Goal: Task Accomplishment & Management: Complete application form

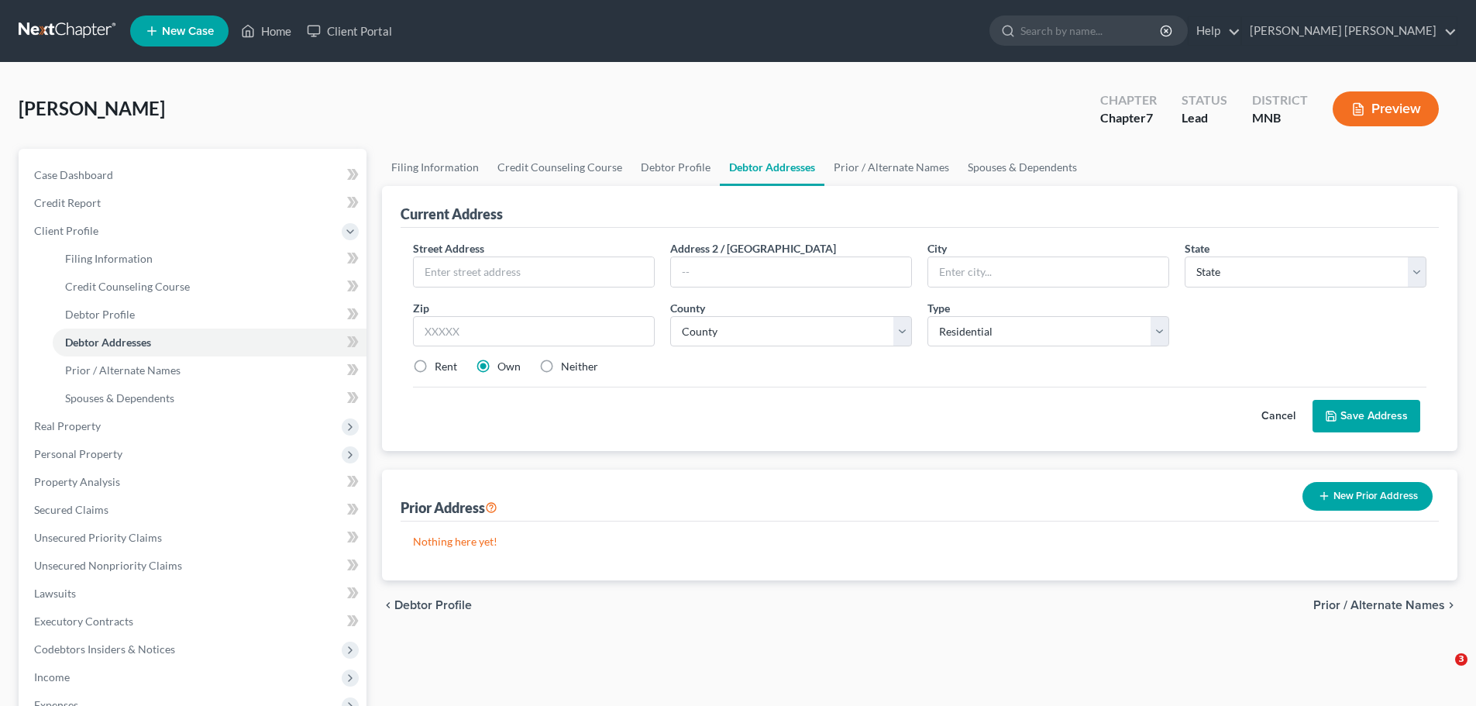
select select "0"
click at [586, 167] on link "Credit Counseling Course" at bounding box center [559, 167] width 143 height 37
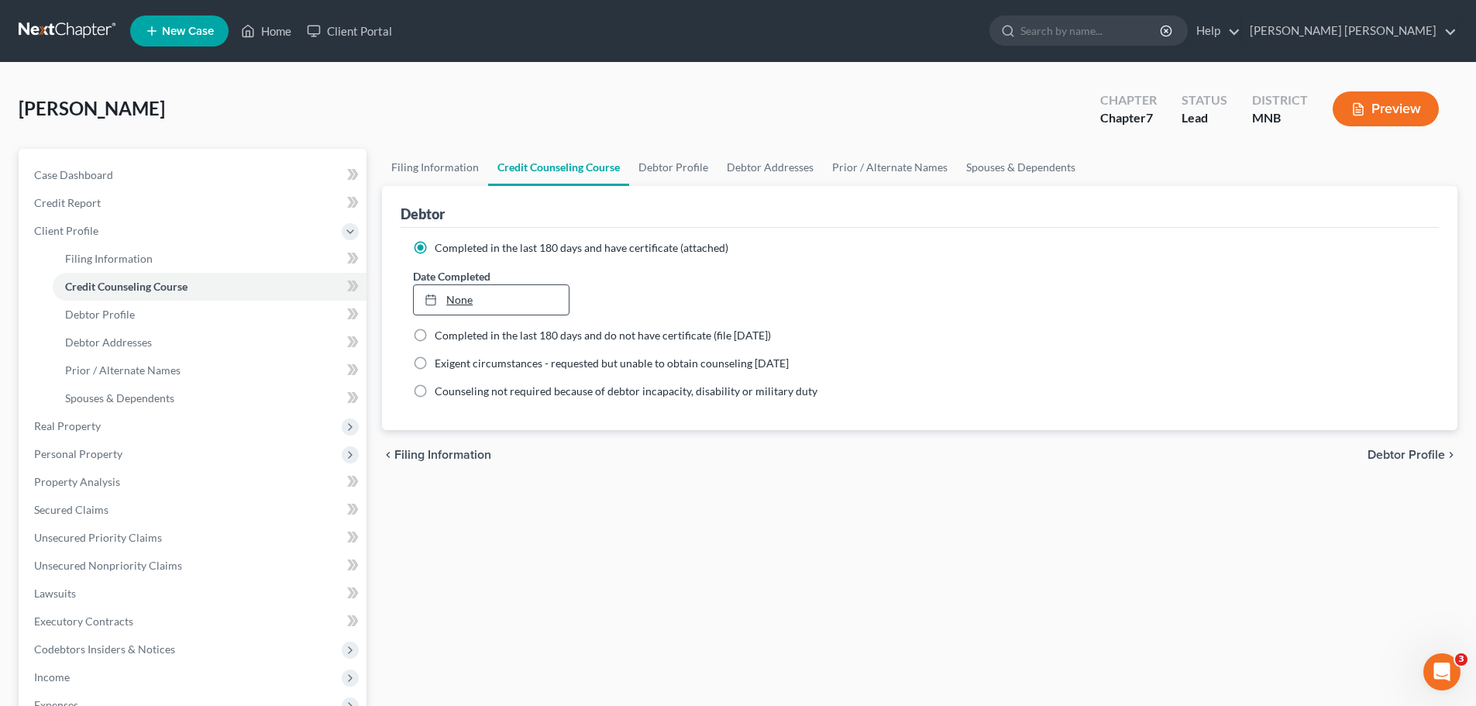
click at [493, 296] on link "None" at bounding box center [491, 299] width 154 height 29
type input "[DATE]"
click at [607, 466] on div "chevron_left Filing Information Debtor Profile chevron_right" at bounding box center [919, 455] width 1075 height 50
click at [177, 322] on link "Debtor Profile" at bounding box center [210, 315] width 314 height 28
select select "0"
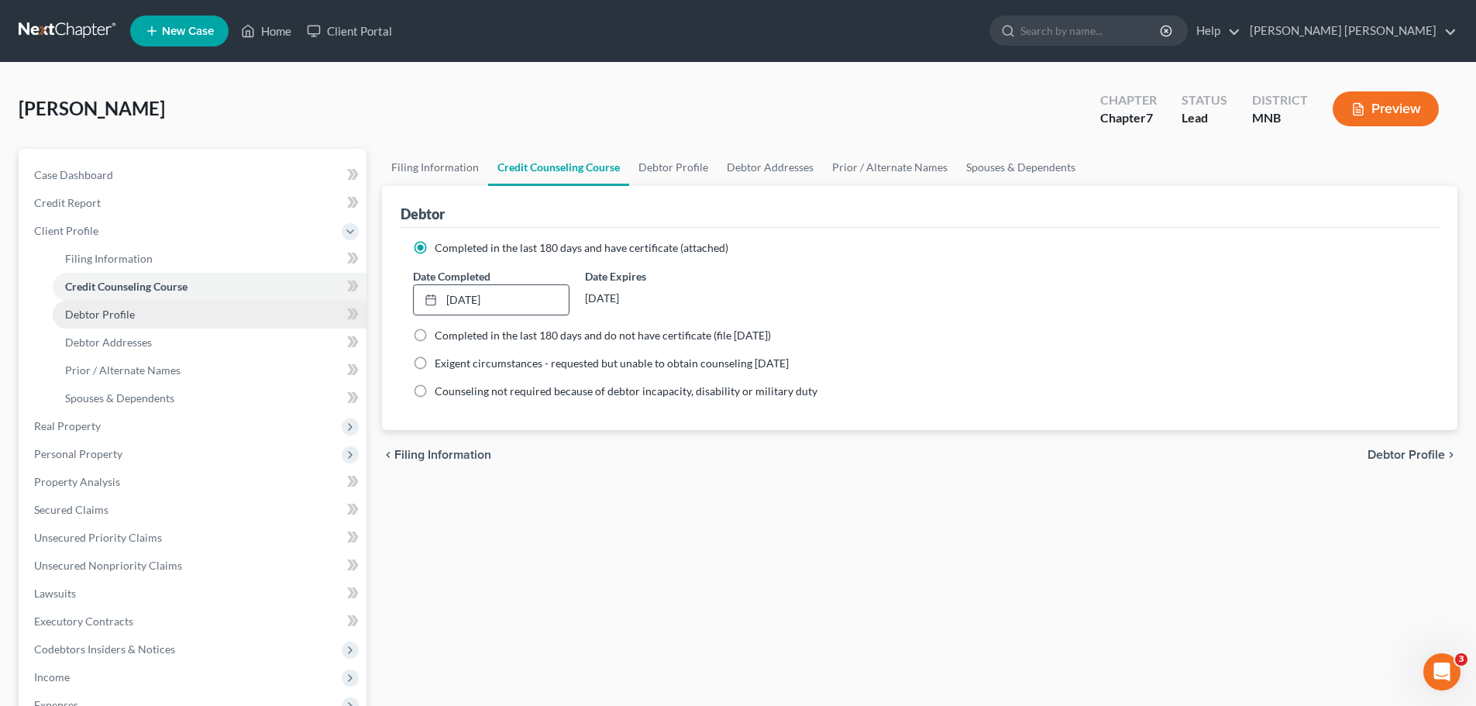
select select "0"
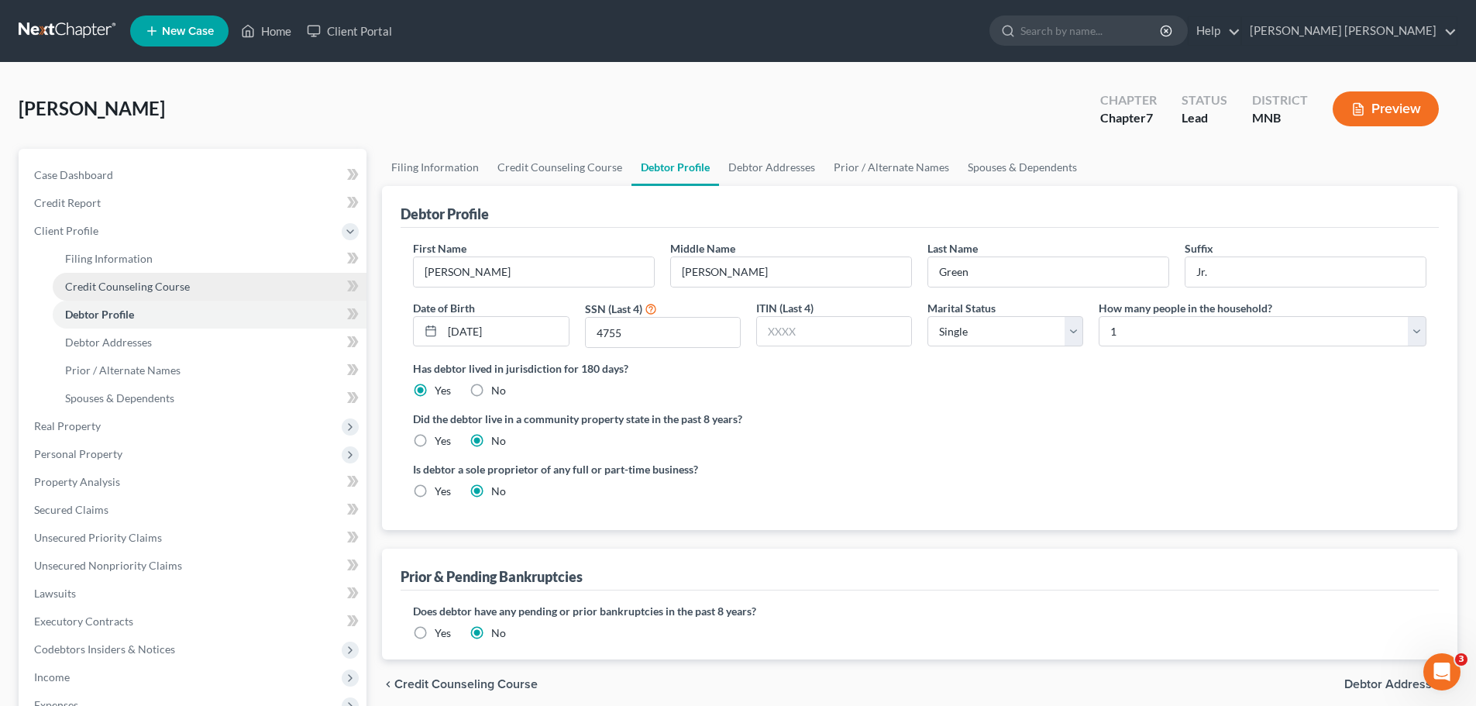
click at [225, 292] on link "Credit Counseling Course" at bounding box center [210, 287] width 314 height 28
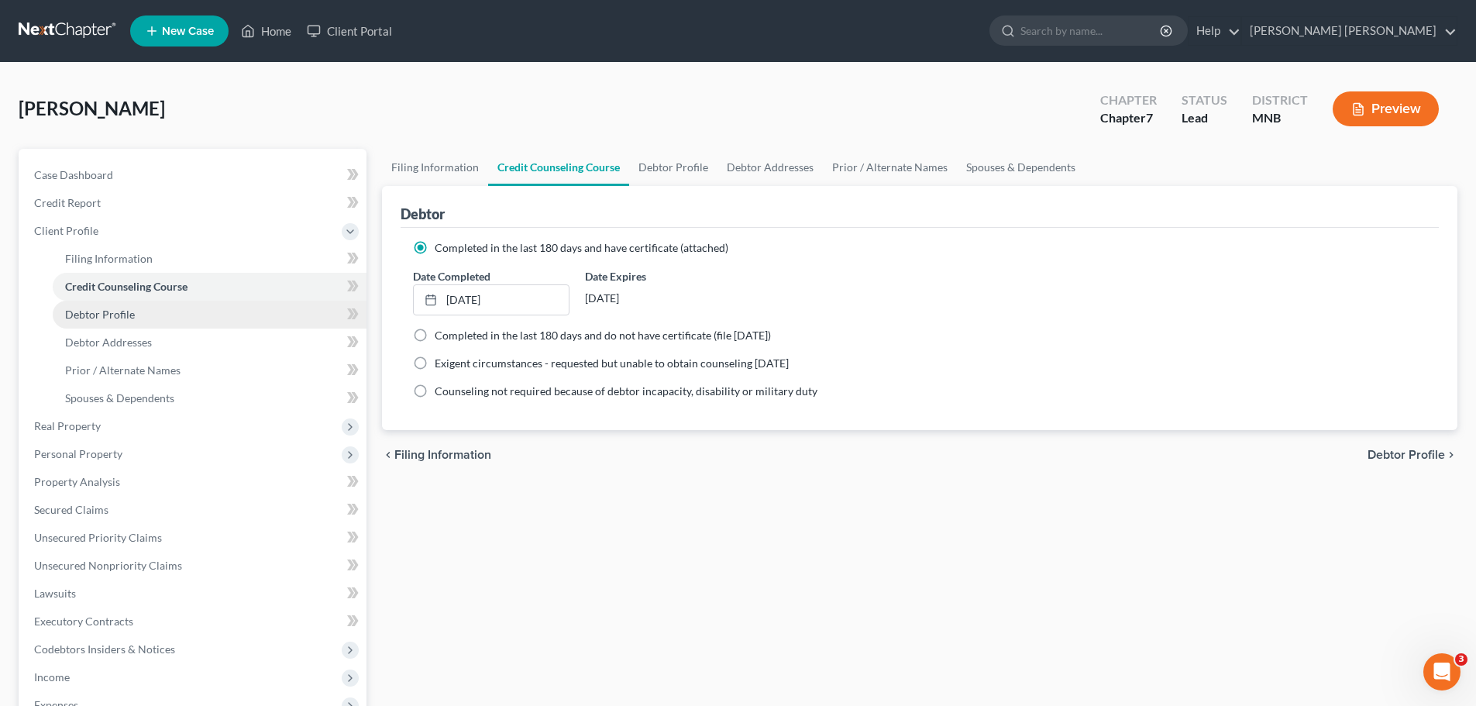
click at [233, 314] on link "Debtor Profile" at bounding box center [210, 315] width 314 height 28
select select "0"
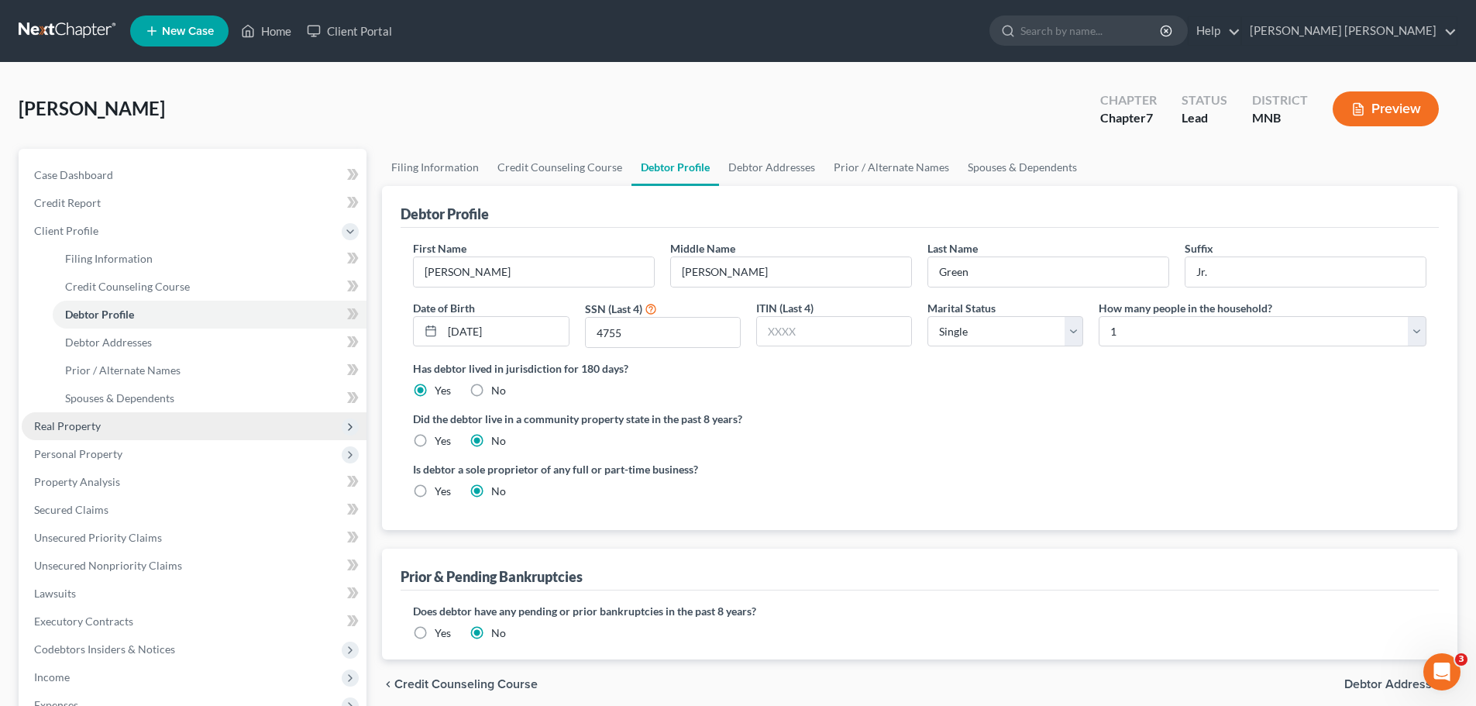
click at [118, 432] on span "Real Property" at bounding box center [194, 426] width 345 height 28
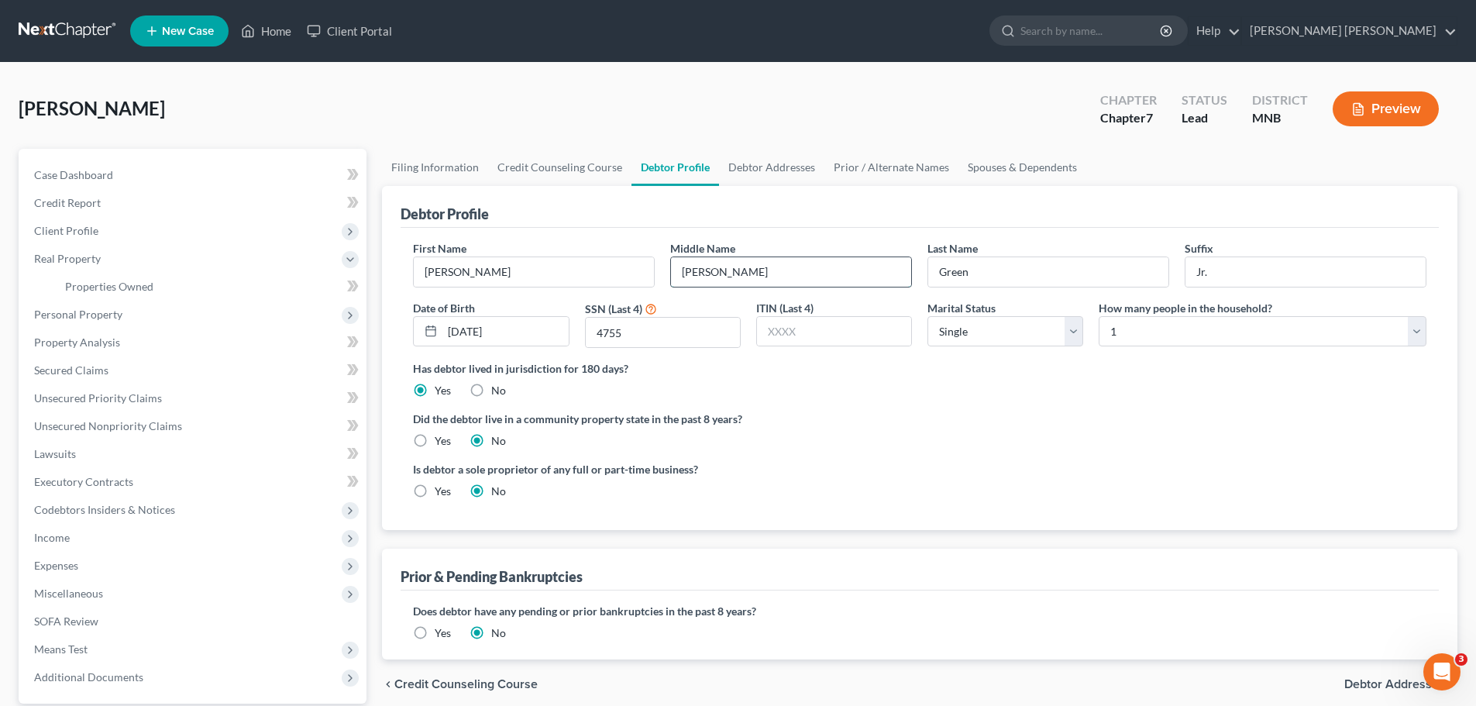
click at [732, 267] on input "[PERSON_NAME]" at bounding box center [791, 271] width 240 height 29
type input "[PERSON_NAME]"
click at [938, 428] on div "Did the debtor live in a community property state in the past 8 years? Yes No" at bounding box center [919, 430] width 1013 height 38
click at [110, 375] on link "Secured Claims" at bounding box center [194, 370] width 345 height 28
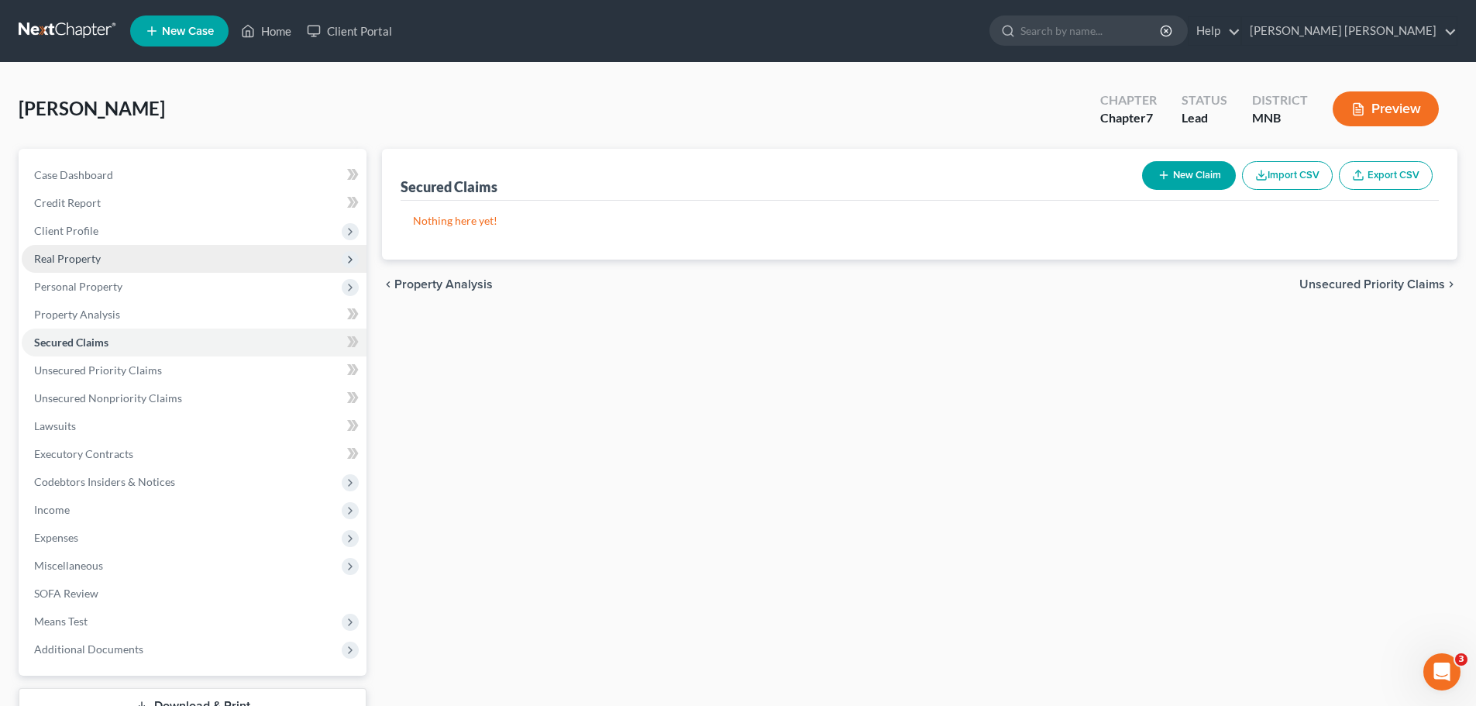
click at [132, 260] on span "Real Property" at bounding box center [194, 259] width 345 height 28
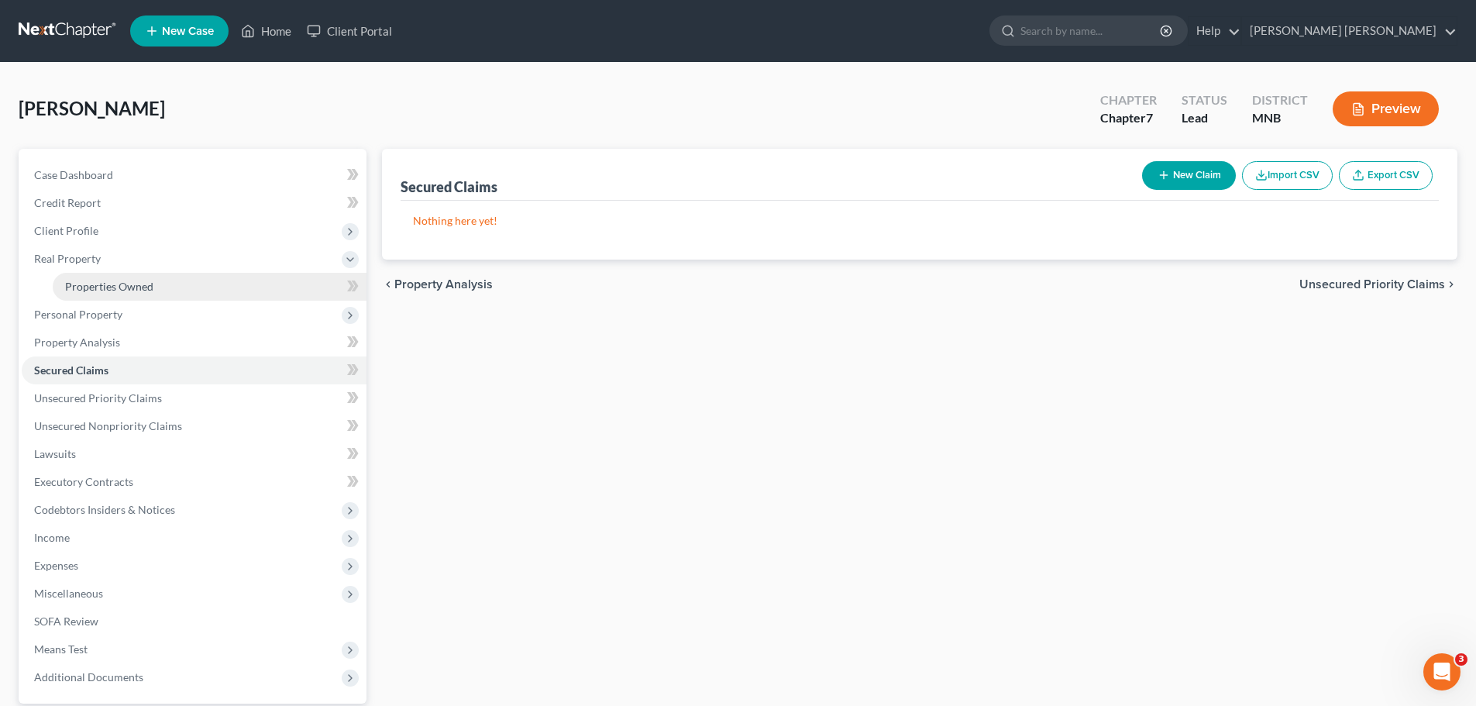
click at [122, 291] on span "Properties Owned" at bounding box center [109, 286] width 88 height 13
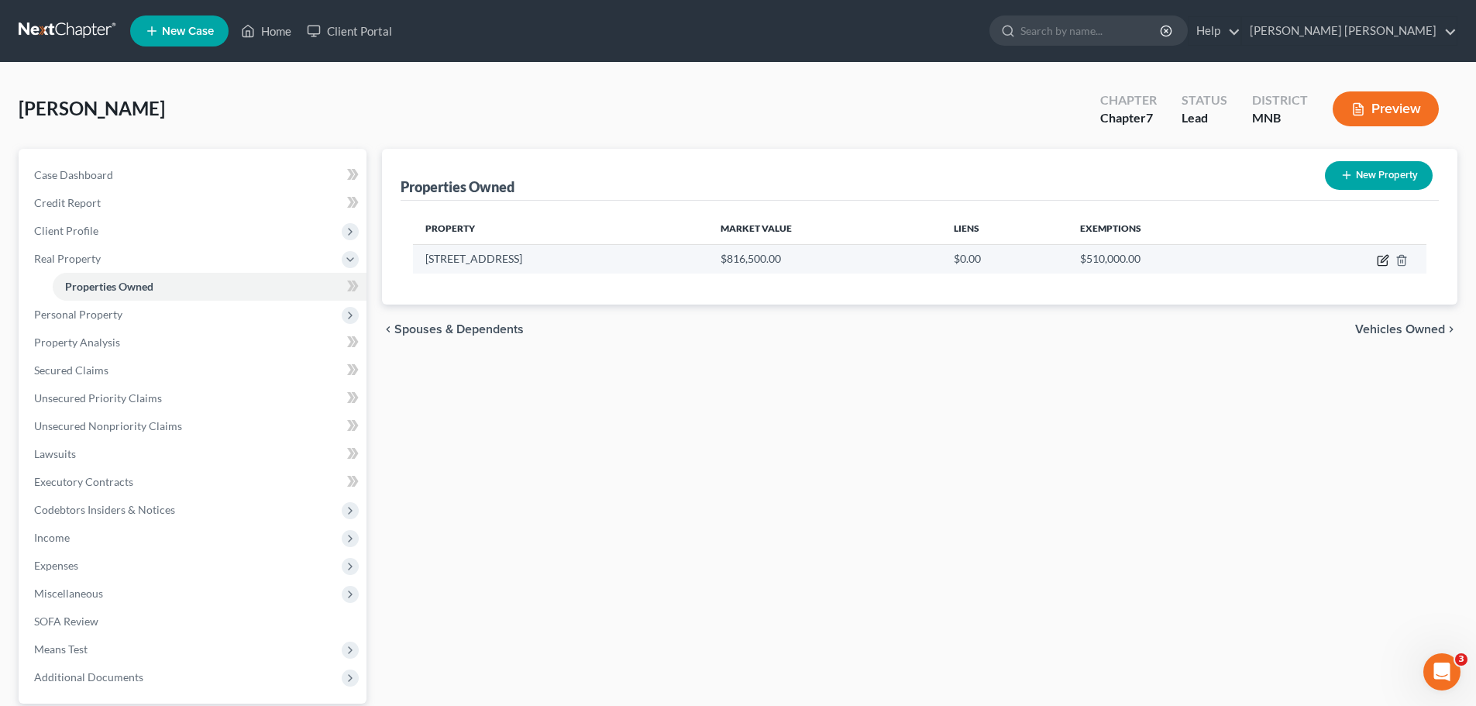
click at [1379, 260] on icon "button" at bounding box center [1383, 260] width 12 height 12
select select "24"
select select "1"
select select "0"
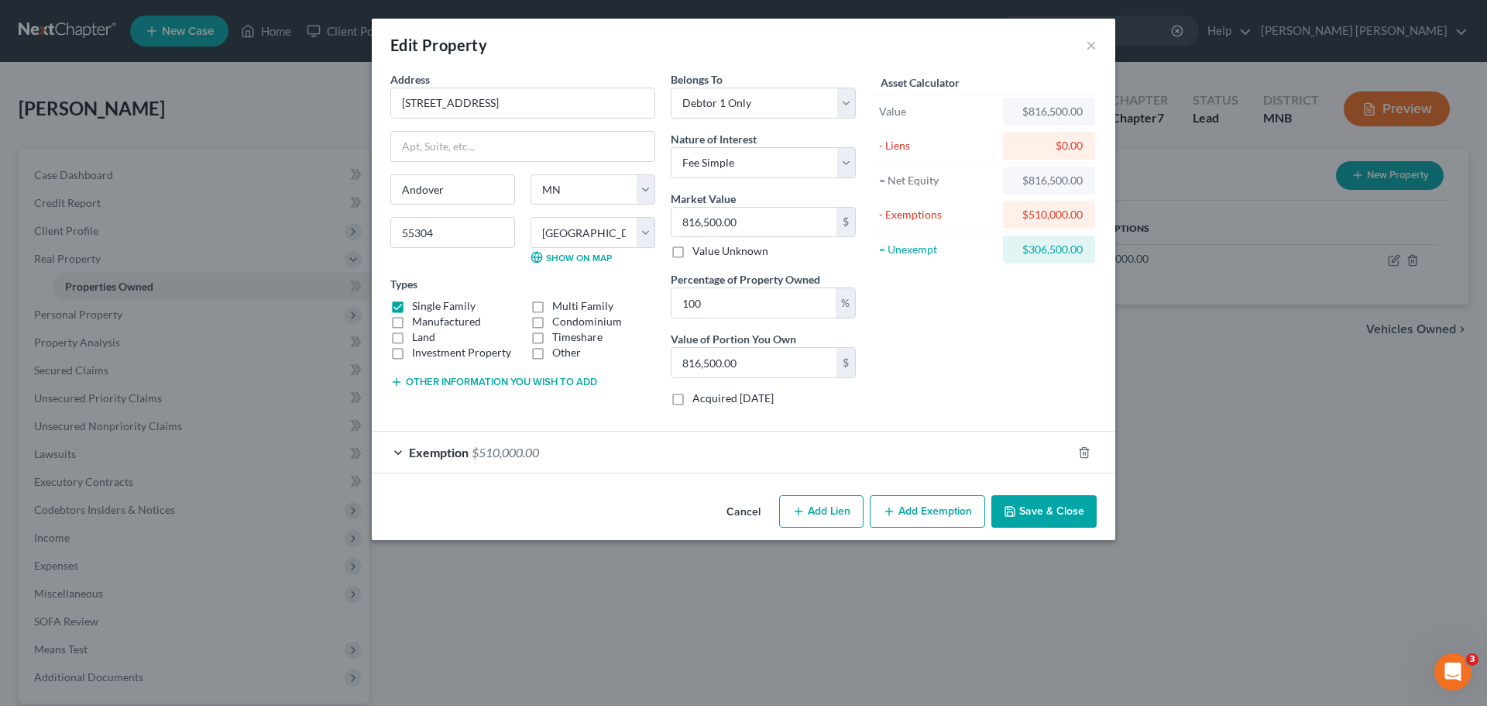
click at [837, 504] on button "Add Lien" at bounding box center [821, 511] width 84 height 33
select select "0"
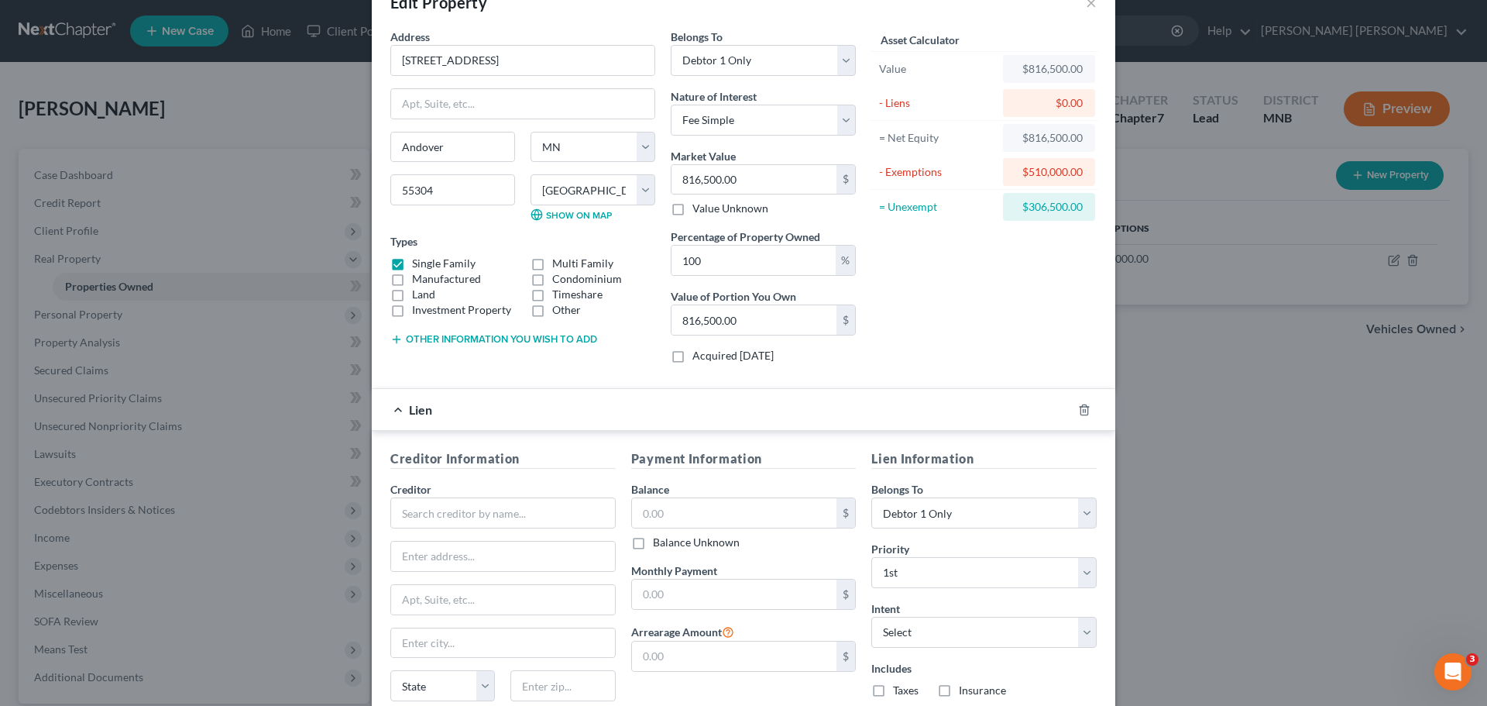
scroll to position [77, 0]
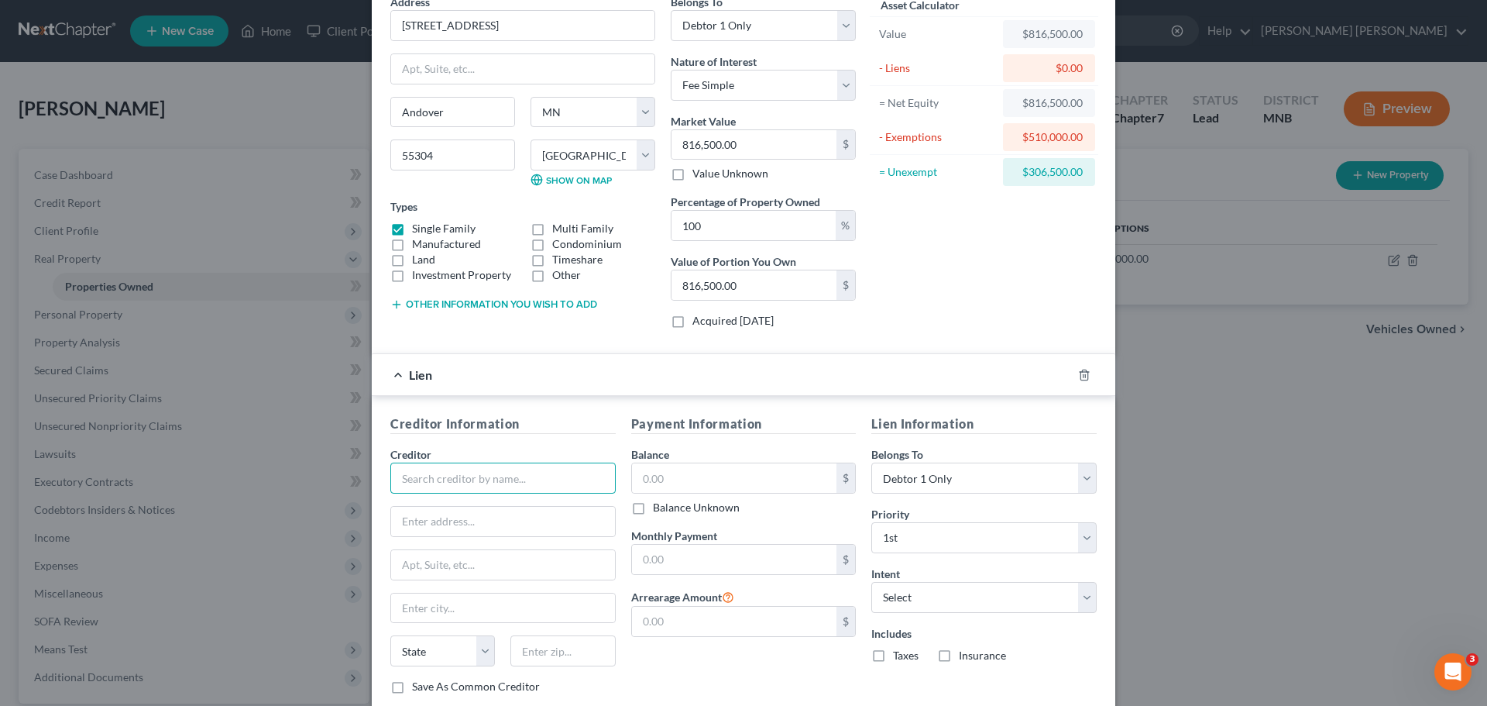
click at [536, 473] on input "text" at bounding box center [502, 478] width 225 height 31
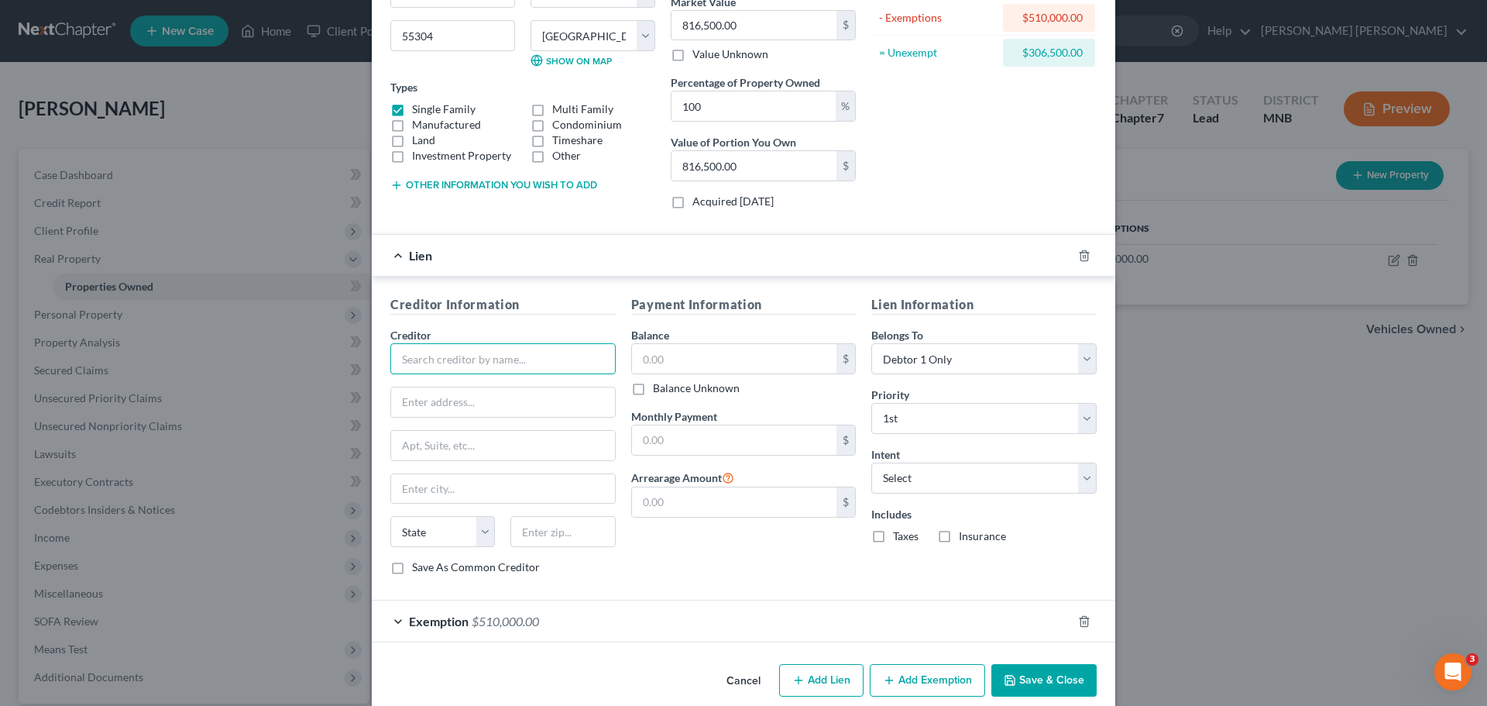
scroll to position [218, 0]
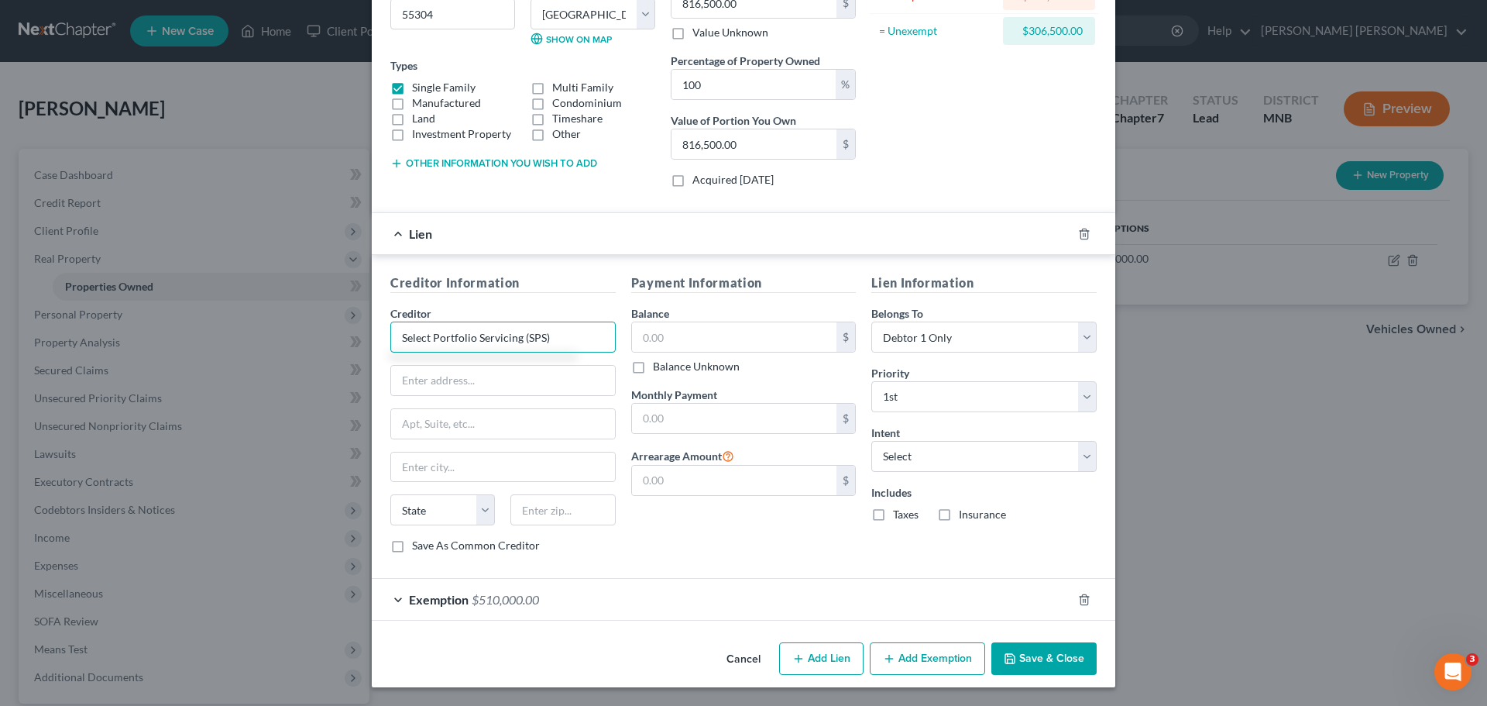
type input "Select Portfolio Servicing (SPS)"
click at [714, 337] on input "text" at bounding box center [734, 336] width 205 height 29
paste input "164,426.22"
type input "164,426.22"
click at [733, 583] on div "Exemption $510,000.00" at bounding box center [722, 599] width 700 height 41
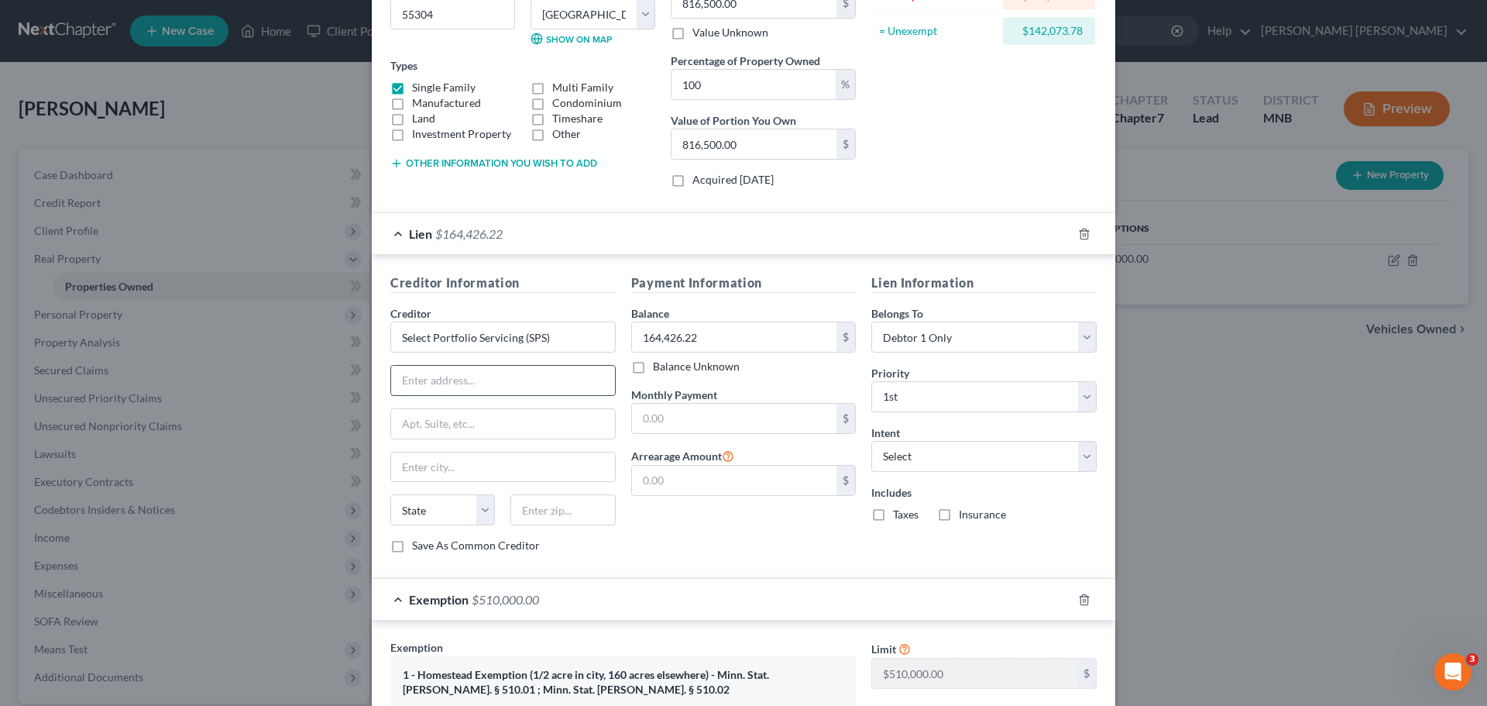
click at [483, 388] on input "text" at bounding box center [503, 380] width 224 height 29
paste input "P.O. Box 65250"
type input "P.O. Box 65250"
click at [480, 460] on input "text" at bounding box center [503, 466] width 224 height 29
type input "s"
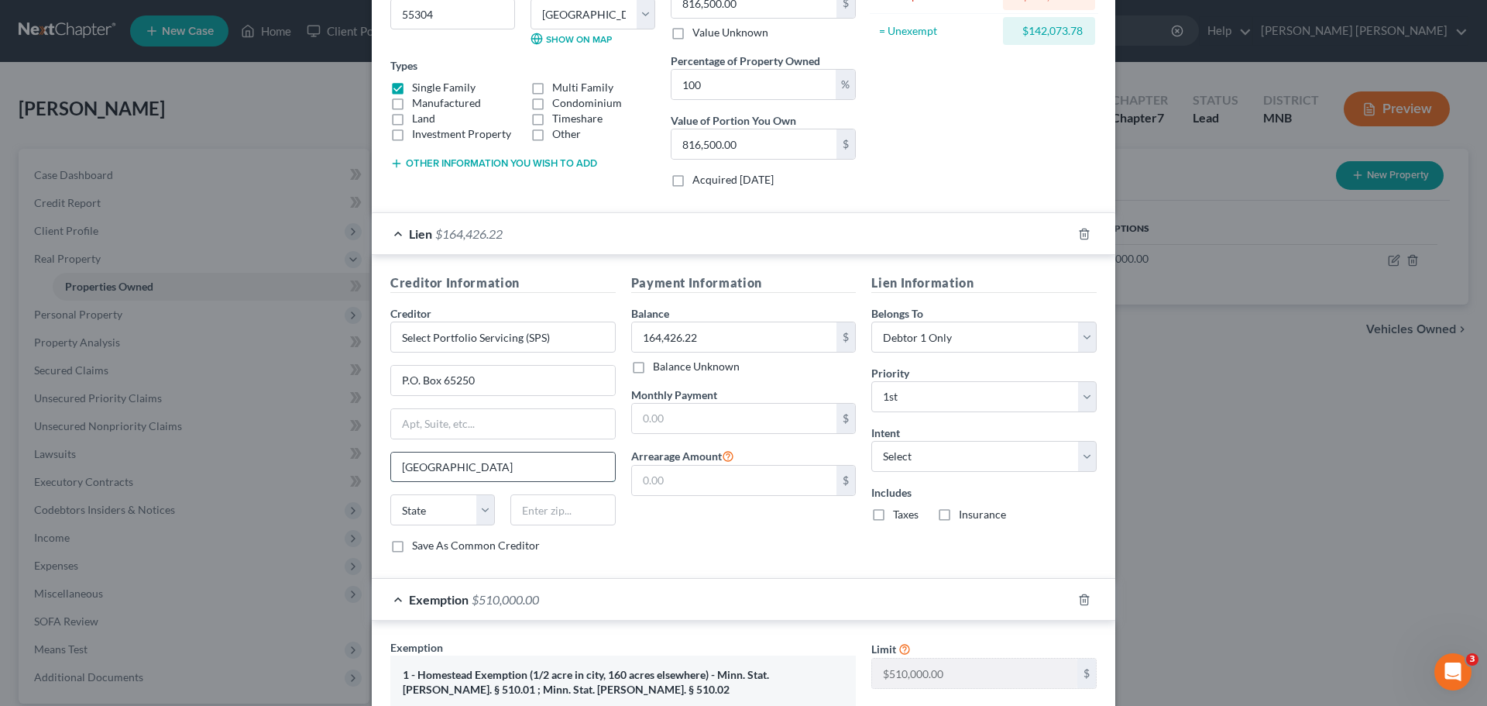
type input "[GEOGRAPHIC_DATA]"
select select "46"
type input "84165"
click at [758, 540] on div "Payment Information Balance 164,426.22 $ Balance Unknown Balance Undetermined 1…" at bounding box center [744, 419] width 241 height 292
click at [927, 459] on select "Select Surrender Redeem Reaffirm Avoid Other" at bounding box center [984, 456] width 225 height 31
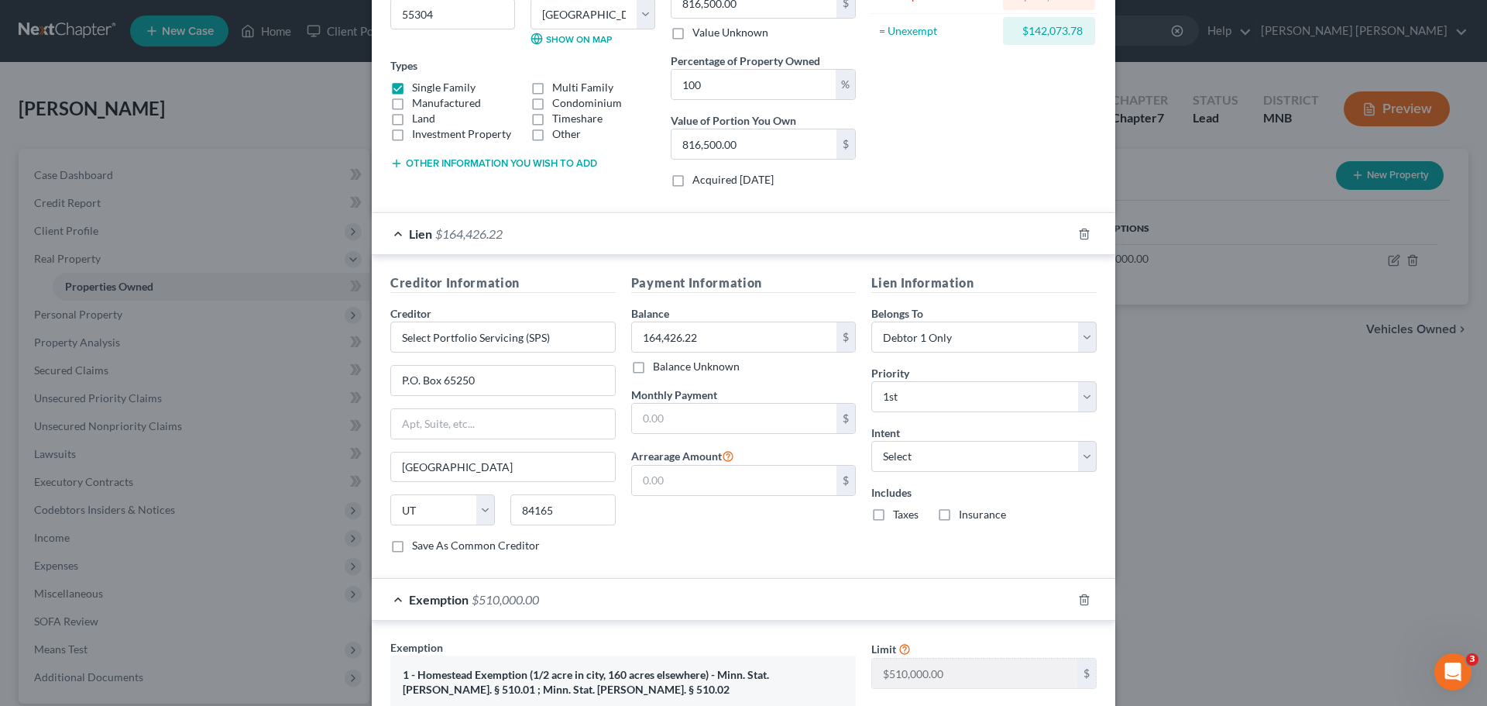
click at [765, 543] on div "Payment Information Balance 164,426.22 $ Balance Unknown Balance Undetermined 1…" at bounding box center [744, 419] width 241 height 292
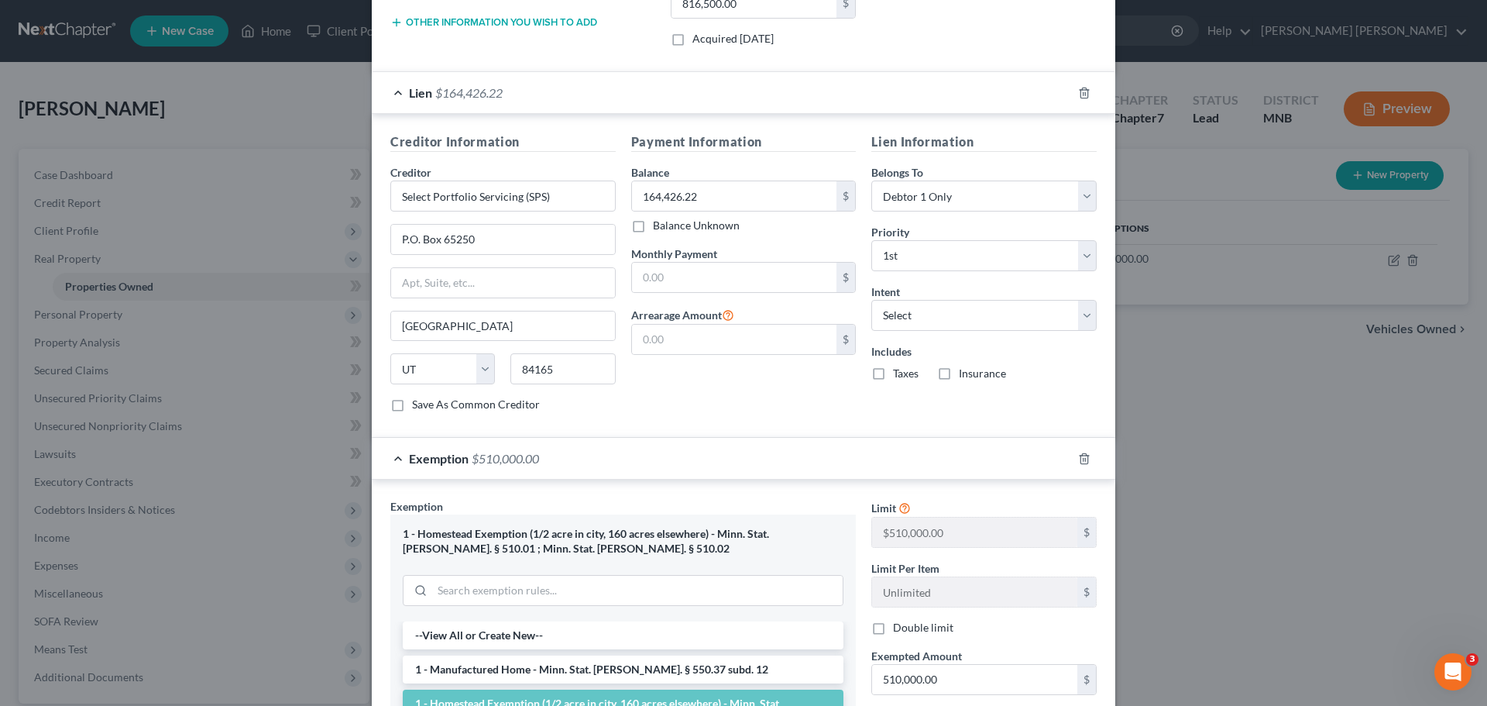
scroll to position [373, 0]
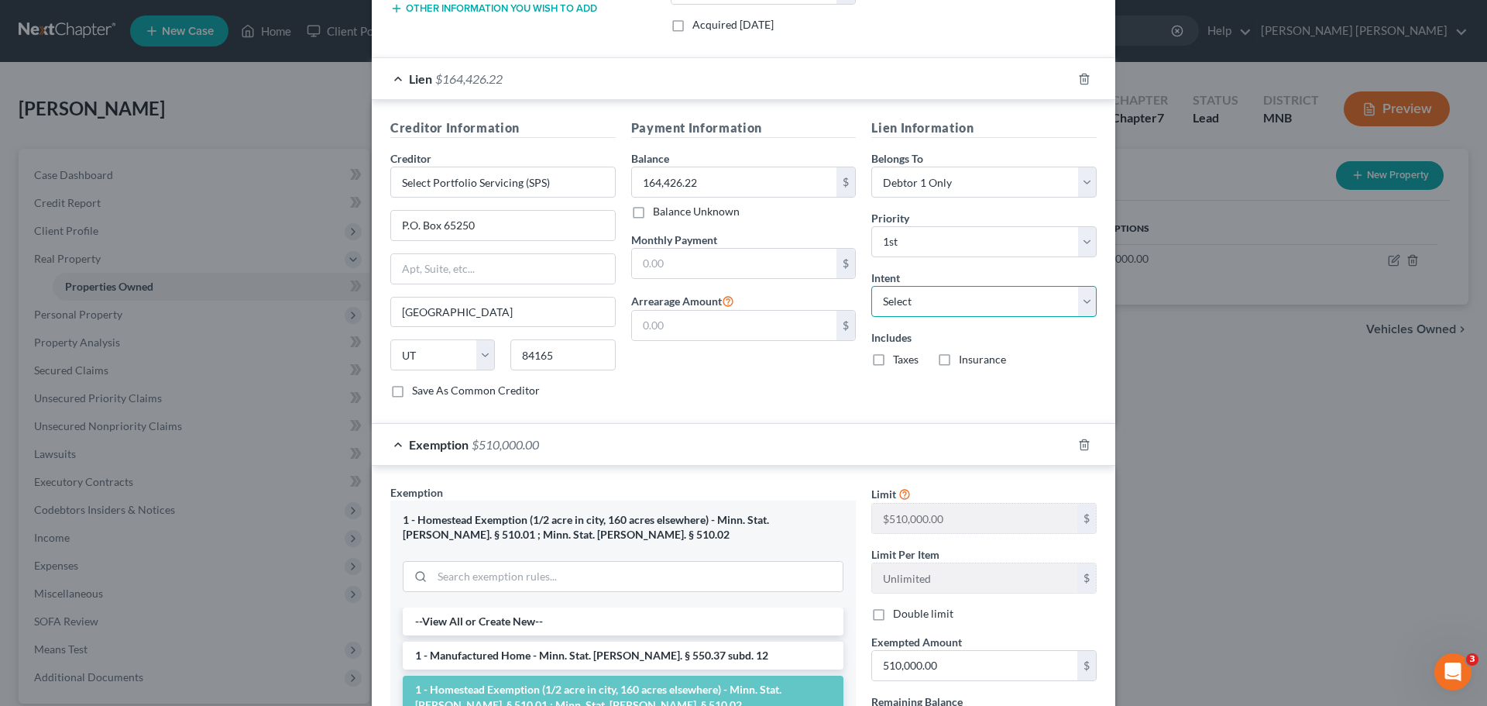
click at [931, 294] on select "Select Surrender Redeem Reaffirm Avoid Other" at bounding box center [984, 301] width 225 height 31
select select "2"
click at [872, 286] on select "Select Surrender Redeem Reaffirm Avoid Other" at bounding box center [984, 301] width 225 height 31
click at [748, 401] on div "Payment Information Balance 164,426.22 $ Balance Unknown Balance Undetermined 1…" at bounding box center [744, 265] width 241 height 292
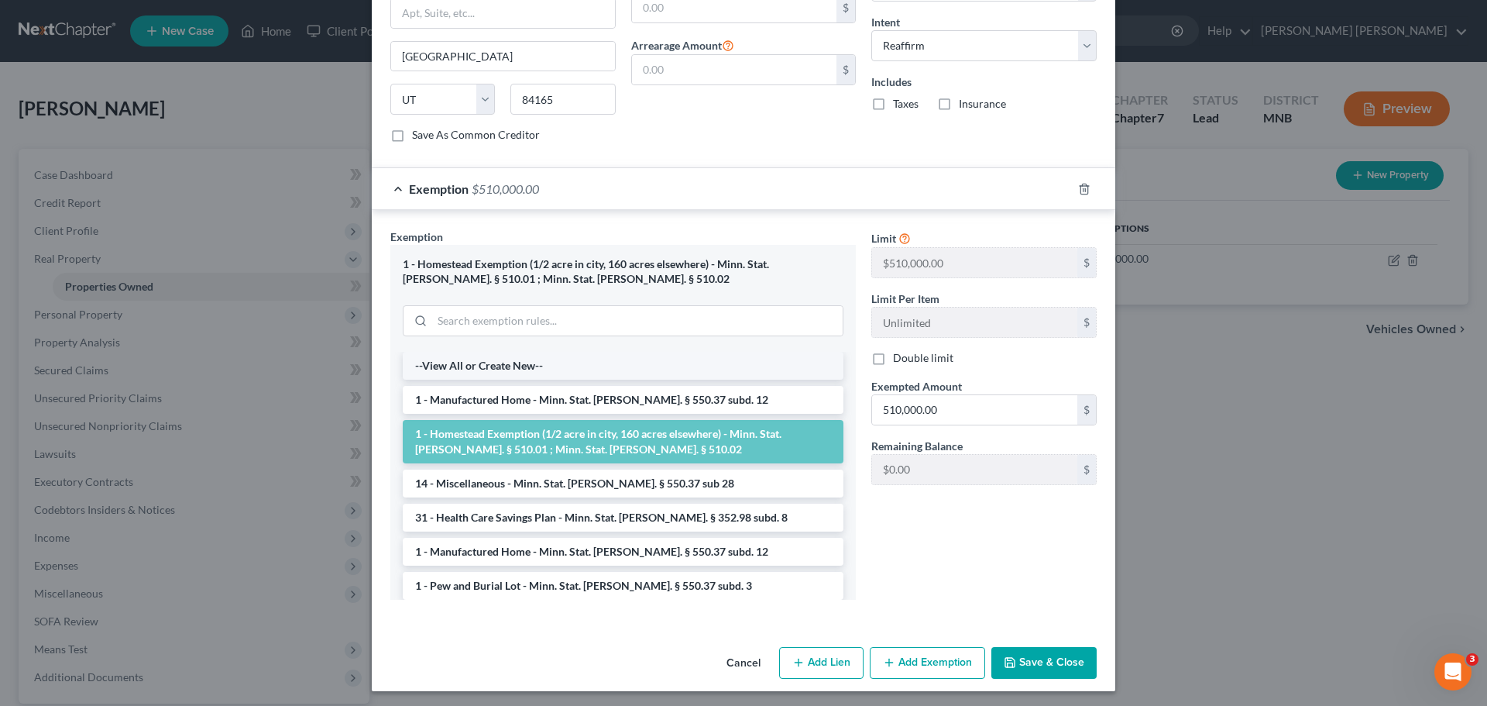
scroll to position [633, 0]
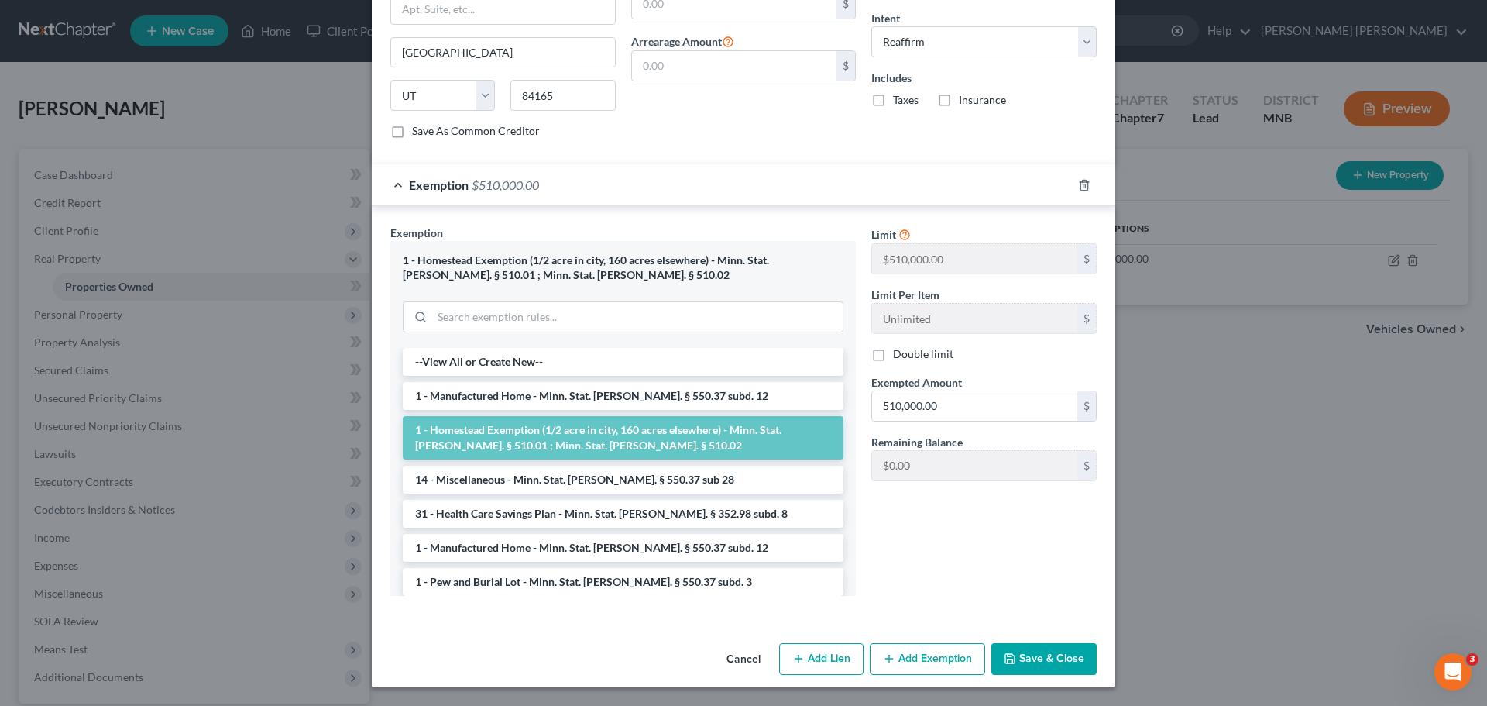
click at [824, 659] on button "Add Lien" at bounding box center [821, 659] width 84 height 33
select select "0"
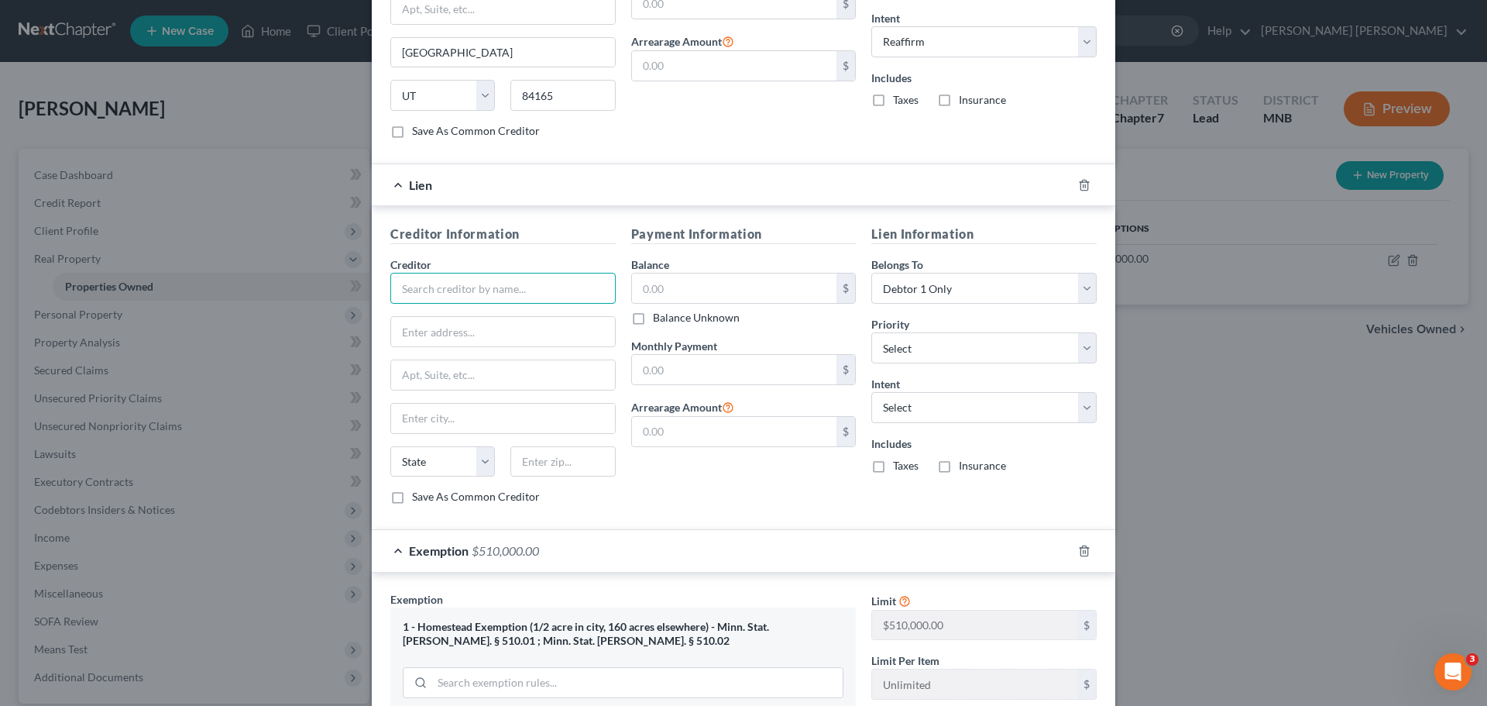
click at [499, 287] on input "text" at bounding box center [502, 288] width 225 height 31
click at [482, 291] on input "text" at bounding box center [502, 288] width 225 height 31
paste input "JPMorgan Chase Bank, N.A."
drag, startPoint x: 552, startPoint y: 287, endPoint x: 569, endPoint y: 286, distance: 17.1
click at [552, 287] on input "JPMorgan Chase Bank, N.A." at bounding box center [502, 288] width 225 height 31
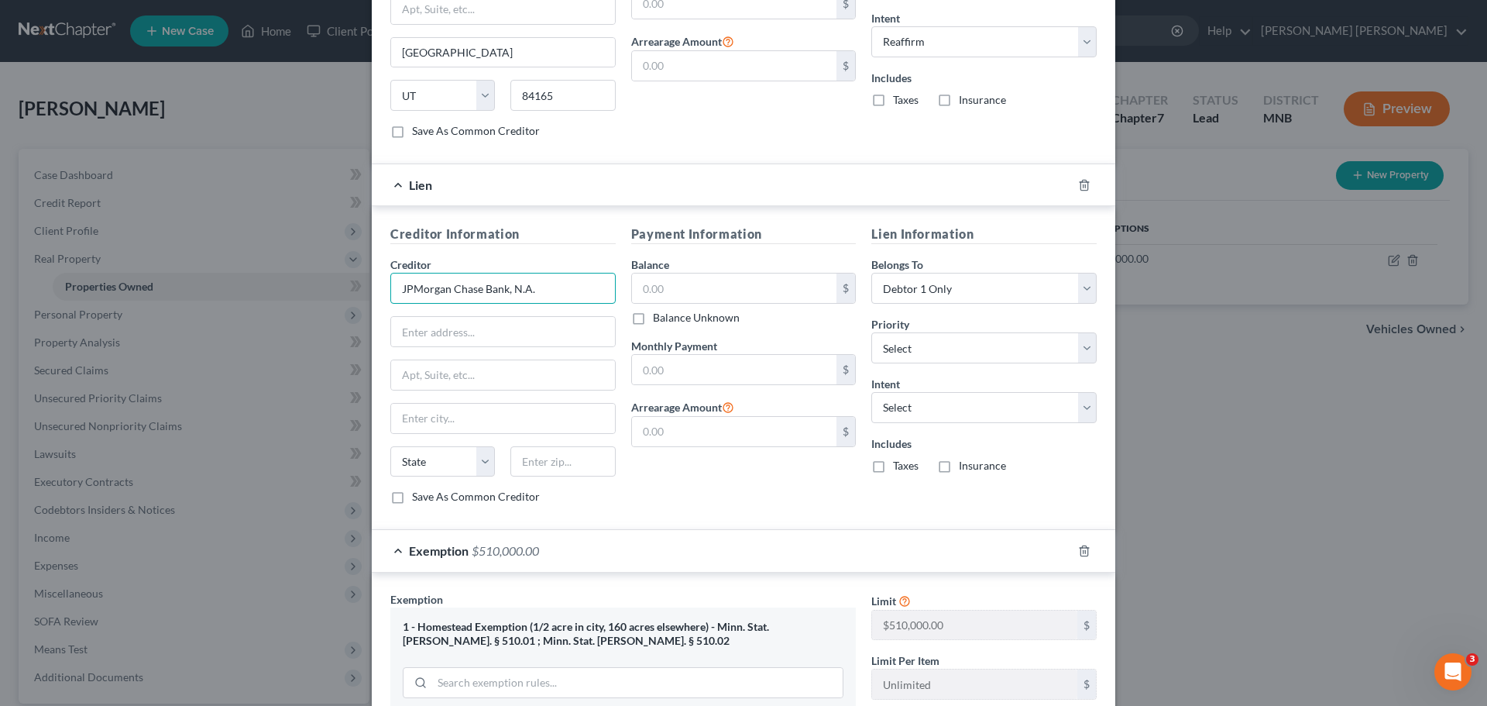
paste input "c/o National Bankruptcy Department"
type input "JPMorgan Chase Bank, N.A. c/o National Bankruptcy Department"
click at [466, 339] on input "text" at bounding box center [503, 331] width 224 height 29
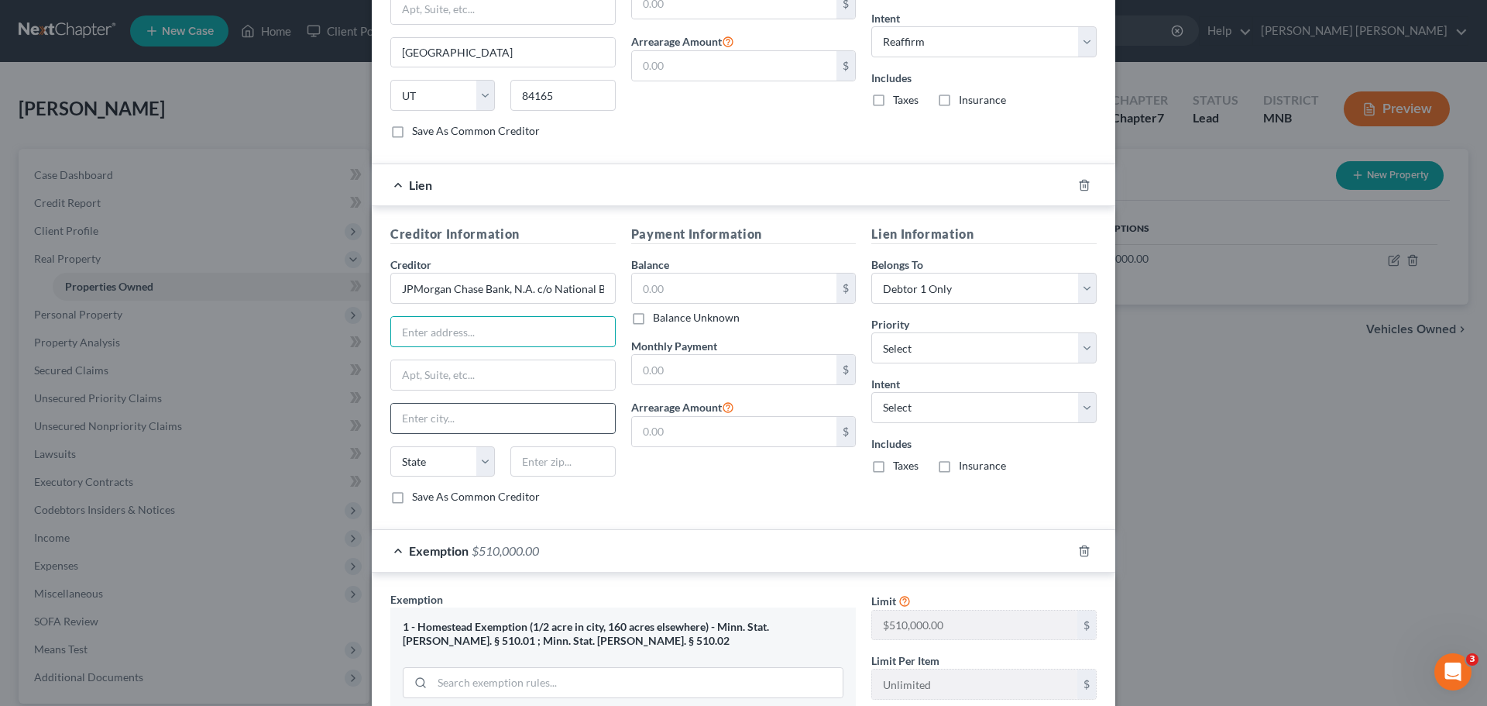
paste input "P.O. Box 15368"
type input "P.O. Box 15368"
click at [459, 417] on input "text" at bounding box center [503, 418] width 224 height 29
type input "Wilmington"
select select "7"
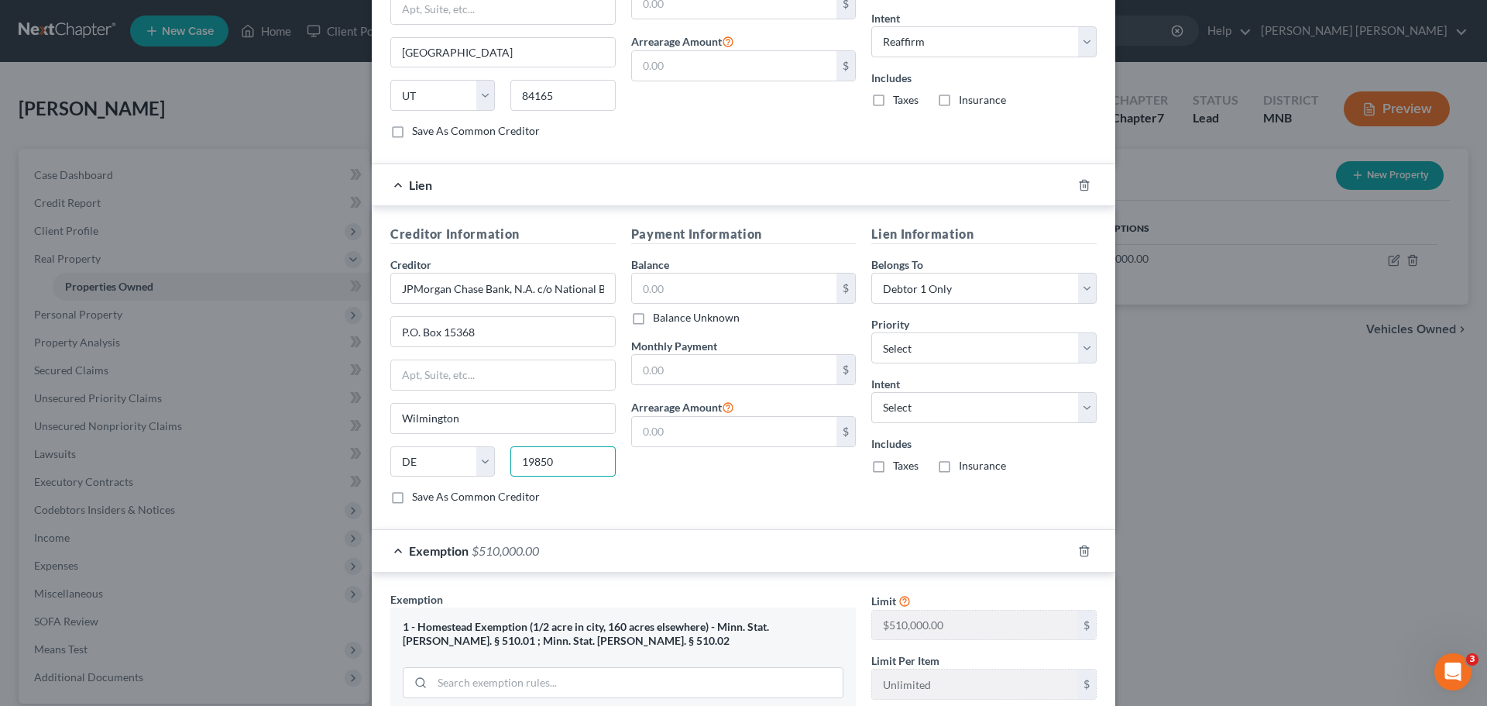
type input "19850"
click at [698, 477] on div "Payment Information Balance $ Balance Unknown Balance Undetermined $ Balance Un…" at bounding box center [744, 371] width 241 height 292
click at [806, 485] on div "Payment Information Balance $ Balance Unknown Balance Undetermined $ Balance Un…" at bounding box center [744, 371] width 241 height 292
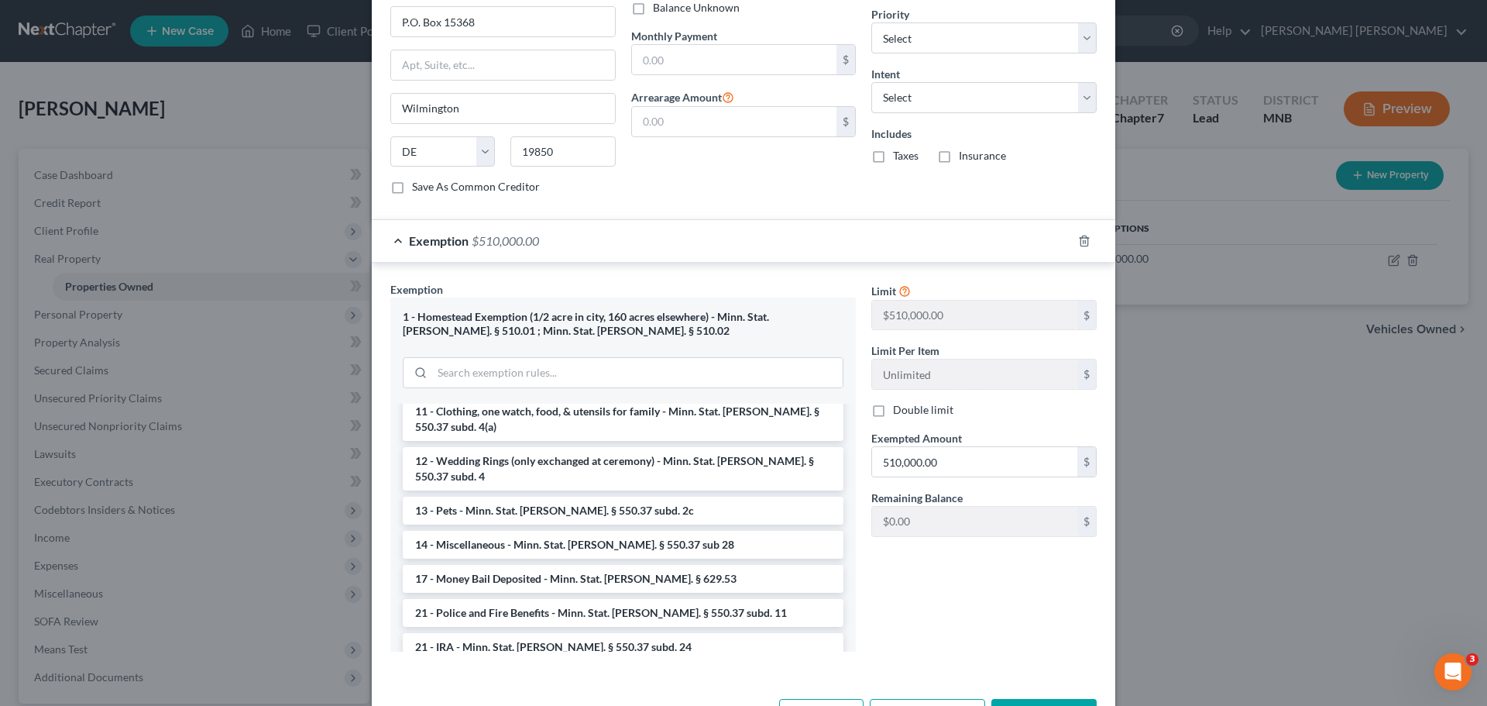
scroll to position [710, 0]
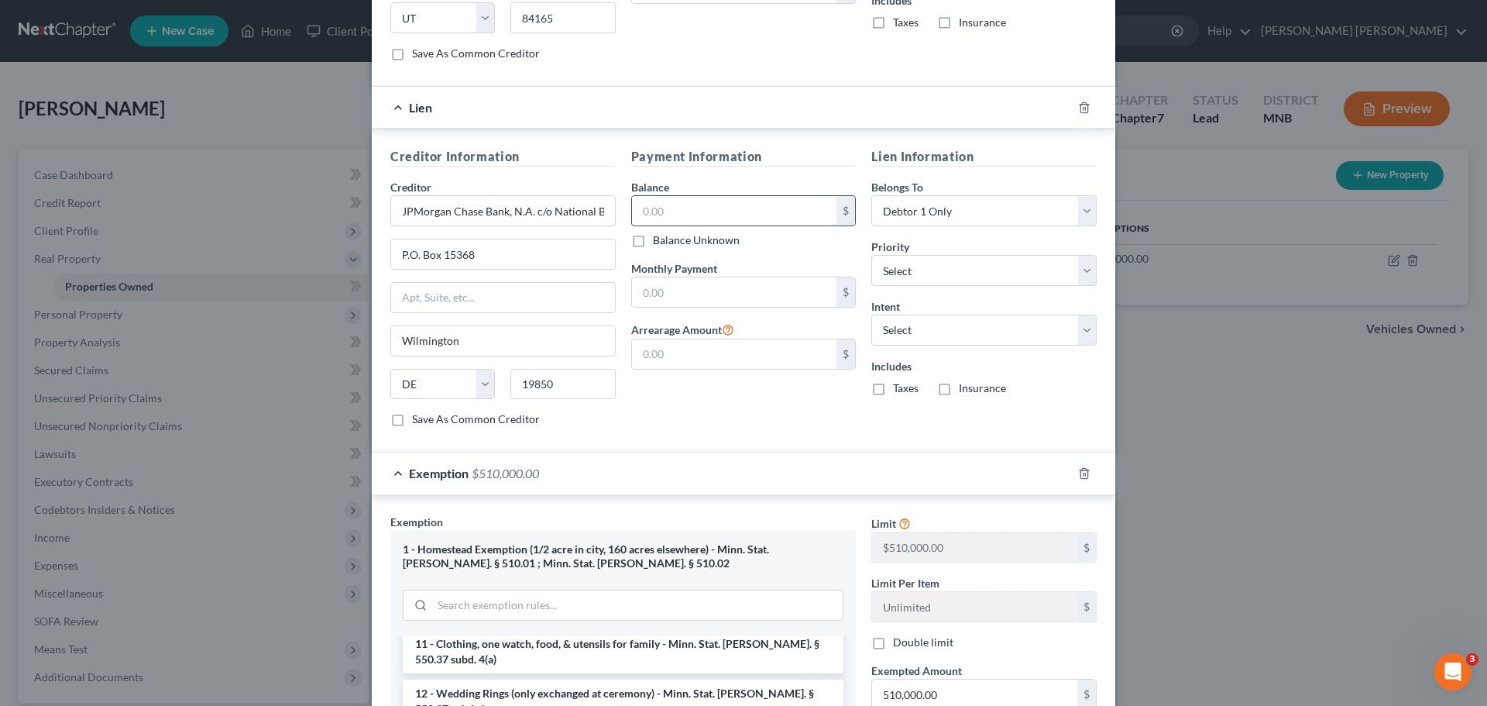
click at [689, 205] on input "text" at bounding box center [734, 210] width 205 height 29
paste input "99,328.00"
click at [652, 208] on input "99,328.00" at bounding box center [734, 210] width 205 height 29
type input "99,328.00"
click at [786, 409] on div "Payment Information Balance 99,328.00 $ Balance Unknown Balance Undetermined 99…" at bounding box center [744, 293] width 241 height 292
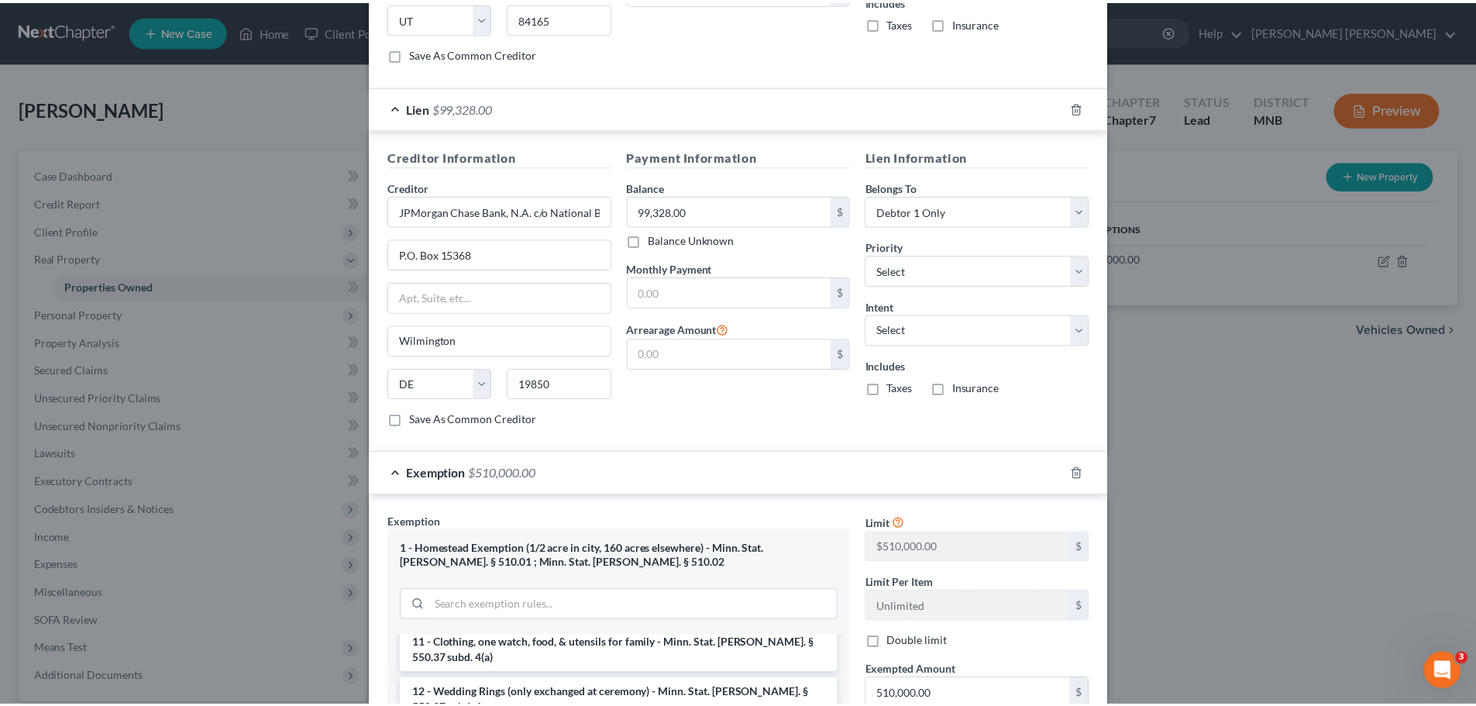
scroll to position [999, 0]
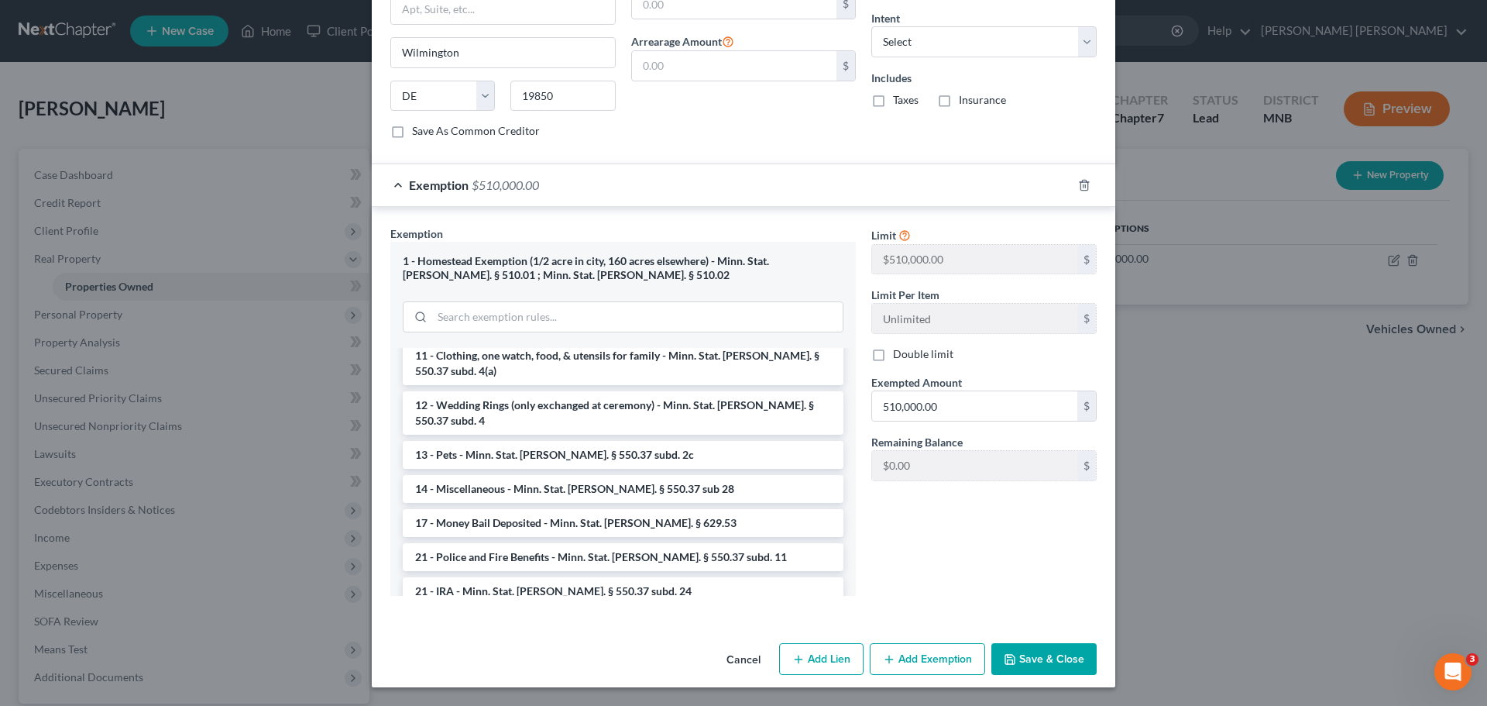
click at [1063, 654] on button "Save & Close" at bounding box center [1044, 659] width 105 height 33
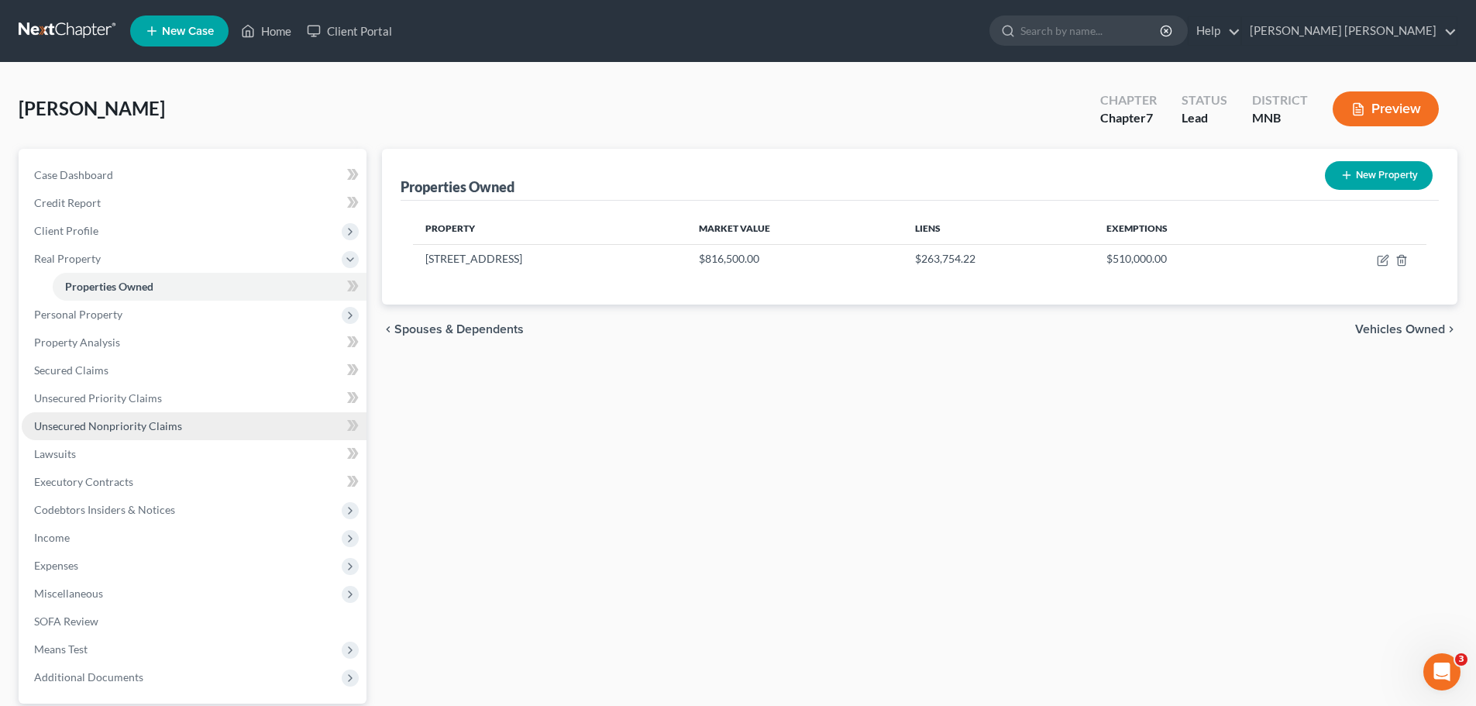
click at [177, 436] on link "Unsecured Nonpriority Claims" at bounding box center [194, 426] width 345 height 28
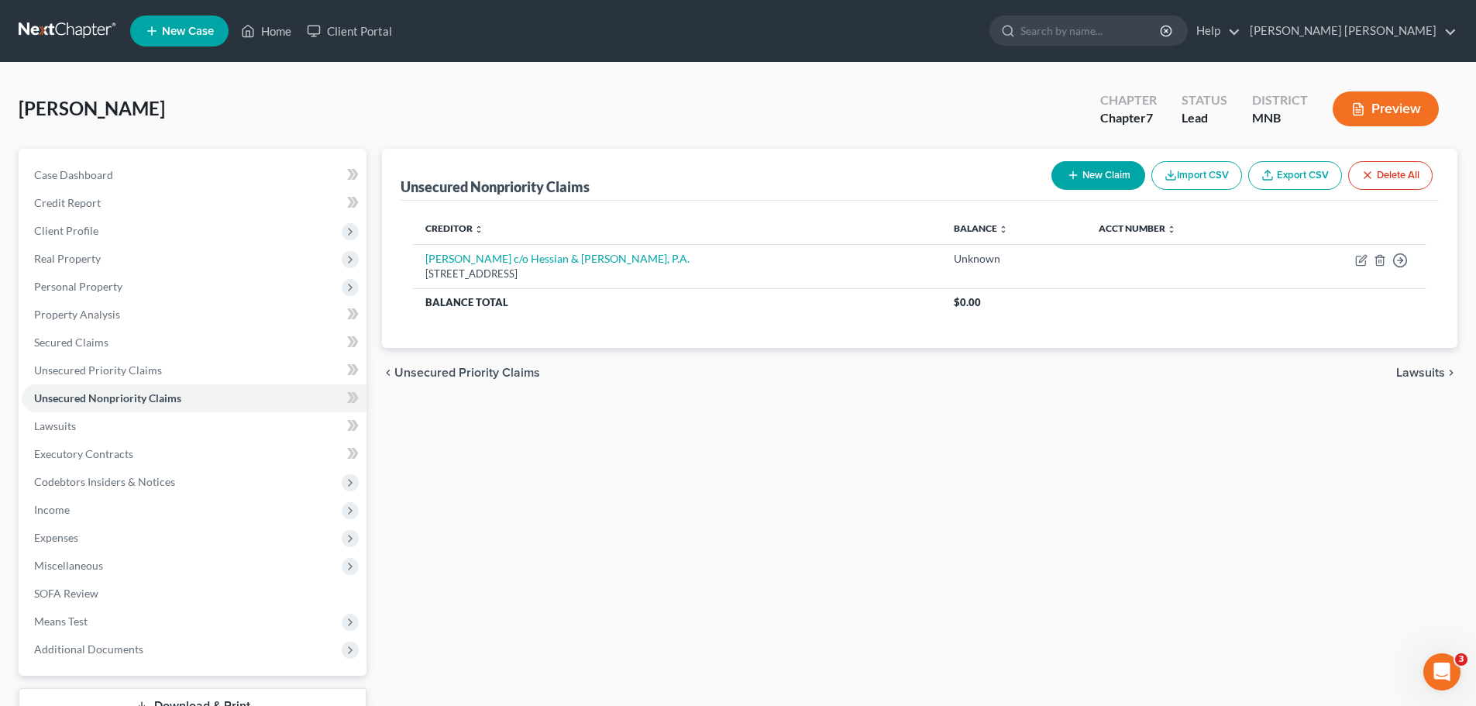
click at [1105, 167] on button "New Claim" at bounding box center [1098, 175] width 94 height 29
select select "0"
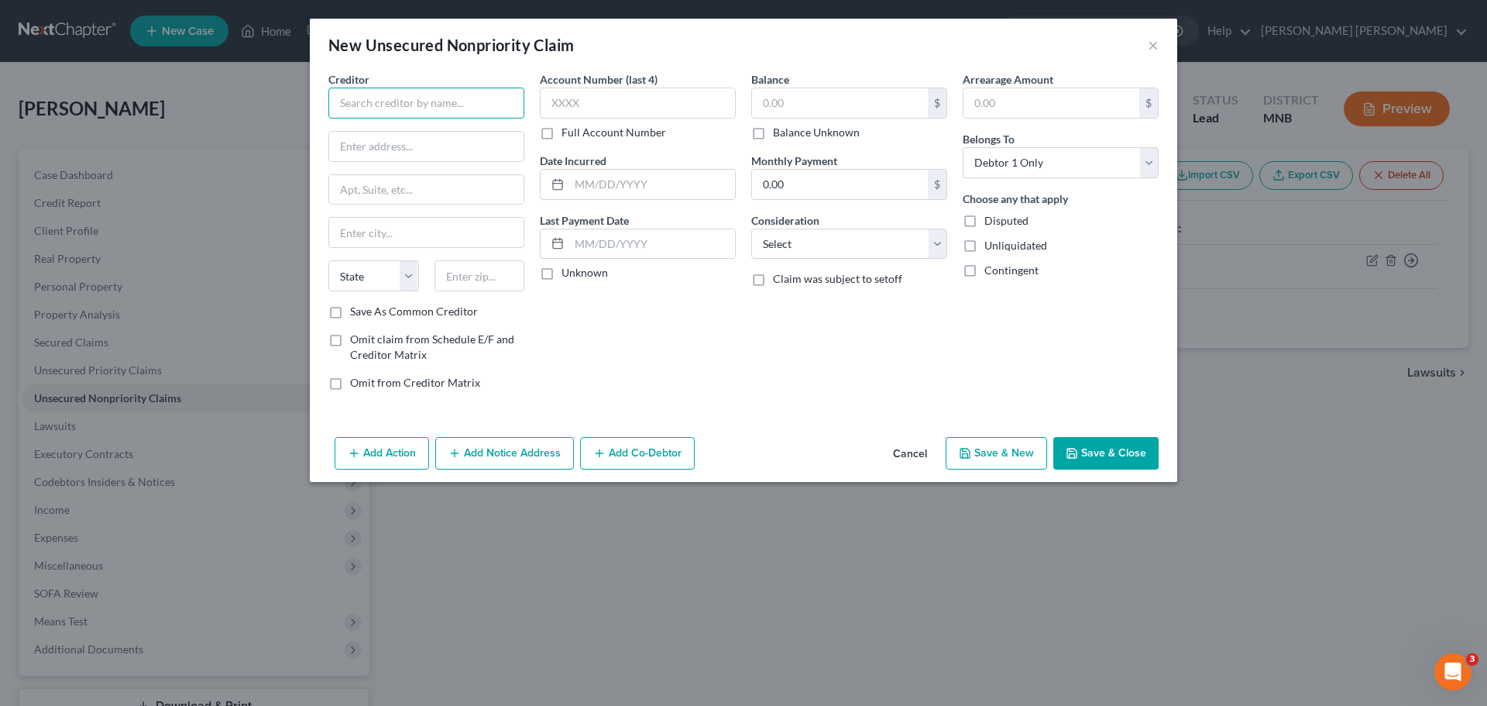
click at [376, 99] on input "text" at bounding box center [426, 103] width 196 height 31
type input "v"
type input "Visa"
click at [830, 98] on input "text" at bounding box center [840, 102] width 176 height 29
type input "0.00"
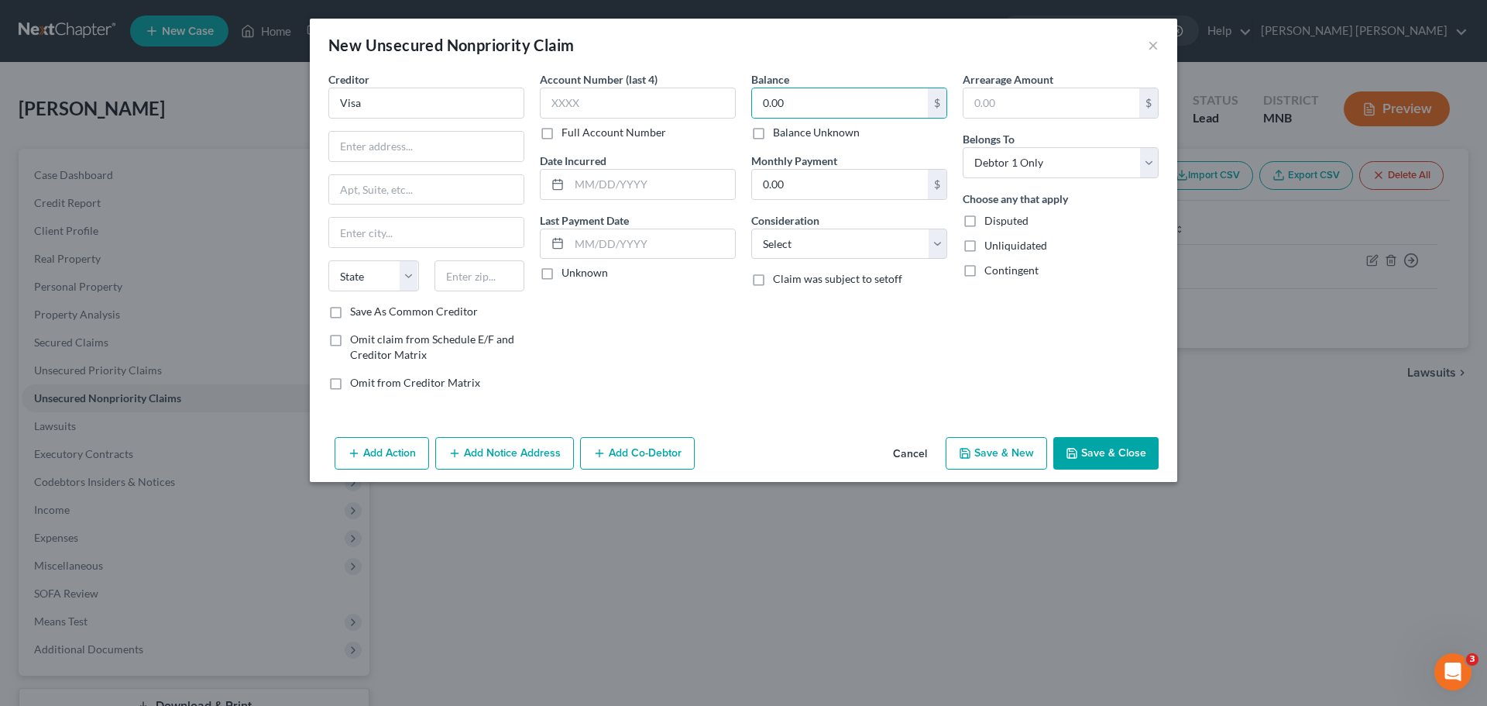
click at [874, 403] on div "Creditor * Visa State [US_STATE] AK AR AZ CA CO [GEOGRAPHIC_DATA] DE DC [GEOGRA…" at bounding box center [744, 250] width 868 height 359
click at [1009, 445] on button "Save & New" at bounding box center [996, 453] width 101 height 33
select select "0"
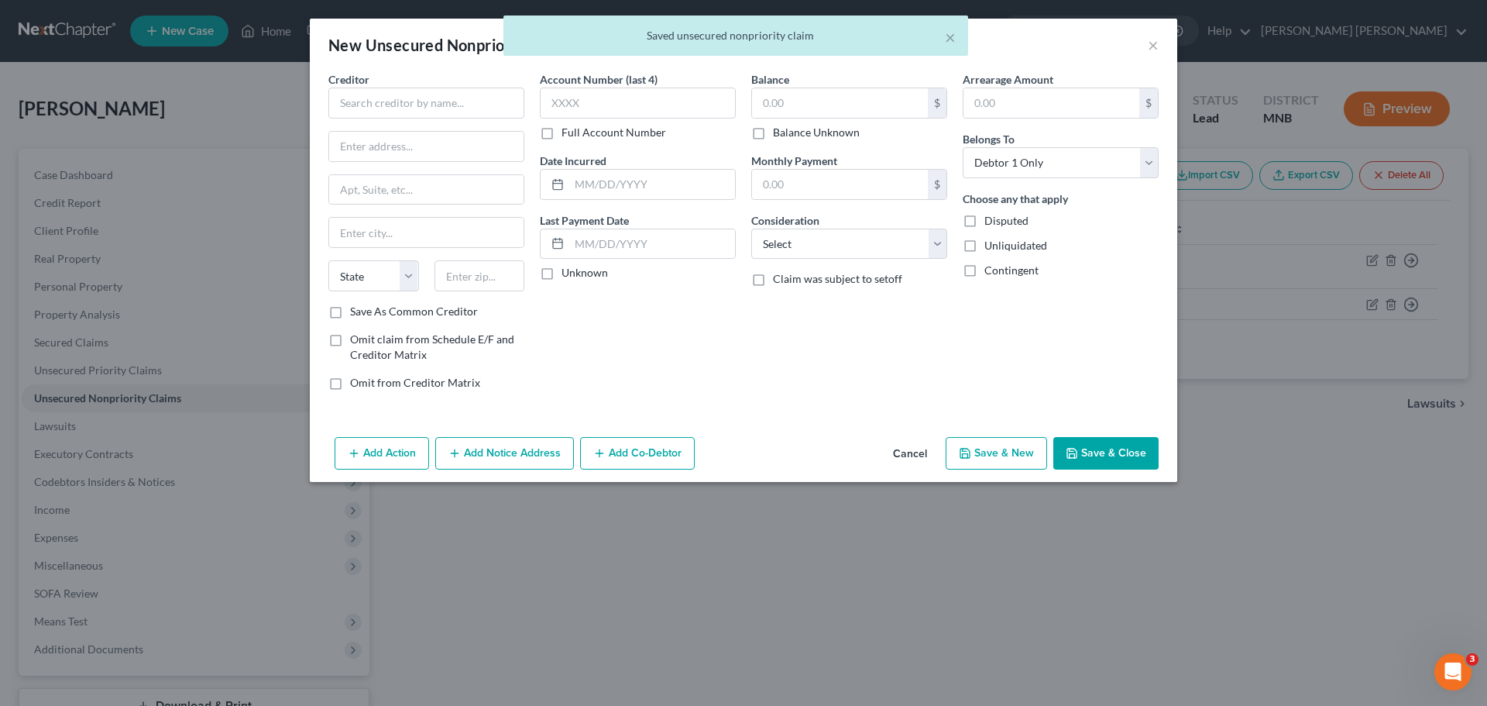
click at [1150, 46] on div "× Saved unsecured nonpriority claim" at bounding box center [735, 39] width 1487 height 48
click at [1155, 44] on div "× Saved unsecured nonpriority claim" at bounding box center [735, 39] width 1487 height 48
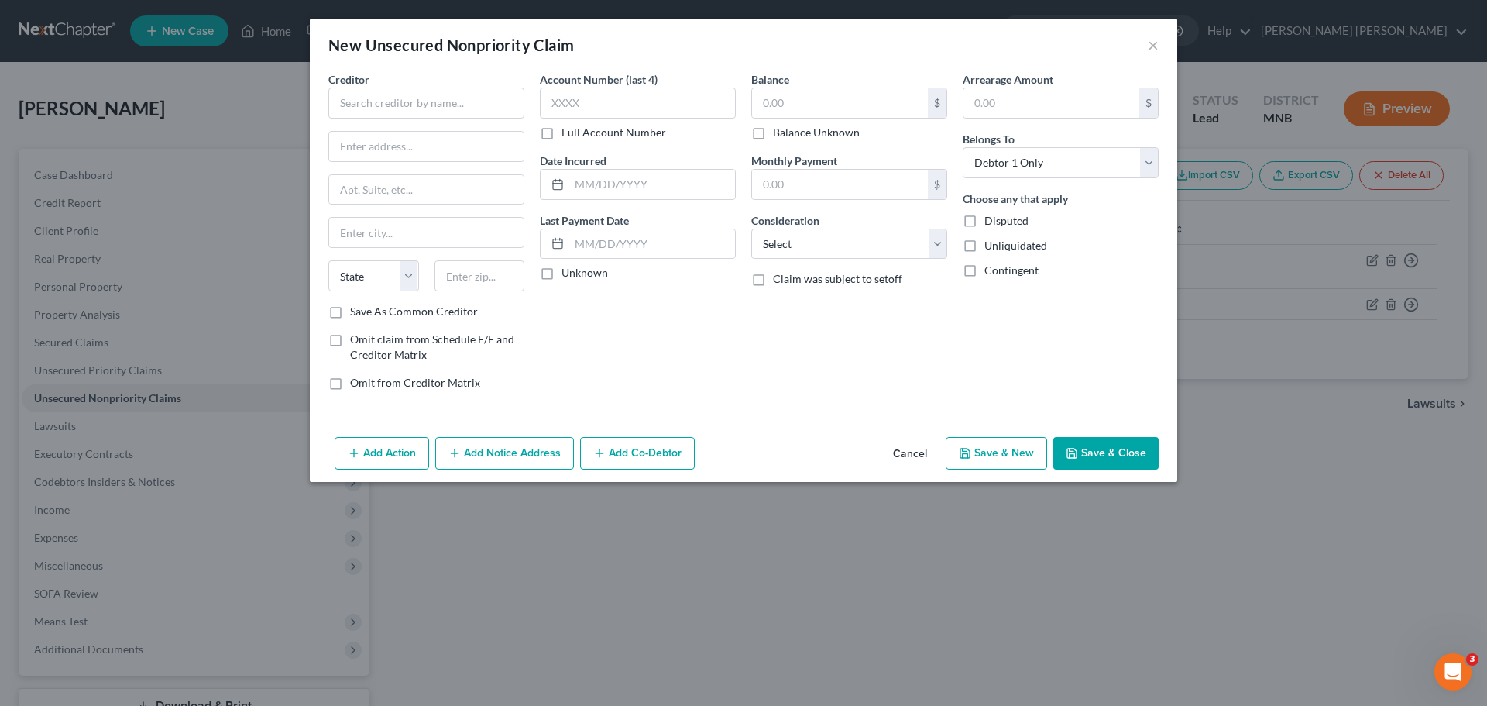
click at [916, 449] on button "Cancel" at bounding box center [910, 453] width 59 height 31
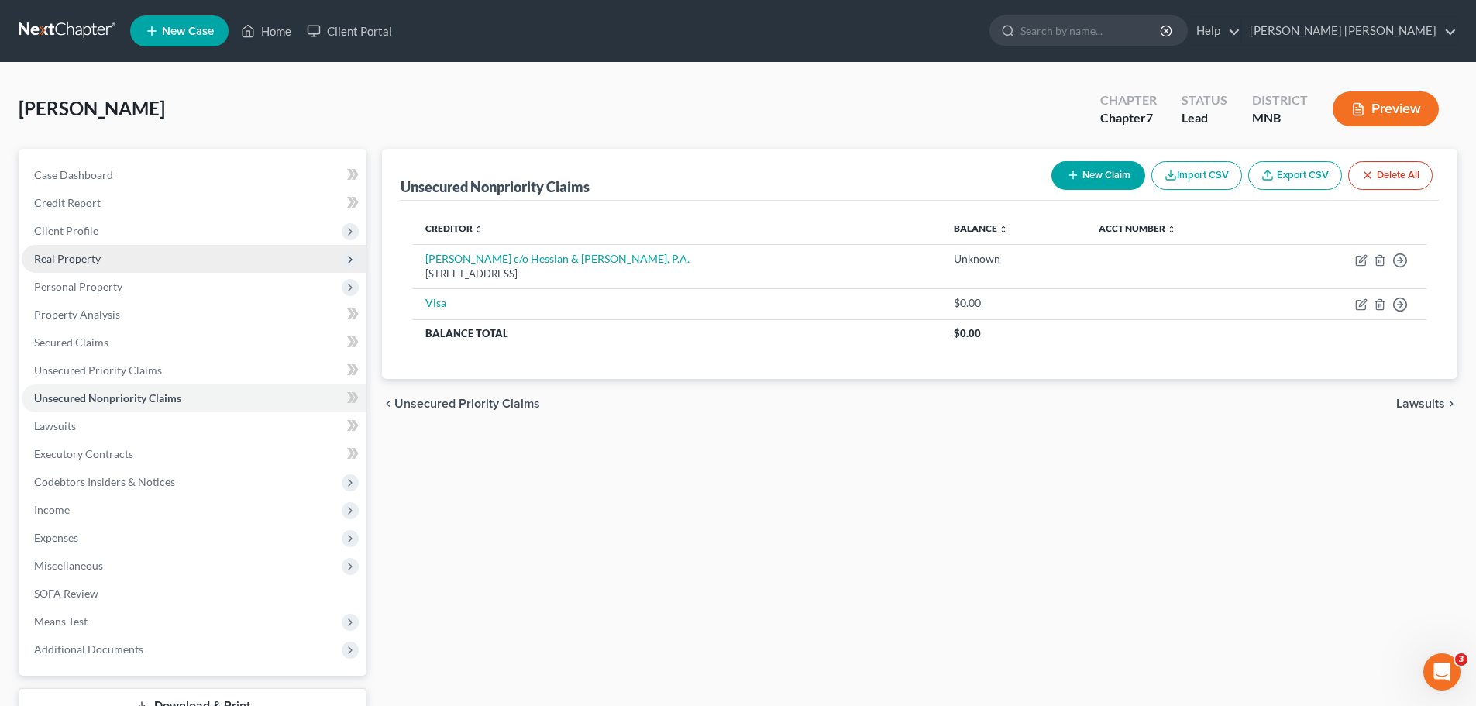
click at [98, 255] on span "Real Property" at bounding box center [67, 258] width 67 height 13
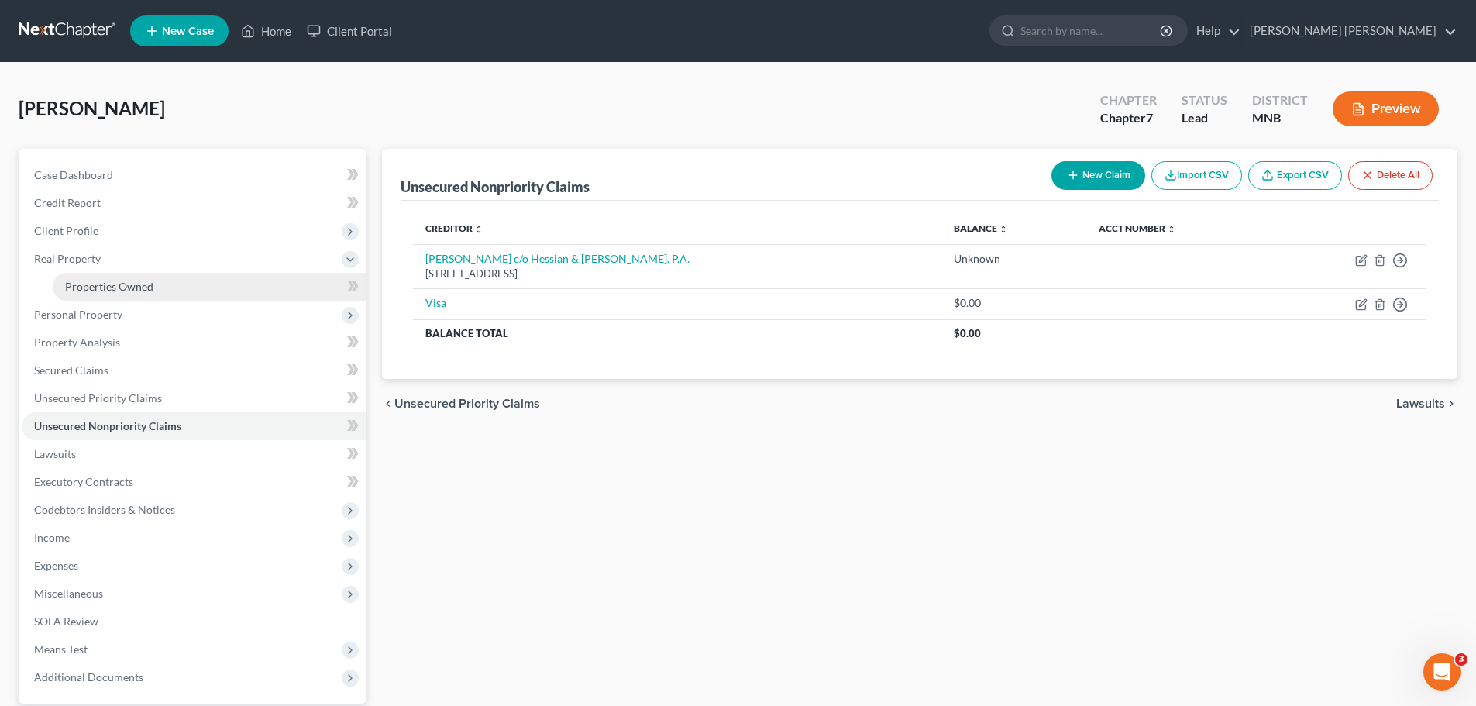
click at [130, 289] on span "Properties Owned" at bounding box center [109, 286] width 88 height 13
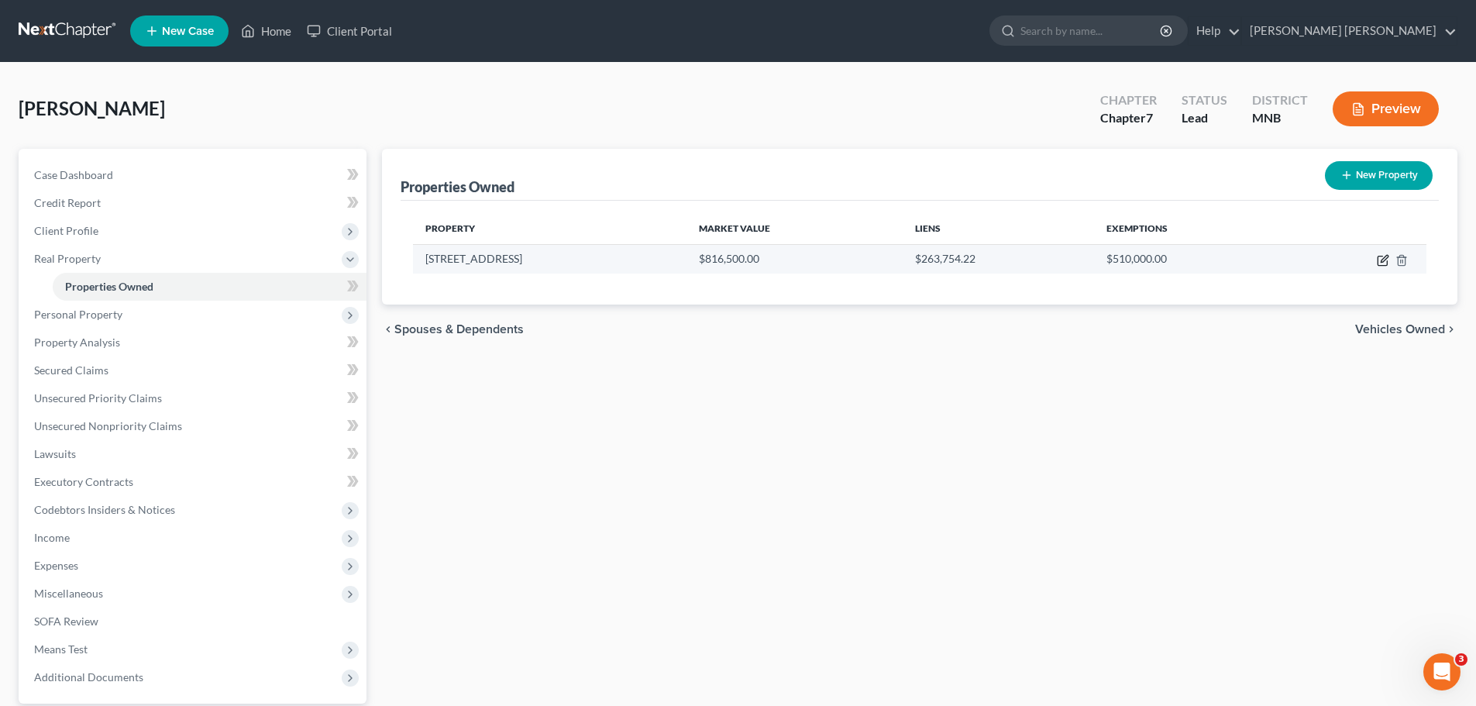
click at [1381, 264] on icon "button" at bounding box center [1383, 260] width 12 height 12
select select "24"
select select "1"
select select "0"
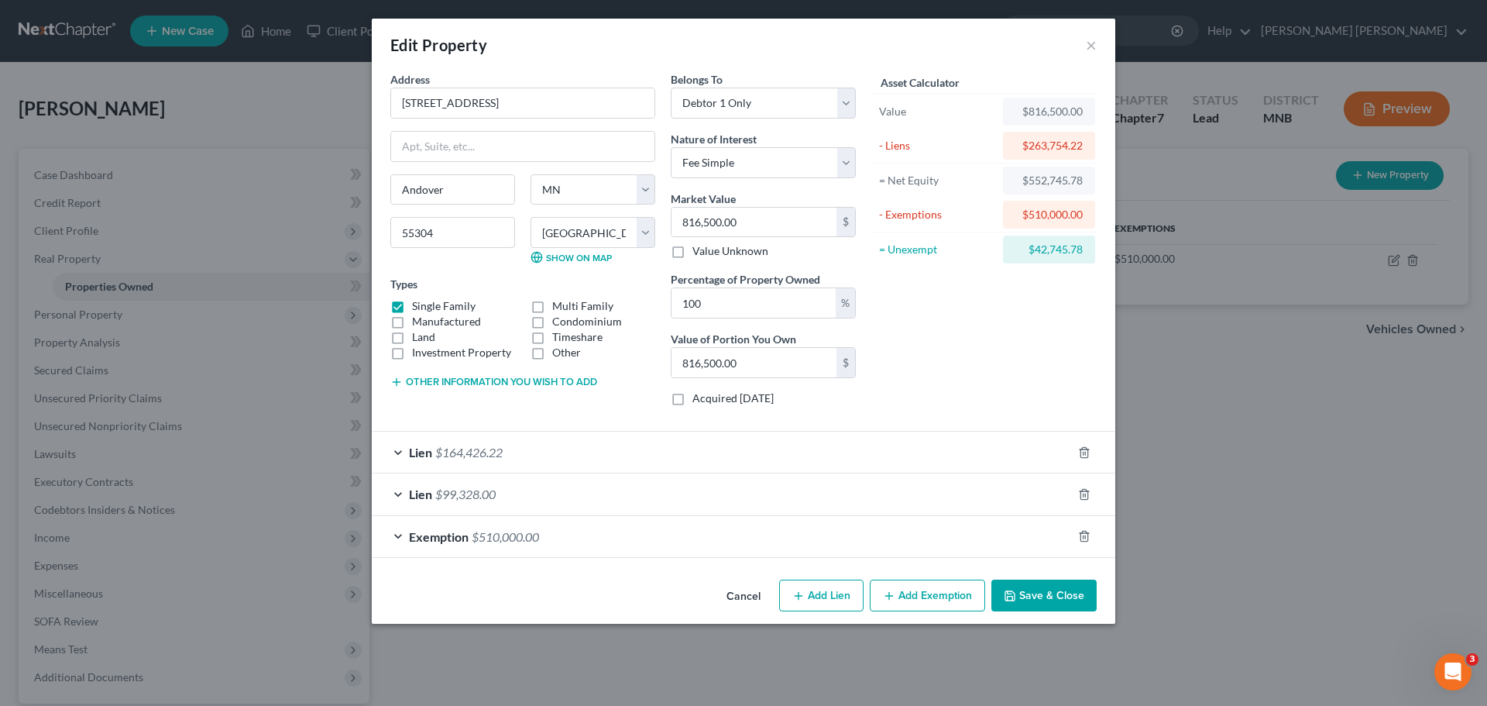
click at [671, 489] on div "Lien $99,328.00" at bounding box center [722, 493] width 700 height 41
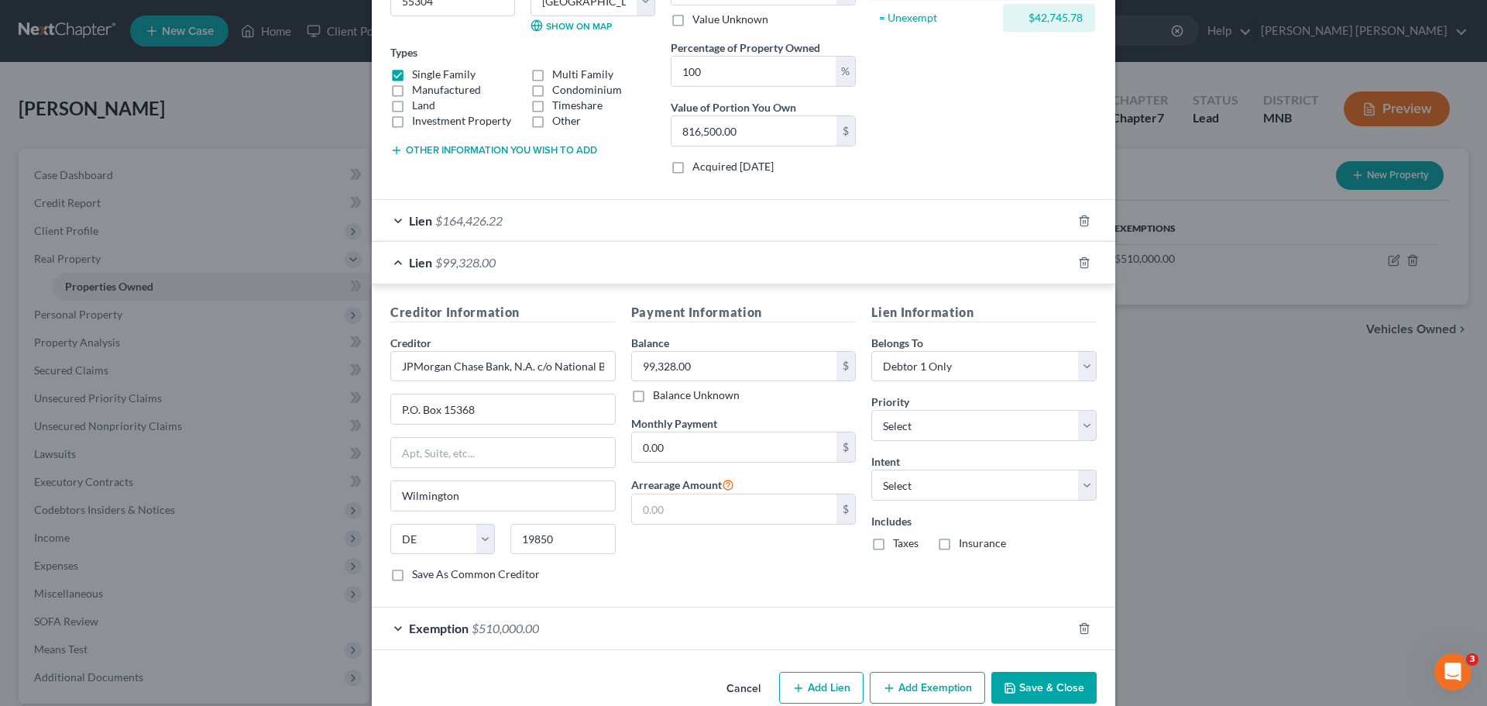
scroll to position [232, 0]
click at [958, 480] on select "Select Surrender Redeem Reaffirm Avoid Other" at bounding box center [984, 484] width 225 height 31
select select "2"
click at [872, 469] on select "Select Surrender Redeem Reaffirm Avoid Other" at bounding box center [984, 484] width 225 height 31
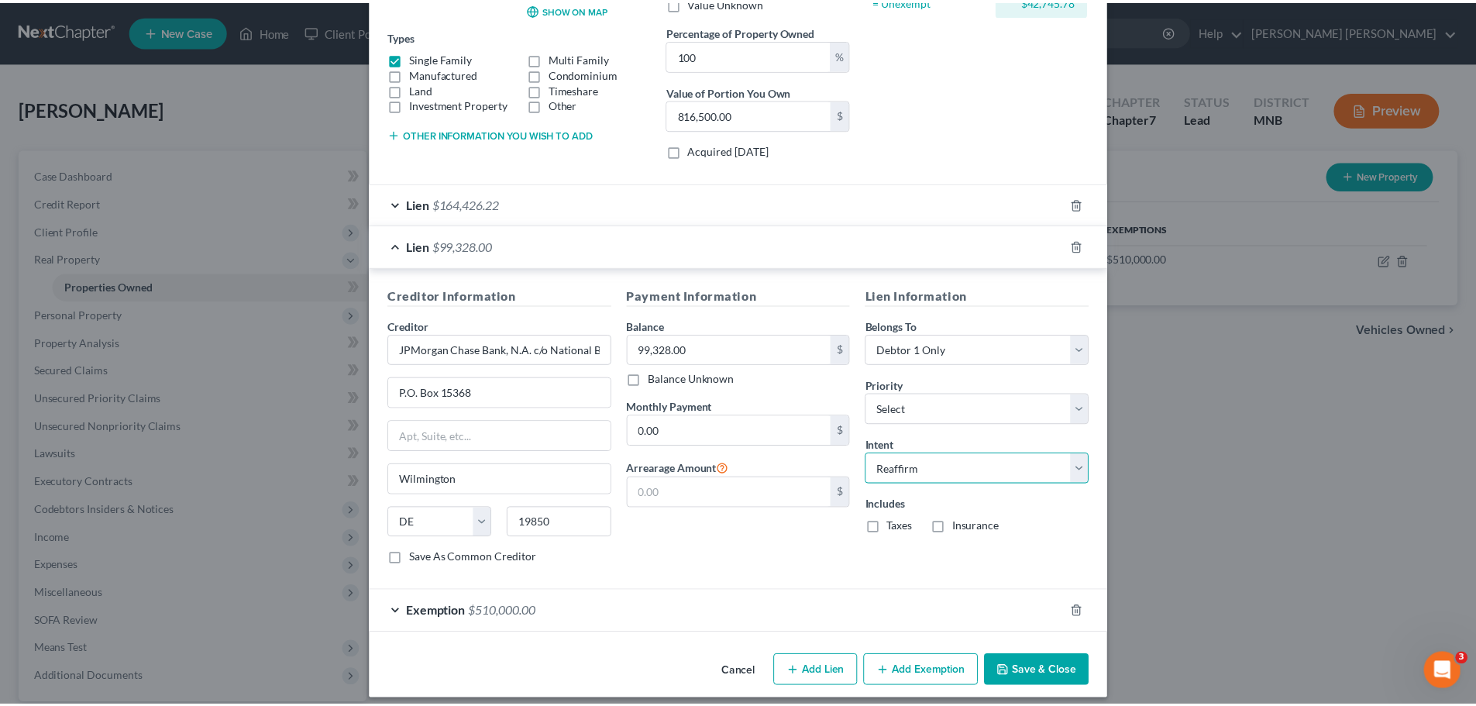
scroll to position [260, 0]
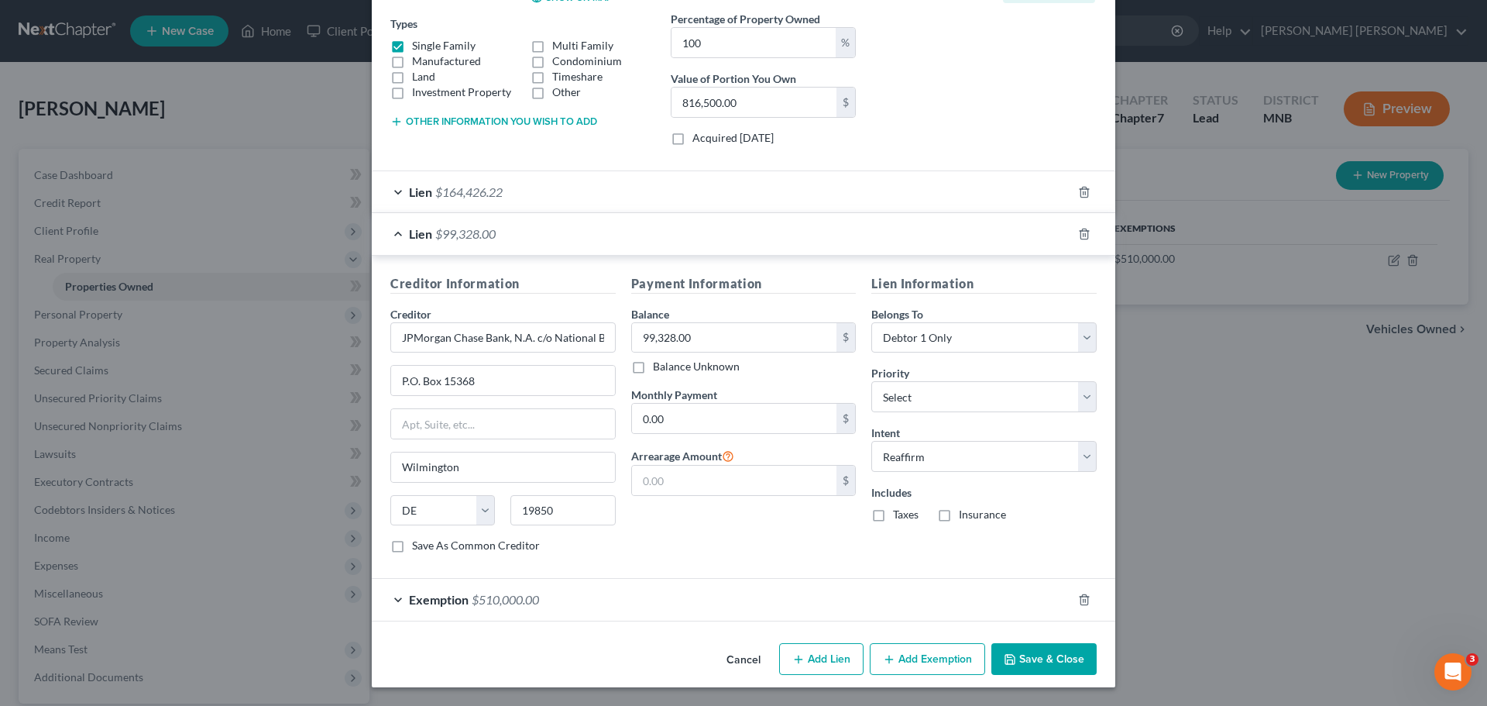
click at [1018, 654] on button "Save & Close" at bounding box center [1044, 659] width 105 height 33
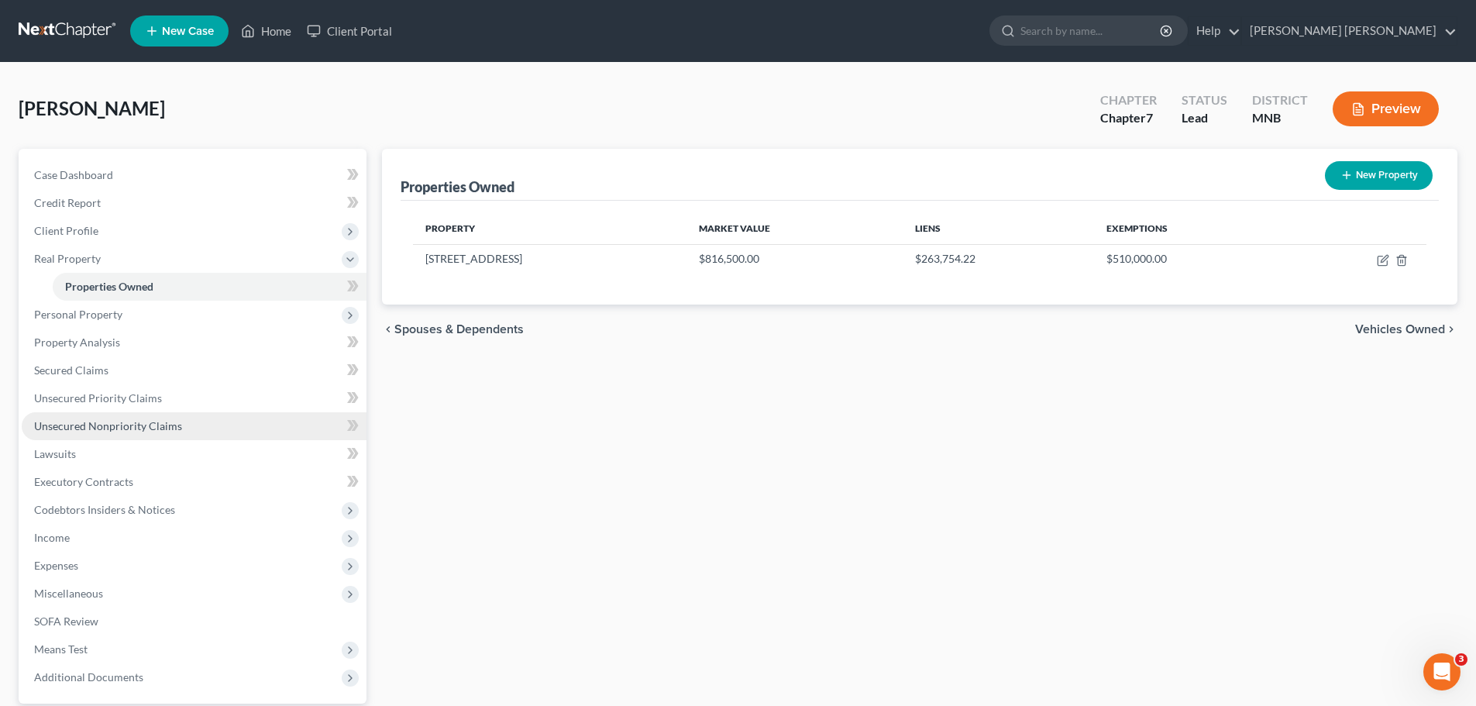
drag, startPoint x: 141, startPoint y: 421, endPoint x: 194, endPoint y: 418, distance: 52.8
click at [141, 421] on span "Unsecured Nonpriority Claims" at bounding box center [108, 425] width 148 height 13
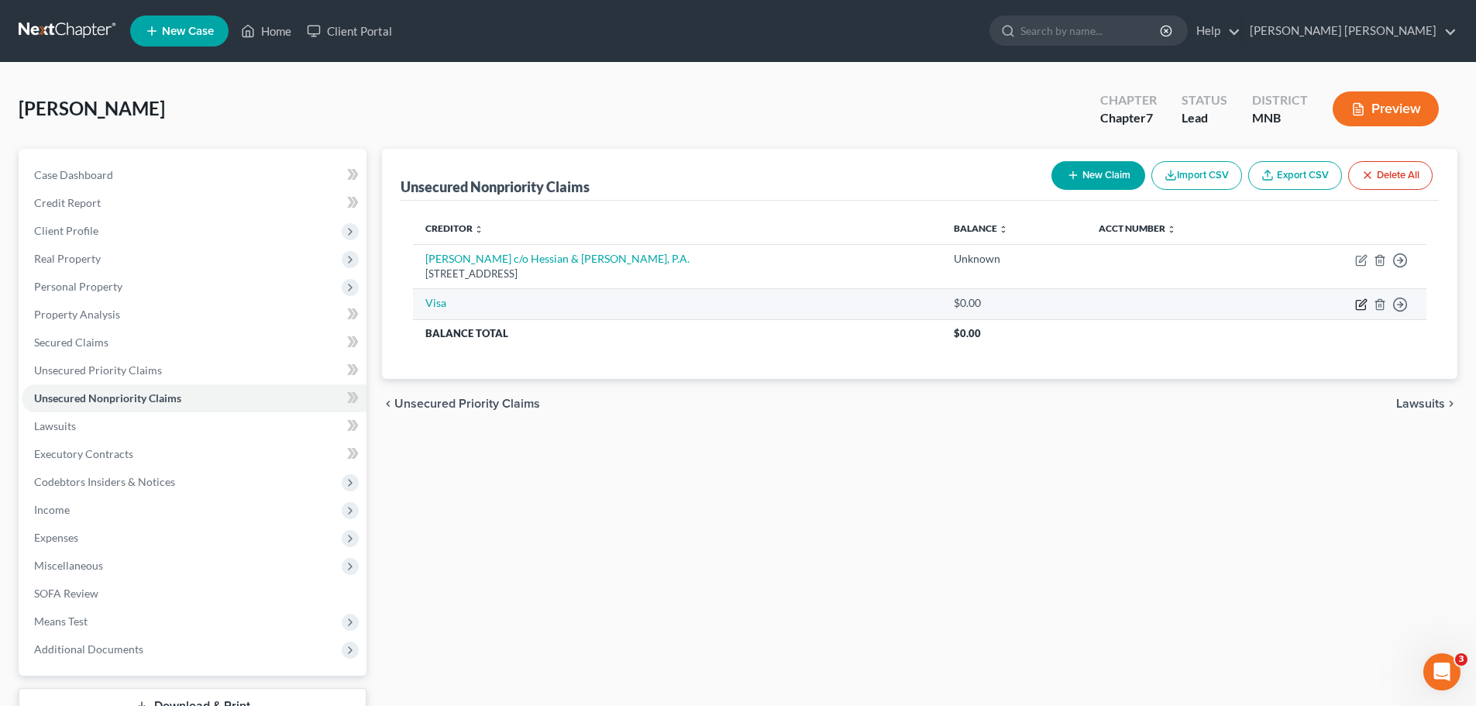
click at [1361, 304] on icon "button" at bounding box center [1361, 304] width 12 height 12
select select "0"
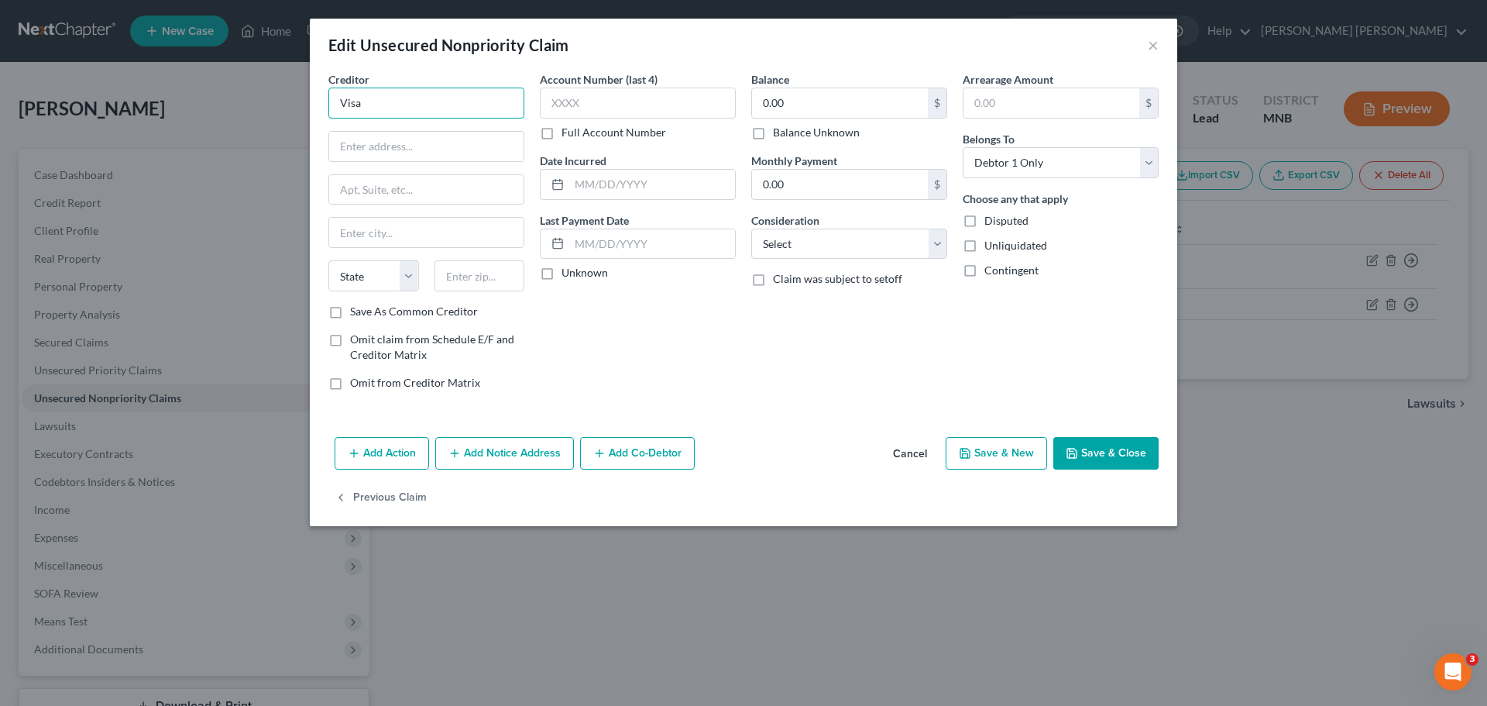
click at [460, 95] on input "Visa" at bounding box center [426, 103] width 196 height 31
click at [487, 109] on input "Bank of America (Visa)" at bounding box center [426, 103] width 196 height 31
paste input "NC4-105-03-14"
type input "Bank of America (Visa) NC4-105-03-14"
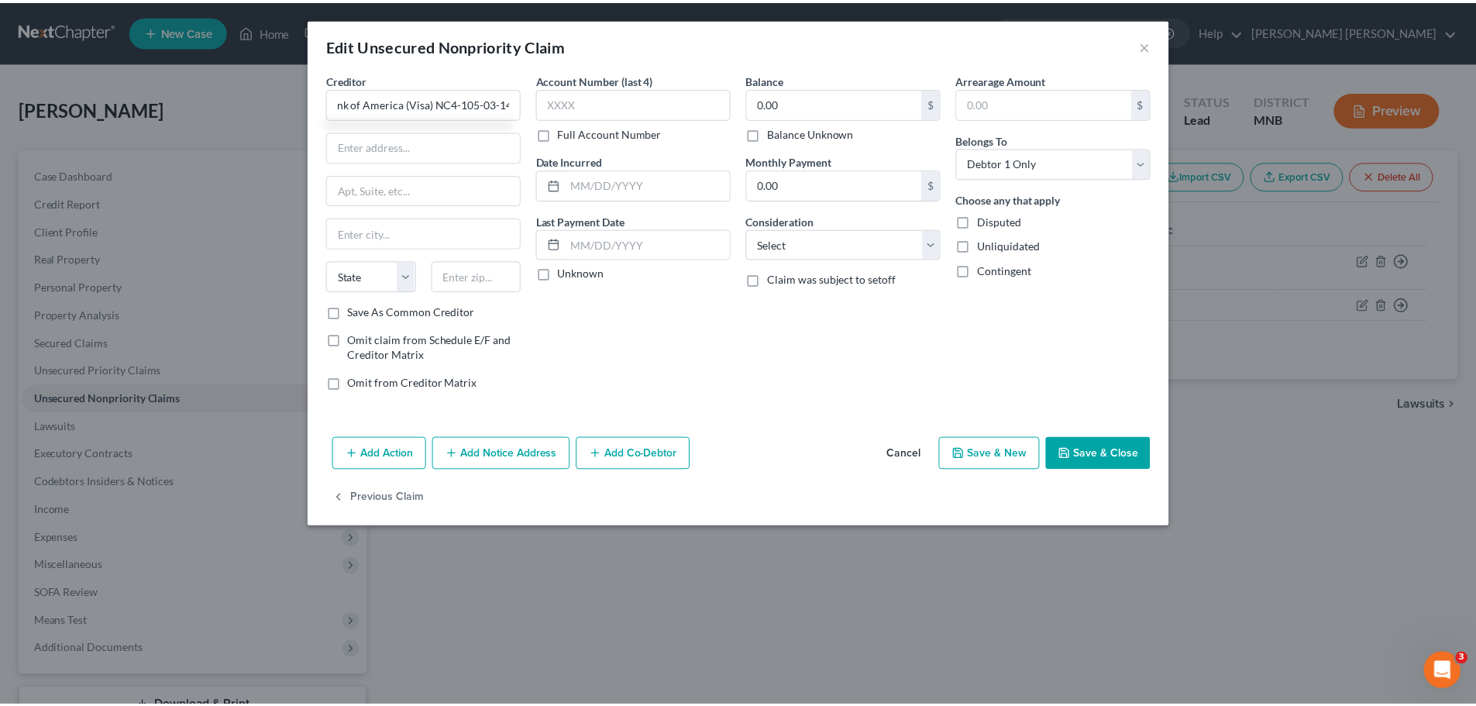
scroll to position [0, 0]
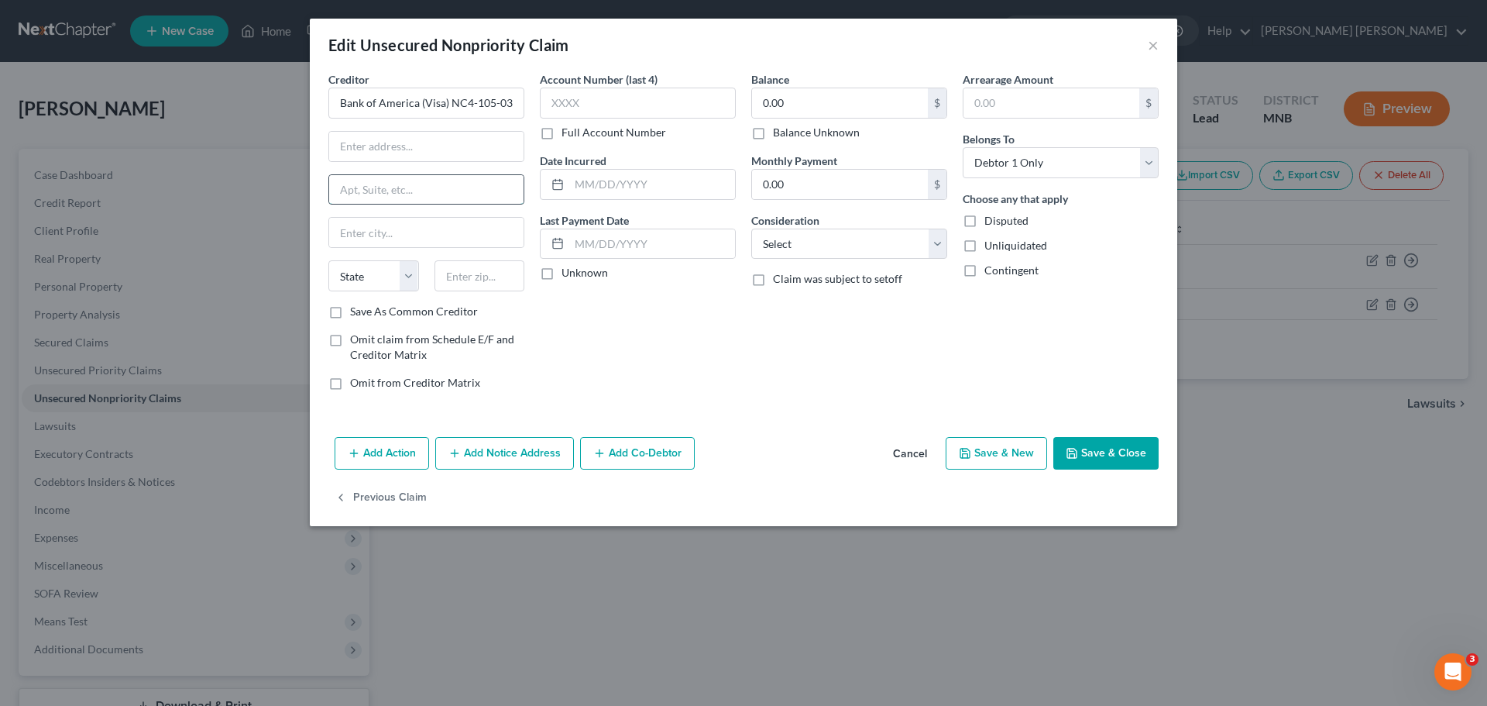
click at [409, 177] on input "text" at bounding box center [426, 189] width 194 height 29
paste input "P.O. Box 26012"
type input "P.O. Box 26012"
type input "Greenboro"
select select "28"
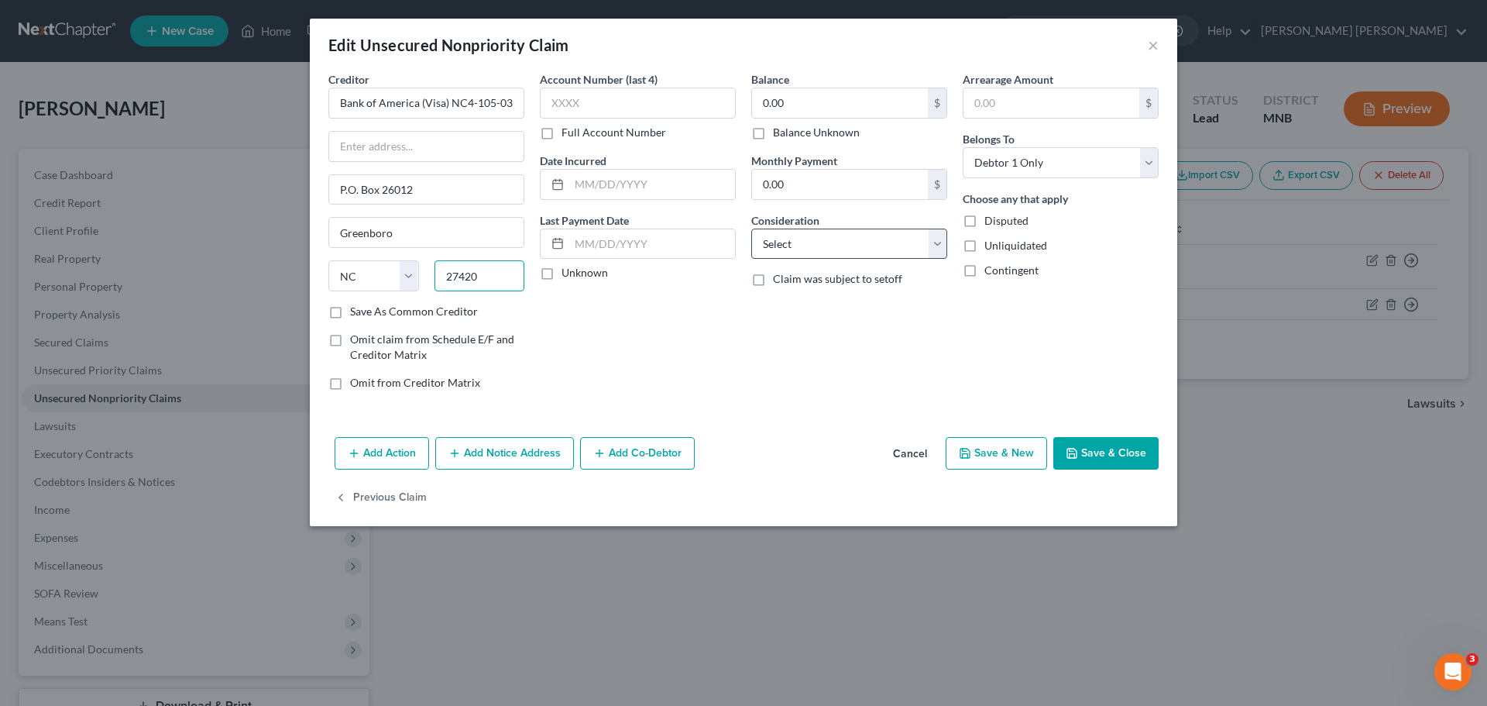
type input "27420"
click at [872, 248] on select "Select Cable / Satellite Services Collection Agency Credit Card Debt Debt Couns…" at bounding box center [849, 244] width 196 height 31
type input "[GEOGRAPHIC_DATA]"
select select "2"
click at [751, 229] on select "Select Cable / Satellite Services Collection Agency Credit Card Debt Debt Couns…" at bounding box center [849, 244] width 196 height 31
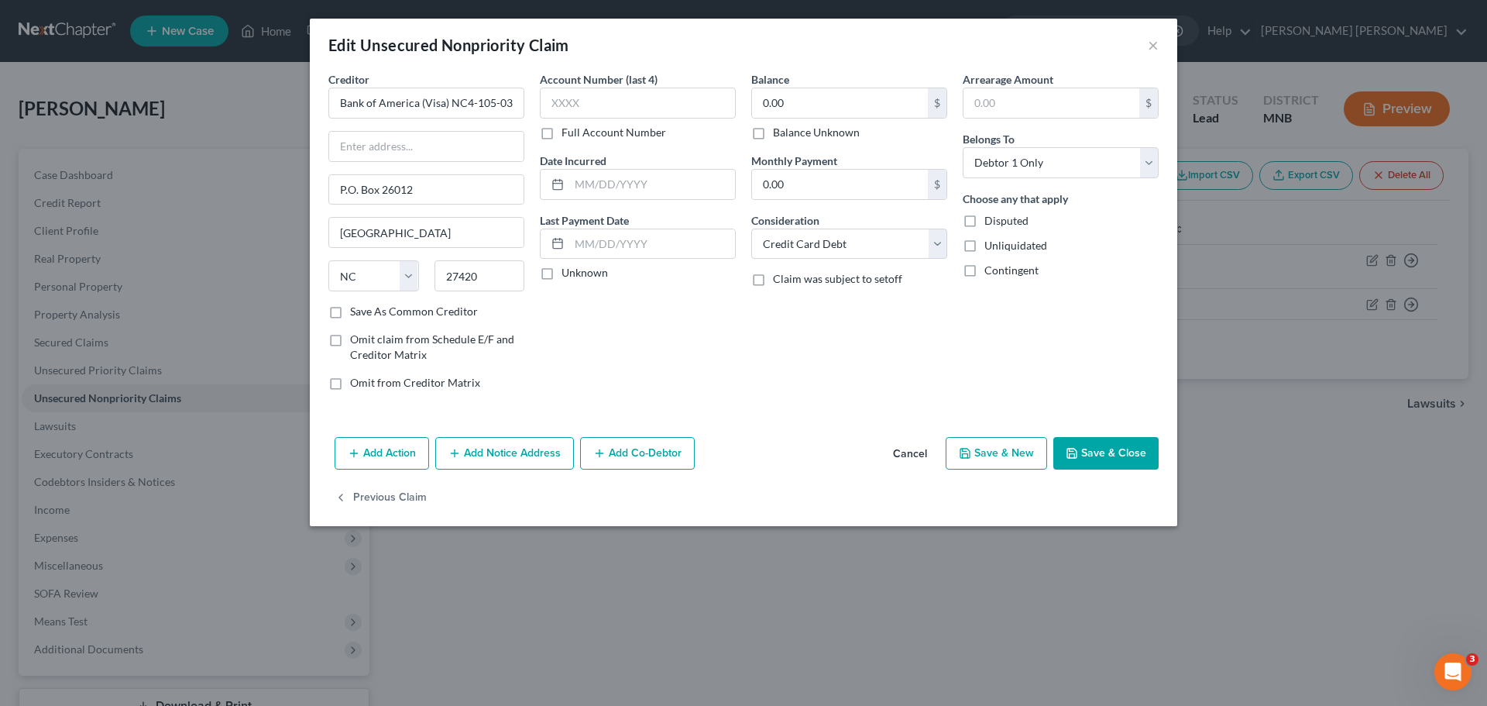
click at [1096, 451] on button "Save & Close" at bounding box center [1106, 453] width 105 height 33
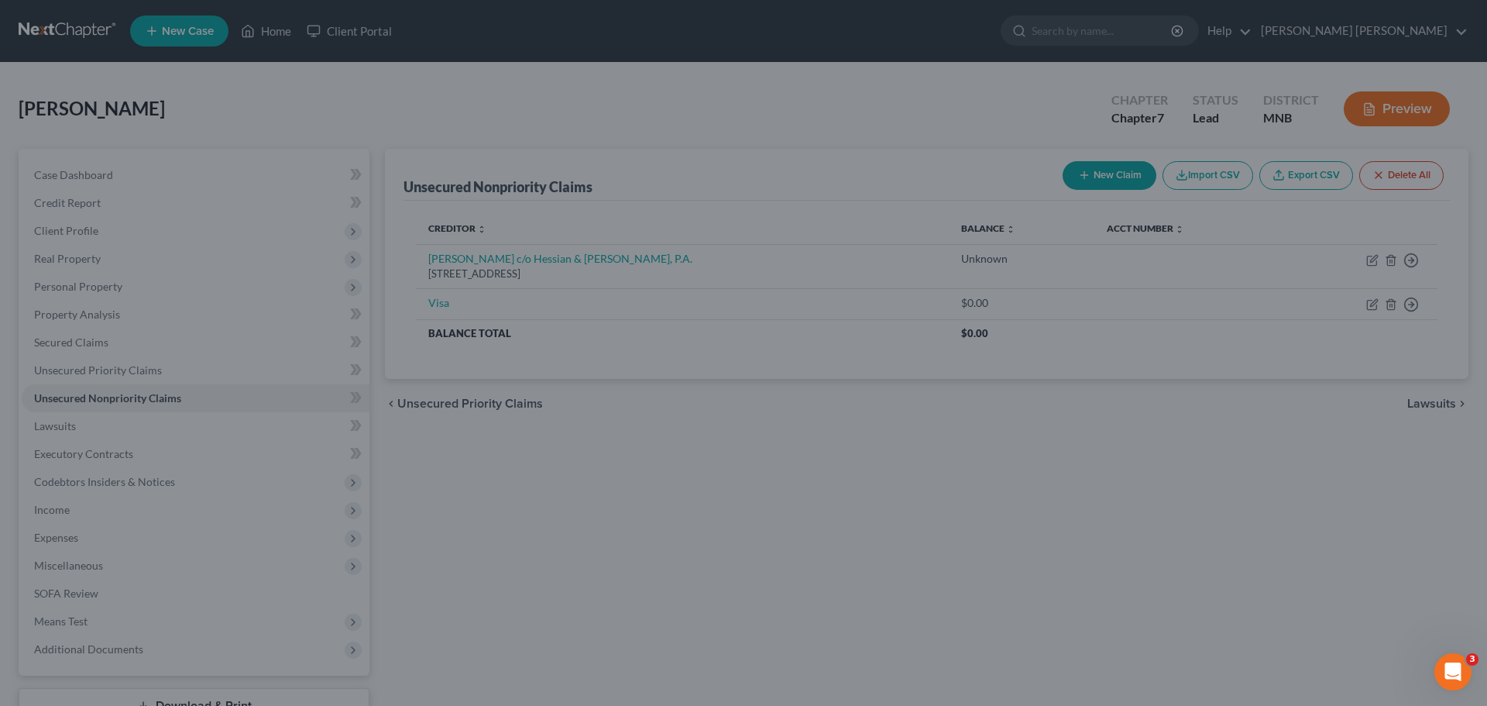
type input "0"
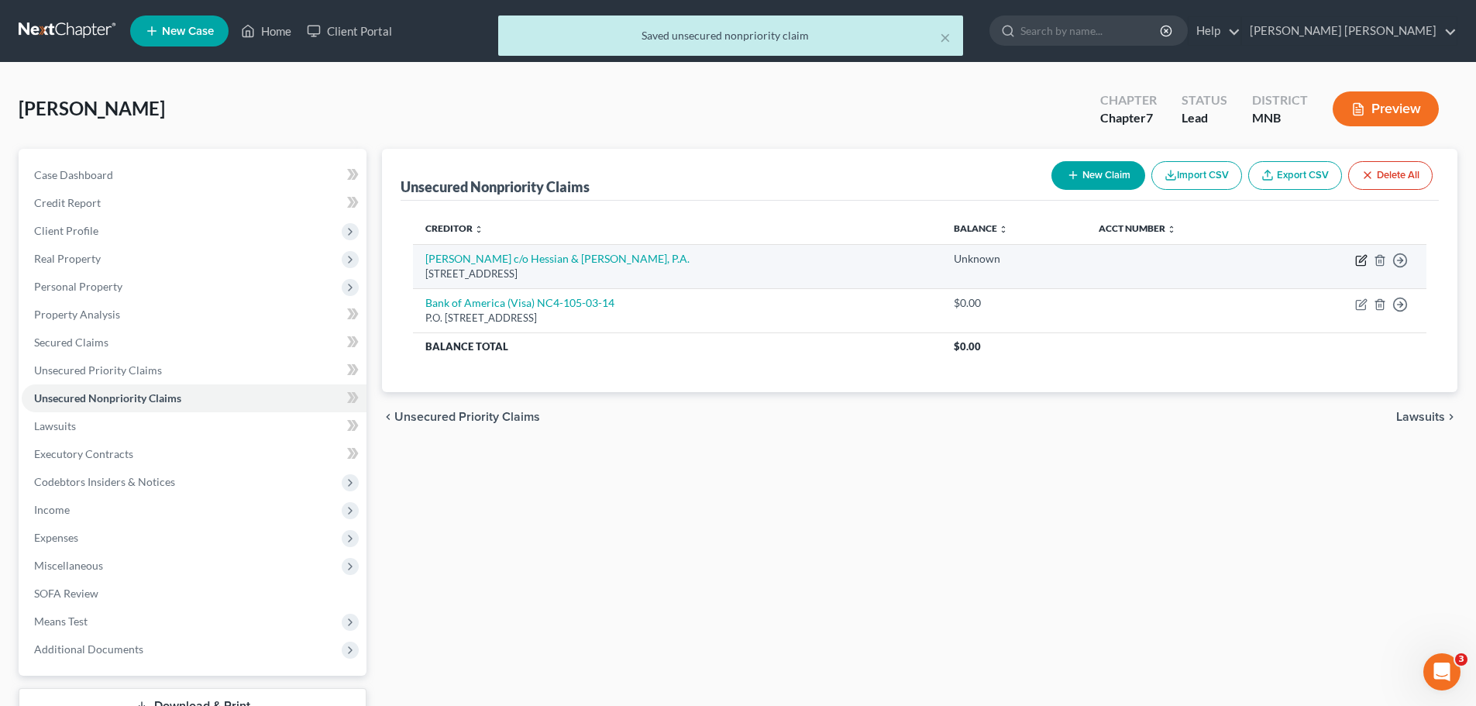
click at [1360, 262] on icon "button" at bounding box center [1362, 258] width 7 height 7
select select "24"
select select "0"
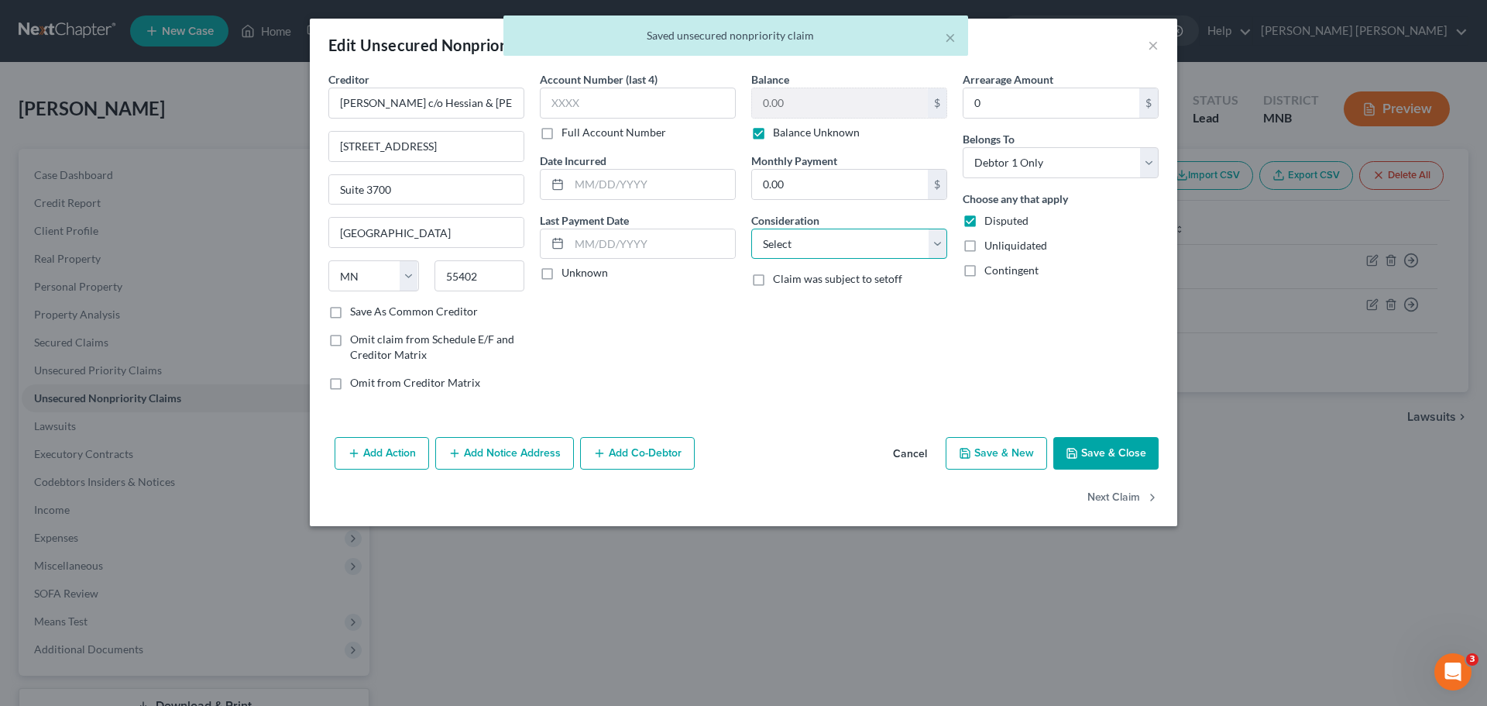
click at [939, 239] on select "Select Cable / Satellite Services Collection Agency Credit Card Debt Debt Couns…" at bounding box center [849, 244] width 196 height 31
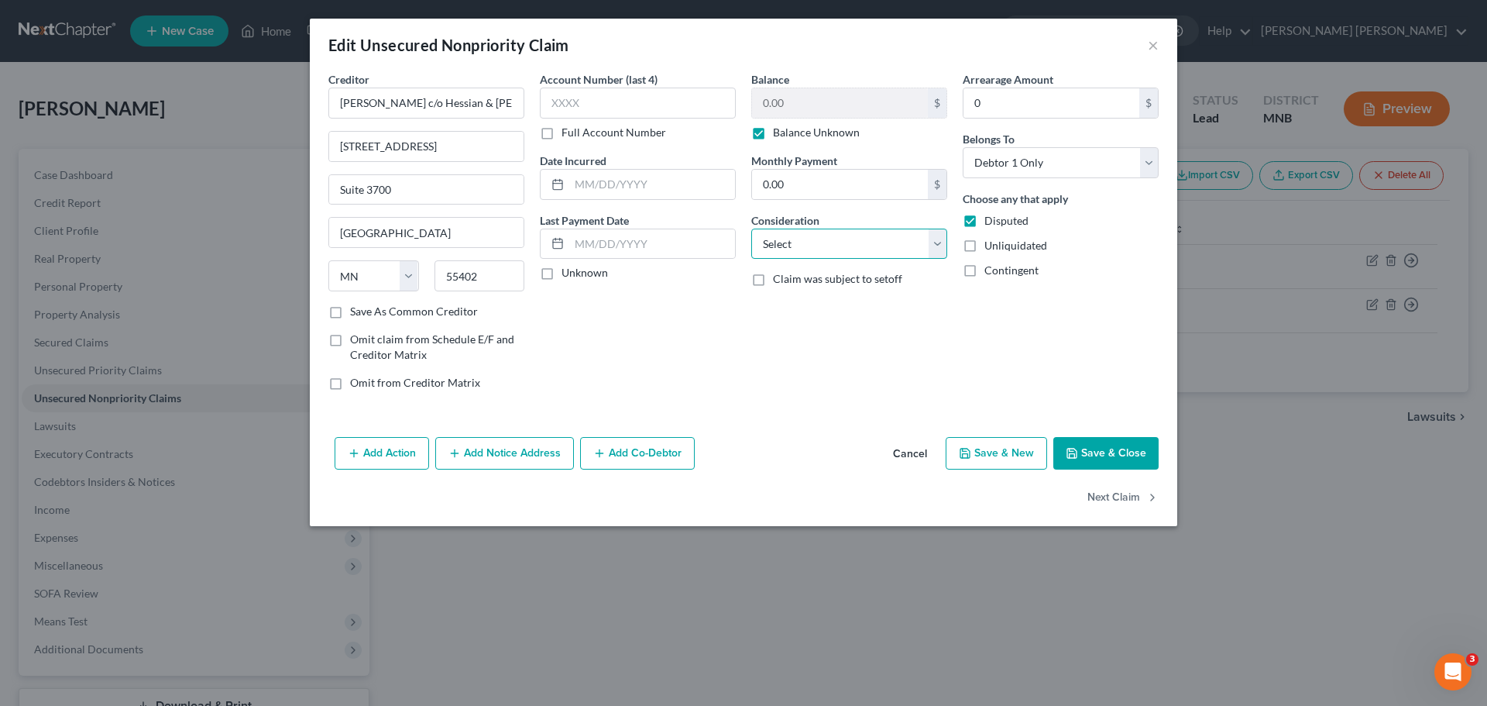
select select "8"
click at [751, 229] on select "Select Cable / Satellite Services Collection Agency Credit Card Debt Debt Couns…" at bounding box center [849, 244] width 196 height 31
click at [1126, 457] on button "Save & Close" at bounding box center [1106, 453] width 105 height 33
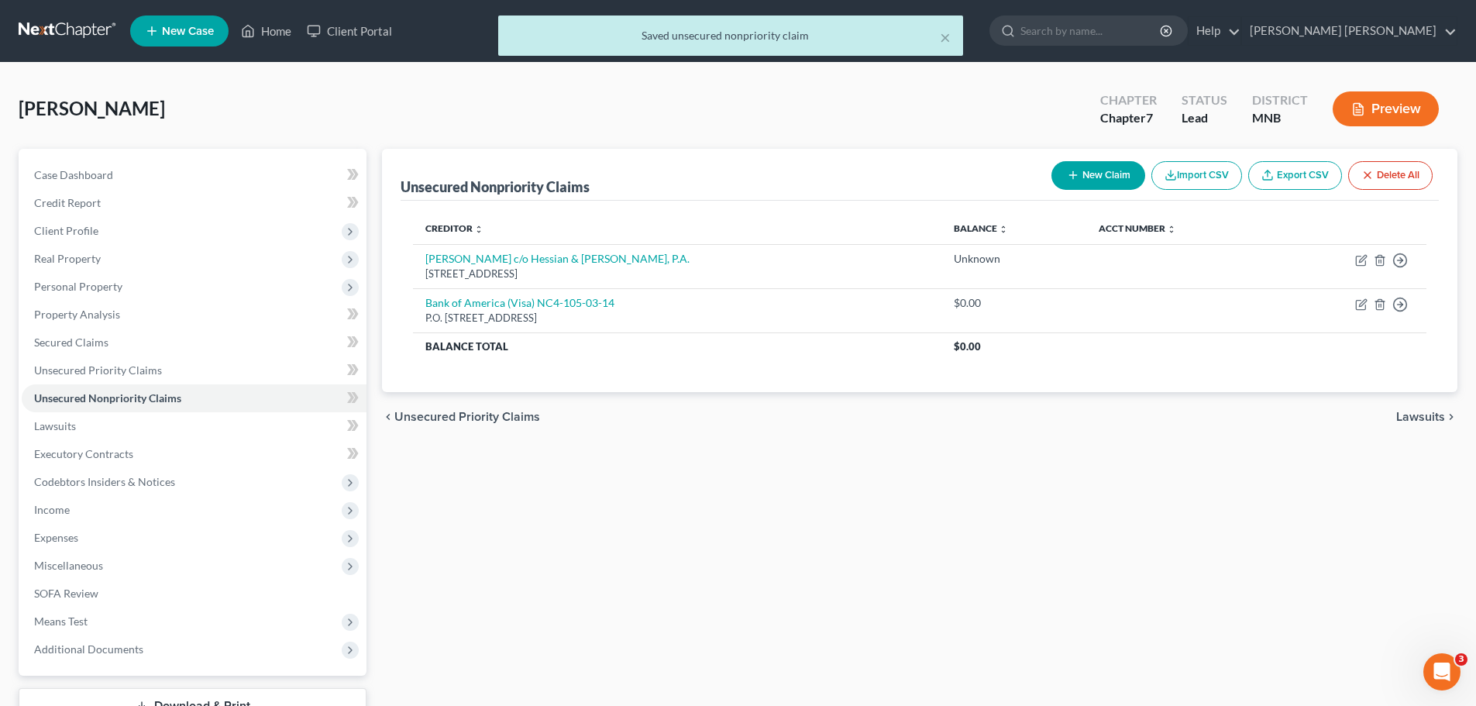
click at [1109, 173] on button "New Claim" at bounding box center [1098, 175] width 94 height 29
select select "0"
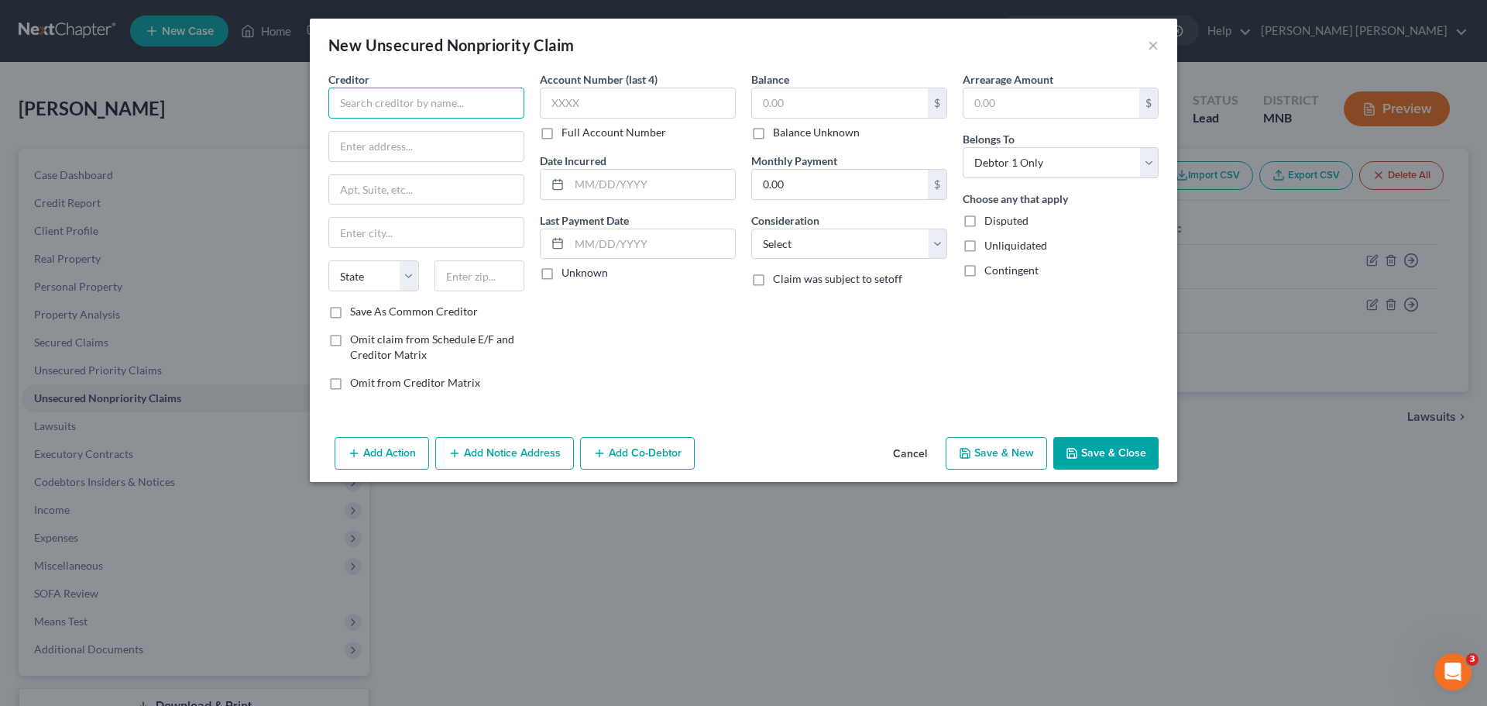
click at [411, 98] on input "text" at bounding box center [426, 103] width 196 height 31
paste input "American Express (Delta SkyMiles):"
type input "American Express (Delta SkyMiles)"
click at [381, 193] on input "text" at bounding box center [426, 189] width 194 height 29
click at [396, 146] on input "text" at bounding box center [426, 146] width 194 height 29
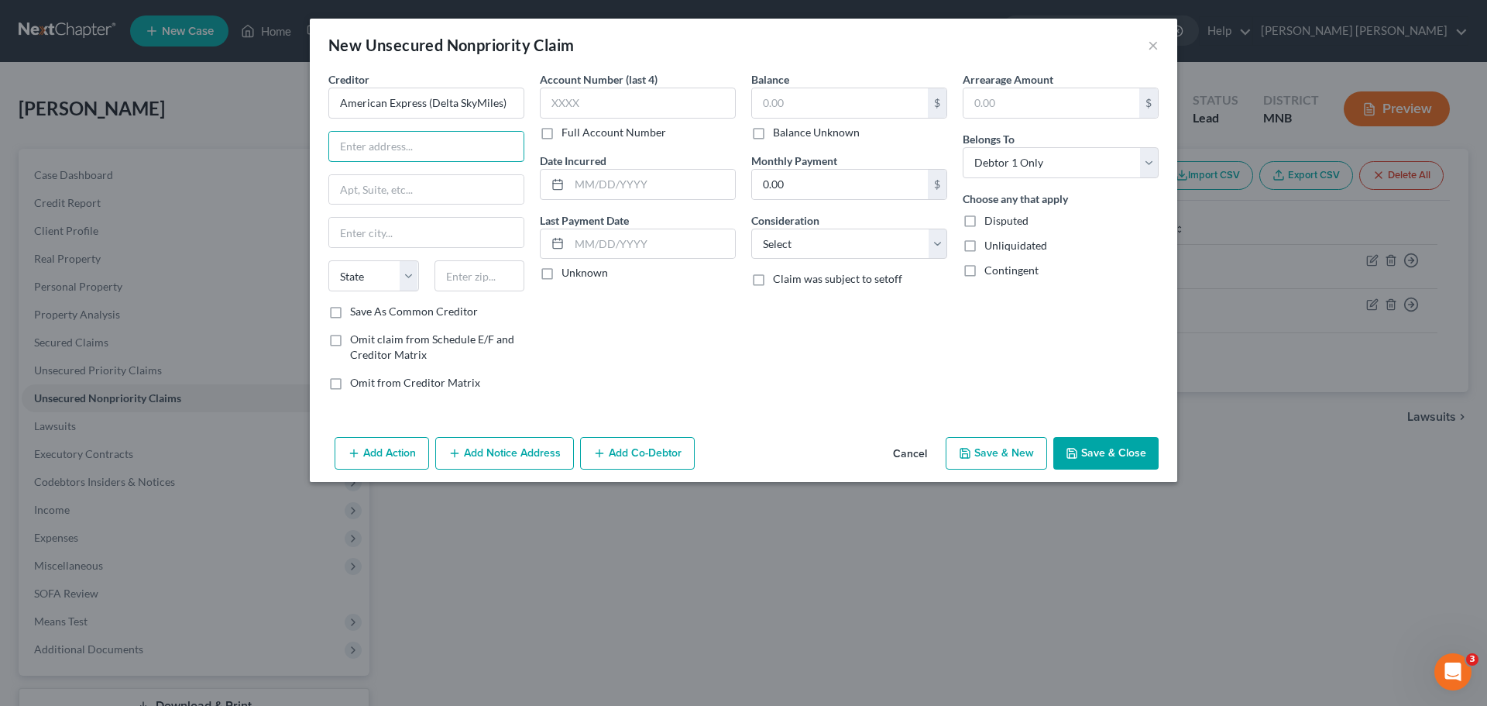
paste input "P.O. Box 981537"
type input "P.O. Box 981537"
click at [390, 237] on input "text" at bounding box center [426, 232] width 194 height 29
type input "[GEOGRAPHIC_DATA]"
select select "45"
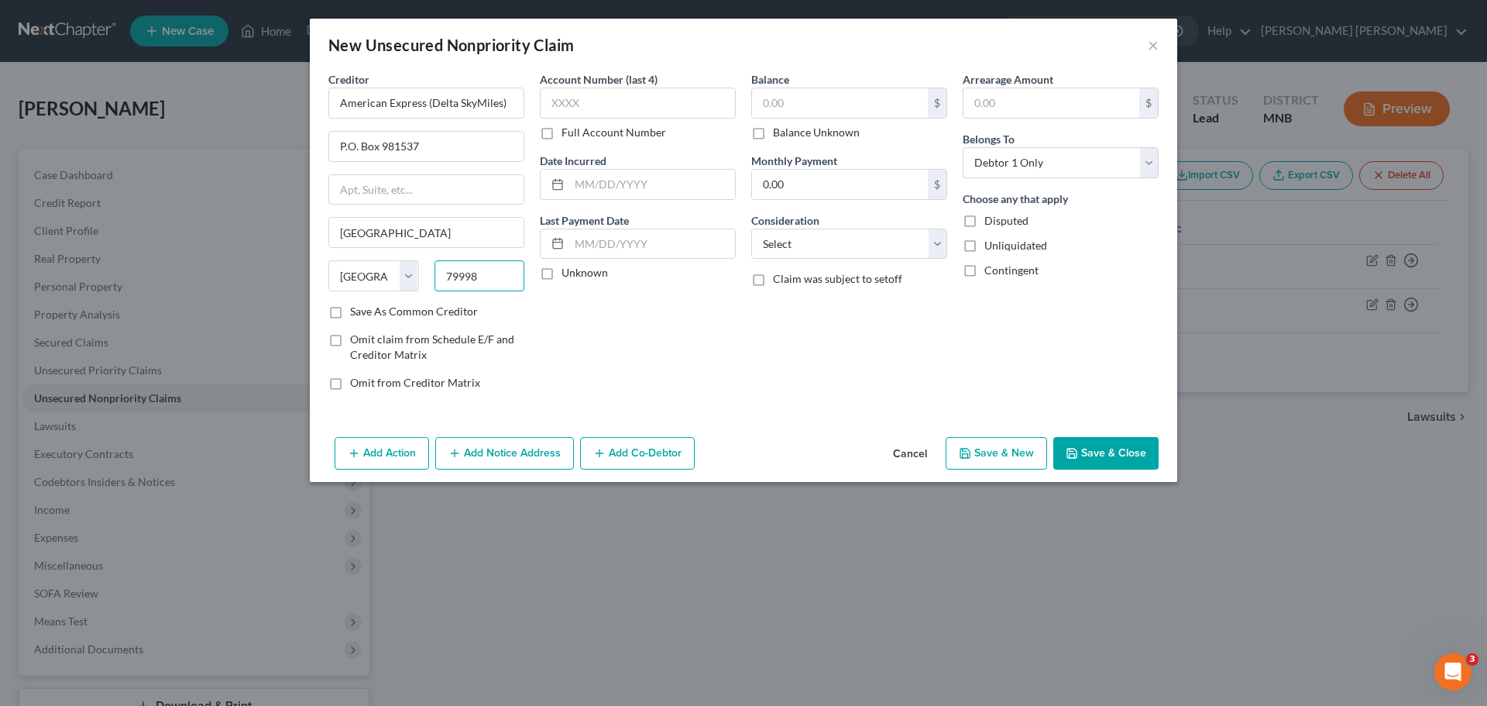
type input "79998"
click at [720, 335] on div "Account Number (last 4) Full Account Number Date Incurred Last Payment Date Unk…" at bounding box center [637, 237] width 211 height 332
click at [808, 100] on input "text" at bounding box center [840, 102] width 176 height 29
type input "0"
click at [844, 407] on div "Creditor * American Express (Delta SkyMiles) P.O. [GEOGRAPHIC_DATA][US_STATE] A…" at bounding box center [744, 250] width 868 height 359
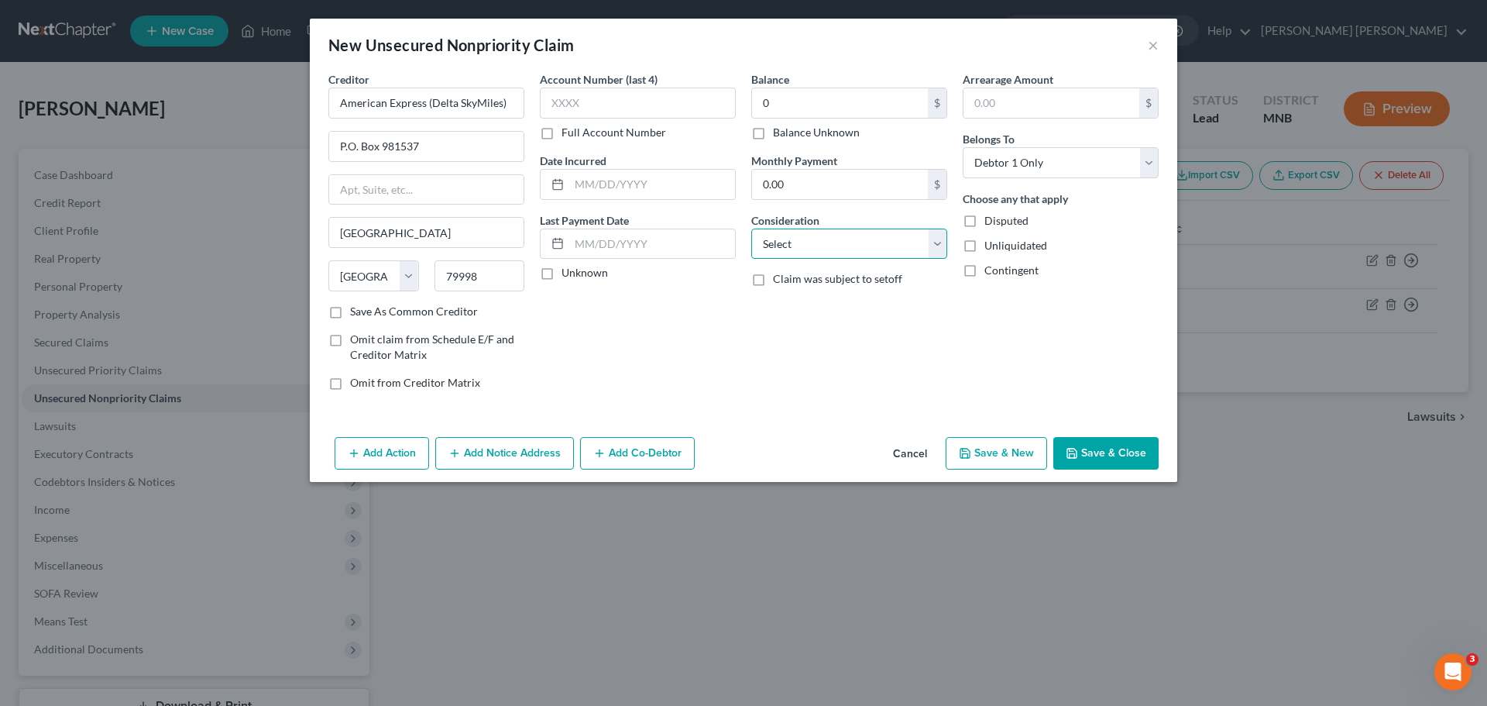
click at [865, 242] on select "Select Cable / Satellite Services Collection Agency Credit Card Debt Debt Couns…" at bounding box center [849, 244] width 196 height 31
select select "2"
click at [751, 229] on select "Select Cable / Satellite Services Collection Agency Credit Card Debt Debt Couns…" at bounding box center [849, 244] width 196 height 31
click at [859, 350] on div "Balance 0.00 $ Balance Unknown Balance Undetermined 0 $ Balance Unknown Monthly…" at bounding box center [849, 237] width 211 height 332
click at [1003, 459] on button "Save & New" at bounding box center [996, 453] width 101 height 33
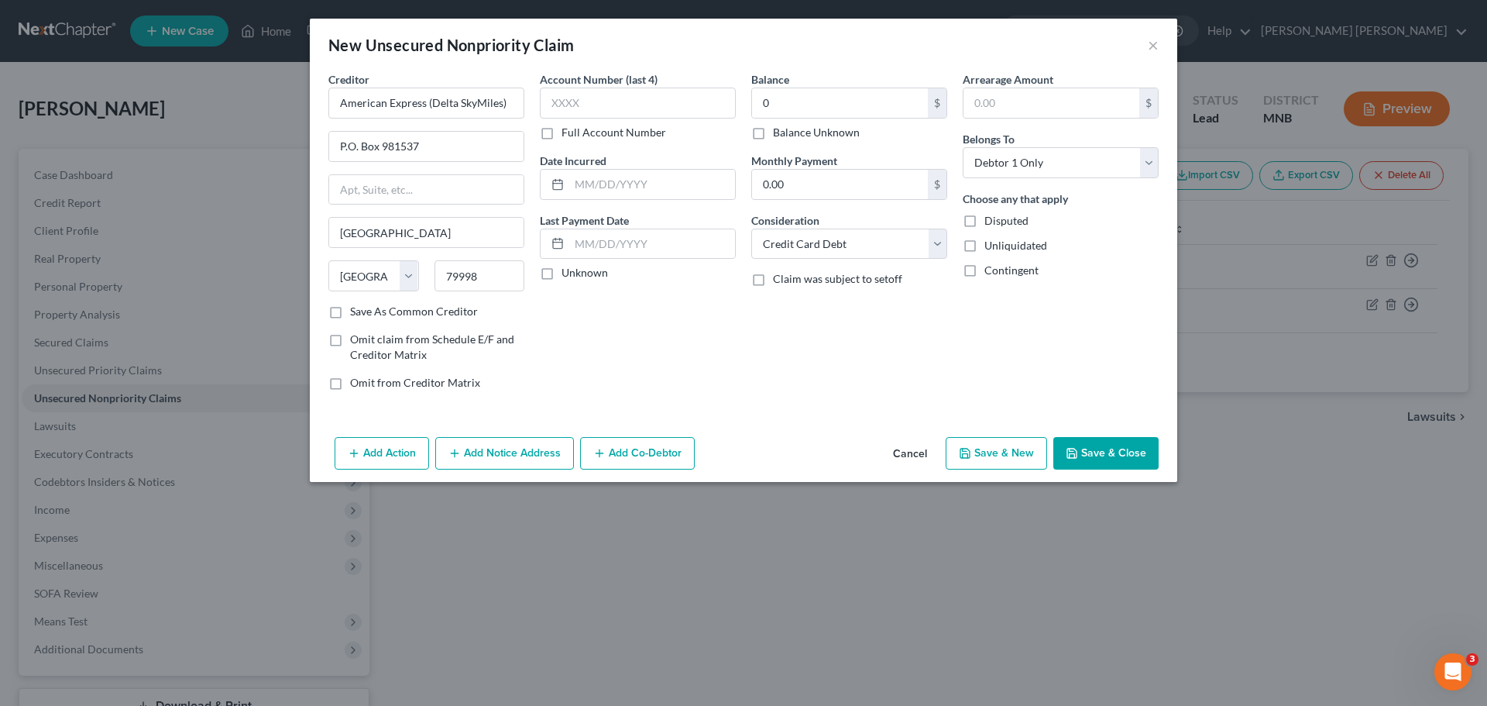
select select "0"
type input "0.00"
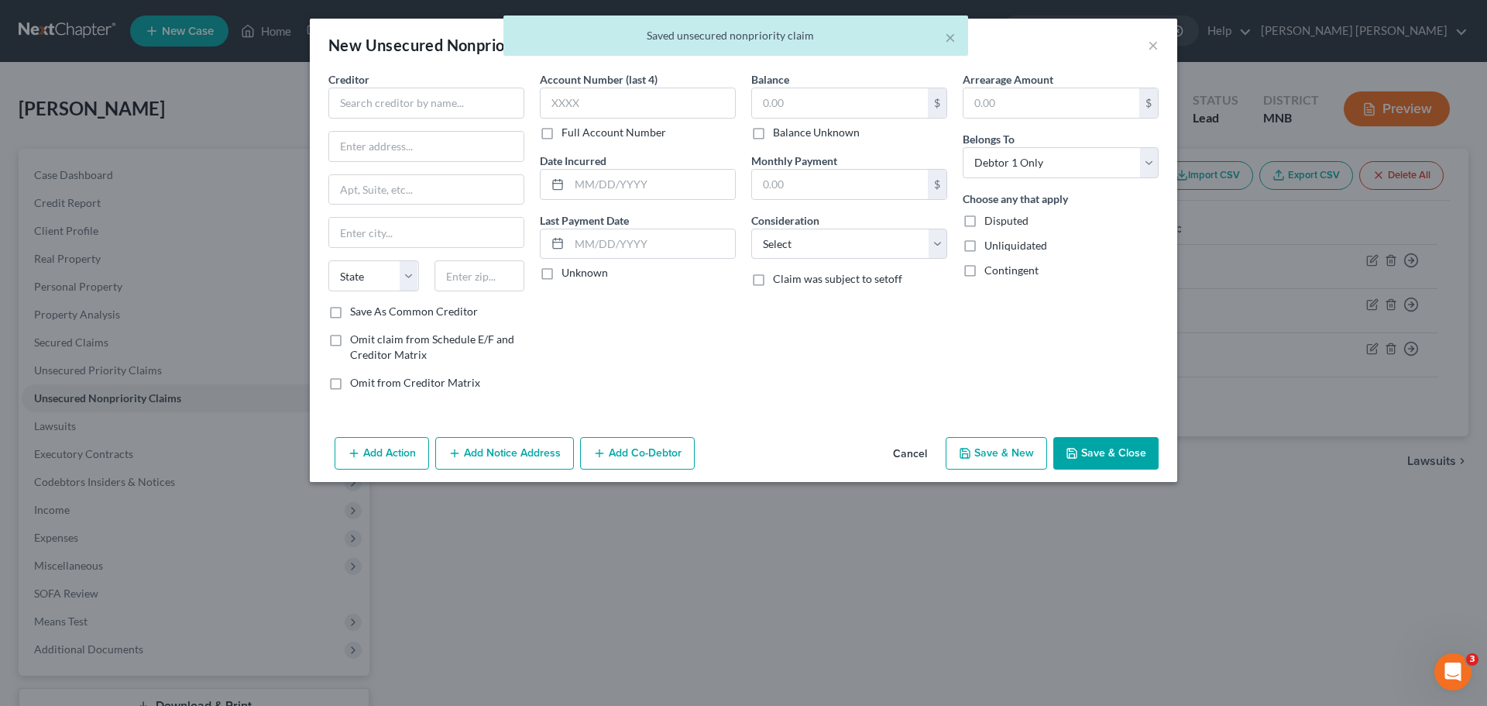
click at [1152, 47] on div "× Saved unsecured nonpriority claim" at bounding box center [735, 39] width 1487 height 48
click at [1156, 43] on div "× Saved unsecured nonpriority claim" at bounding box center [735, 39] width 1487 height 48
click at [1115, 456] on button "Save & Close" at bounding box center [1106, 453] width 105 height 33
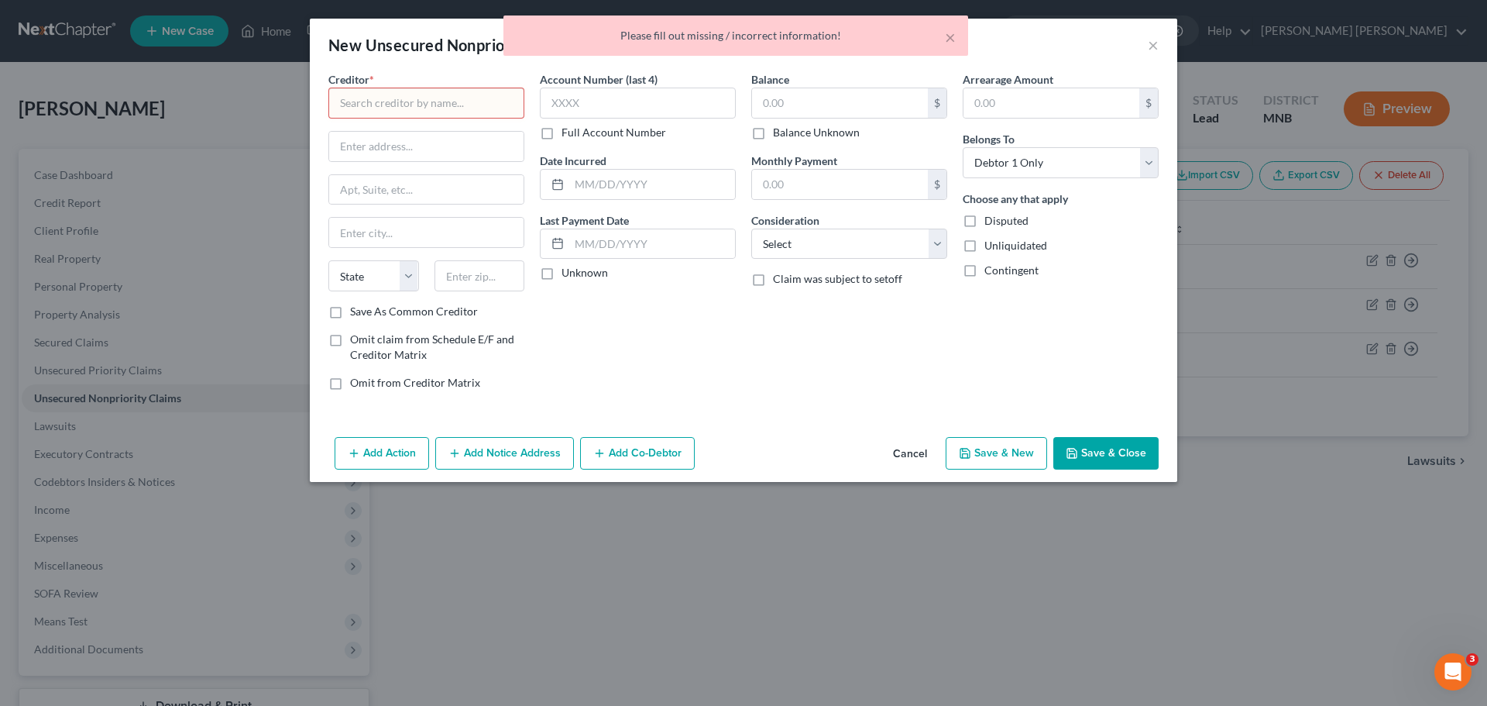
click at [951, 83] on div "Balance $ Balance Unknown Balance Undetermined $ Balance Unknown Monthly Paymen…" at bounding box center [849, 237] width 211 height 332
click at [949, 37] on button "×" at bounding box center [950, 37] width 11 height 19
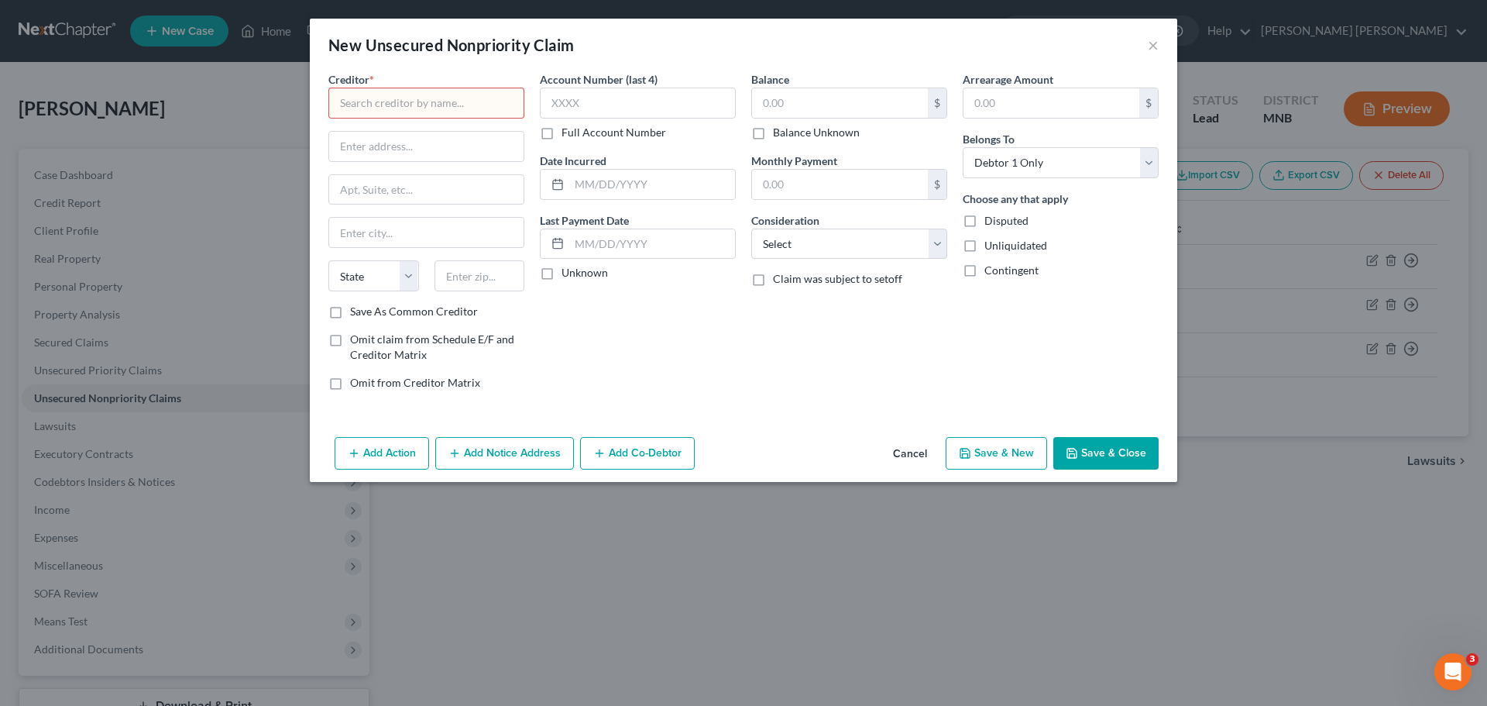
click at [920, 459] on button "Cancel" at bounding box center [910, 453] width 59 height 31
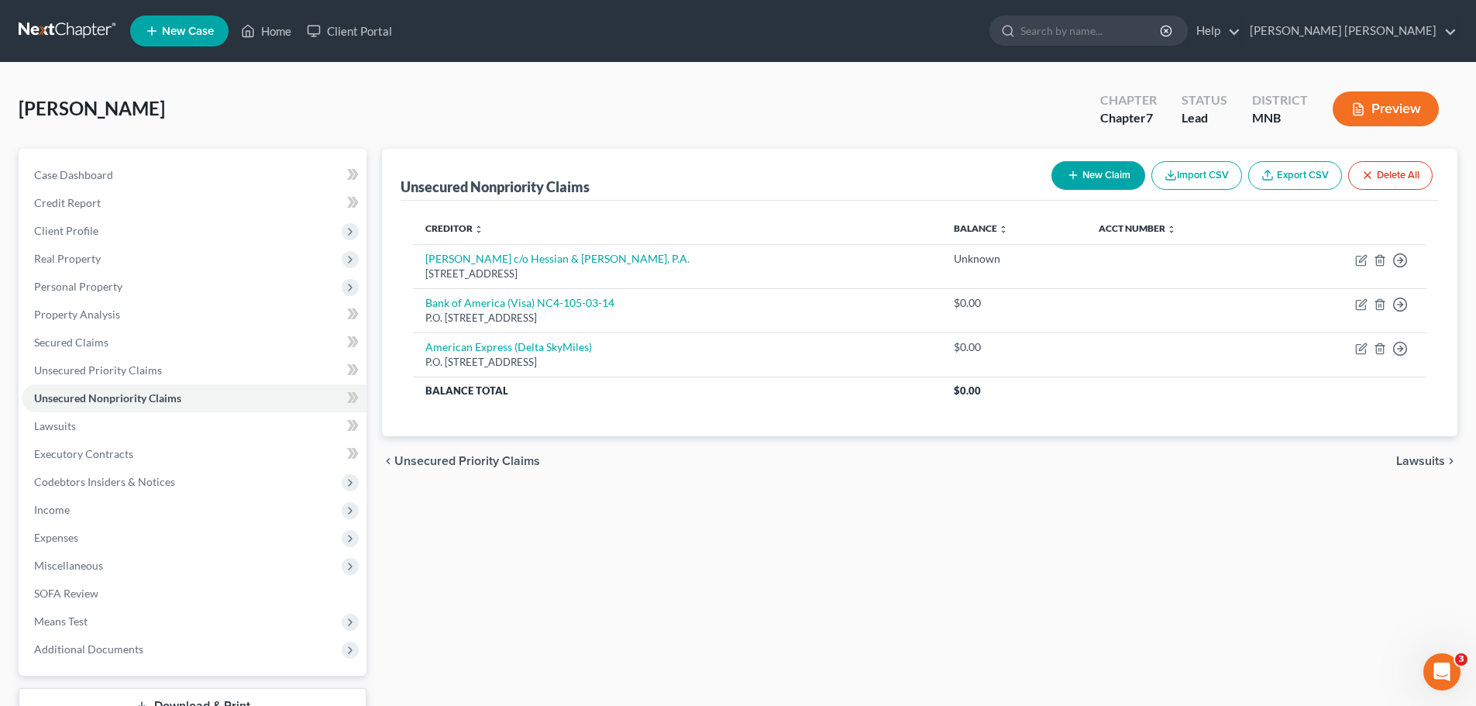
click at [876, 617] on div "Unsecured Nonpriority Claims New Claim Import CSV Export CSV Delete All Credito…" at bounding box center [919, 457] width 1091 height 616
click at [1093, 174] on button "New Claim" at bounding box center [1098, 175] width 94 height 29
select select "0"
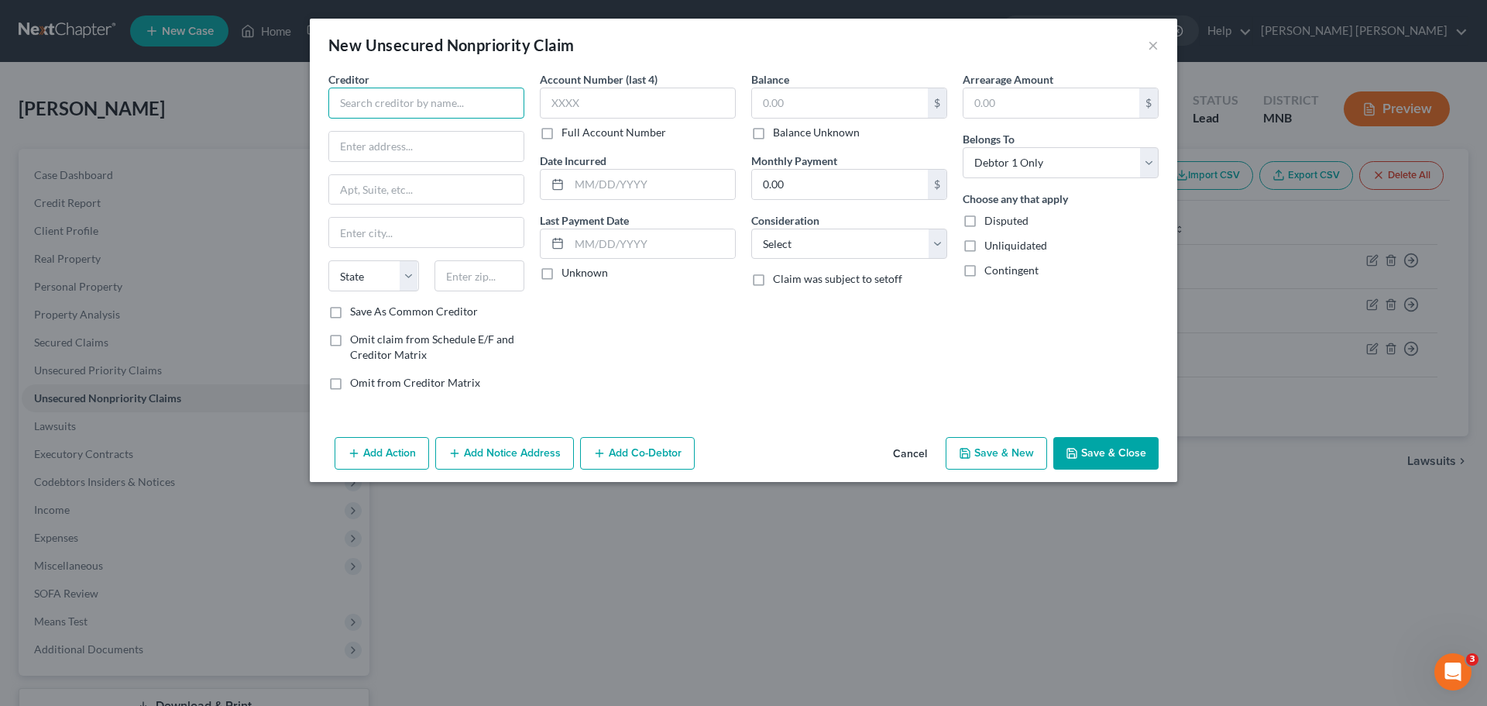
click at [421, 100] on input "text" at bounding box center [426, 103] width 196 height 31
type input "p"
type input "Premier Banks"
click at [433, 141] on input "text" at bounding box center [426, 146] width 194 height 29
paste input "[STREET_ADDRESS]"
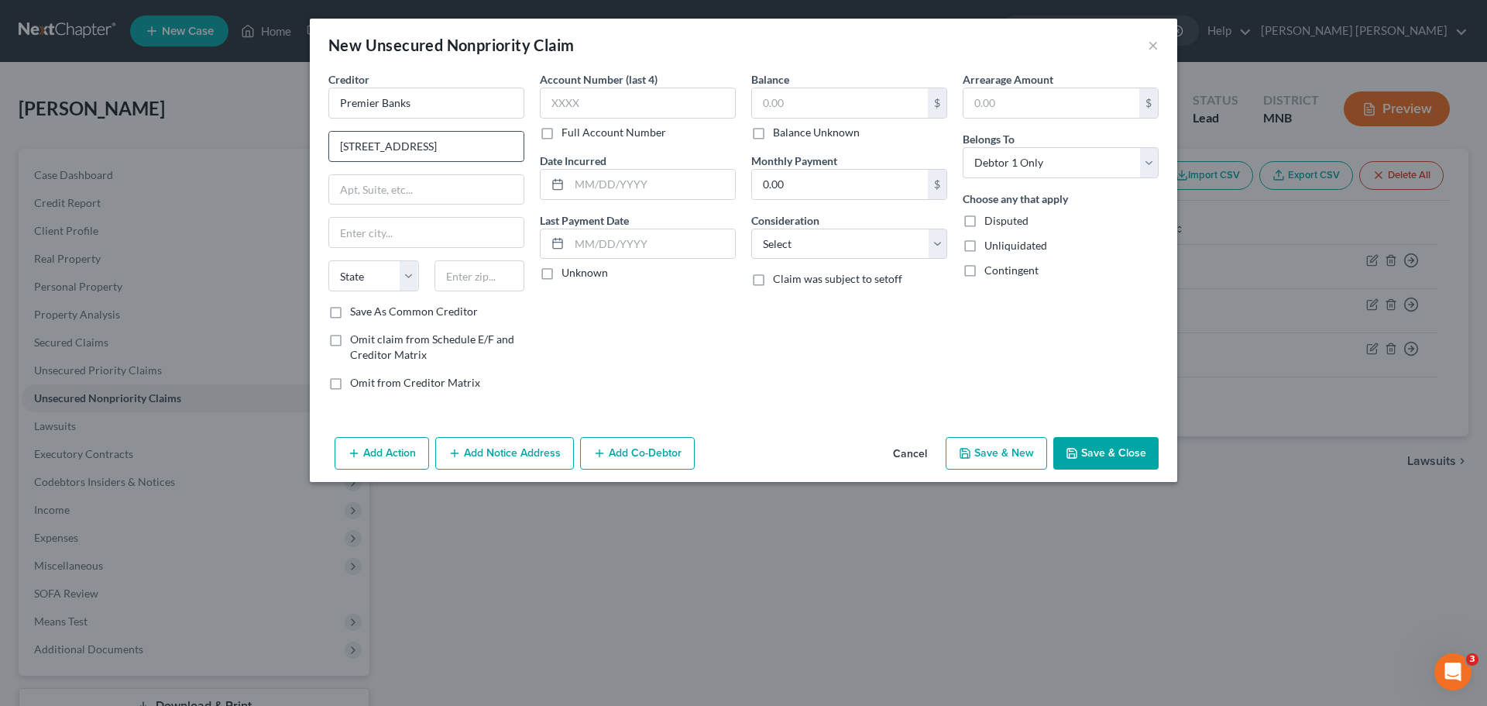
drag, startPoint x: 388, startPoint y: 143, endPoint x: 452, endPoint y: 137, distance: 63.8
click at [389, 143] on input "[STREET_ADDRESS]" at bounding box center [426, 146] width 194 height 29
type input "[STREET_ADDRESS]"
click at [436, 227] on input "text" at bounding box center [426, 232] width 194 height 29
paste input "Maplewood"
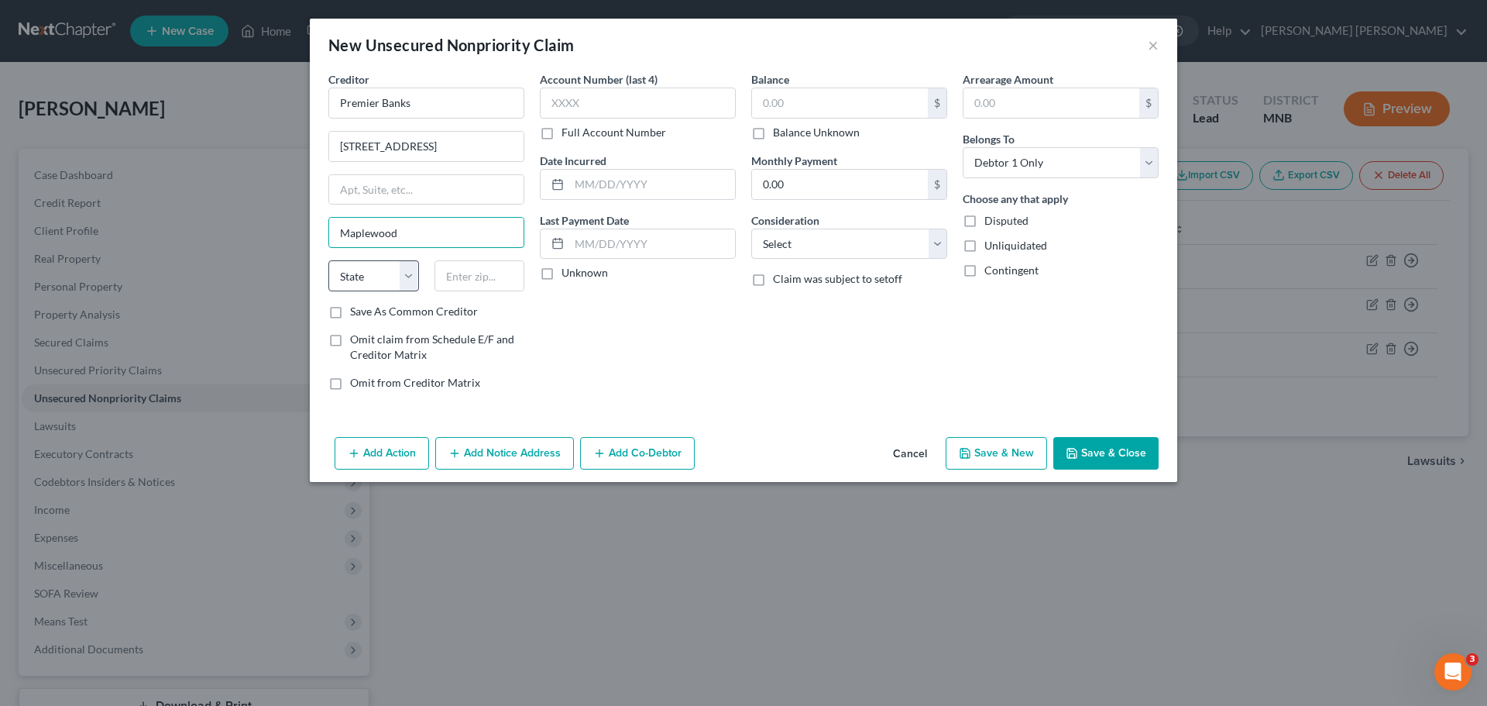
type input "Maplewood"
click at [379, 270] on select "State [US_STATE] AK AR AZ CA CO CT DE DC [GEOGRAPHIC_DATA] [GEOGRAPHIC_DATA] GU…" at bounding box center [373, 275] width 91 height 31
select select "24"
click at [328, 260] on select "State [US_STATE] AK AR AZ CA CO CT DE DC [GEOGRAPHIC_DATA] [GEOGRAPHIC_DATA] GU…" at bounding box center [373, 275] width 91 height 31
click at [462, 283] on input "text" at bounding box center [480, 275] width 91 height 31
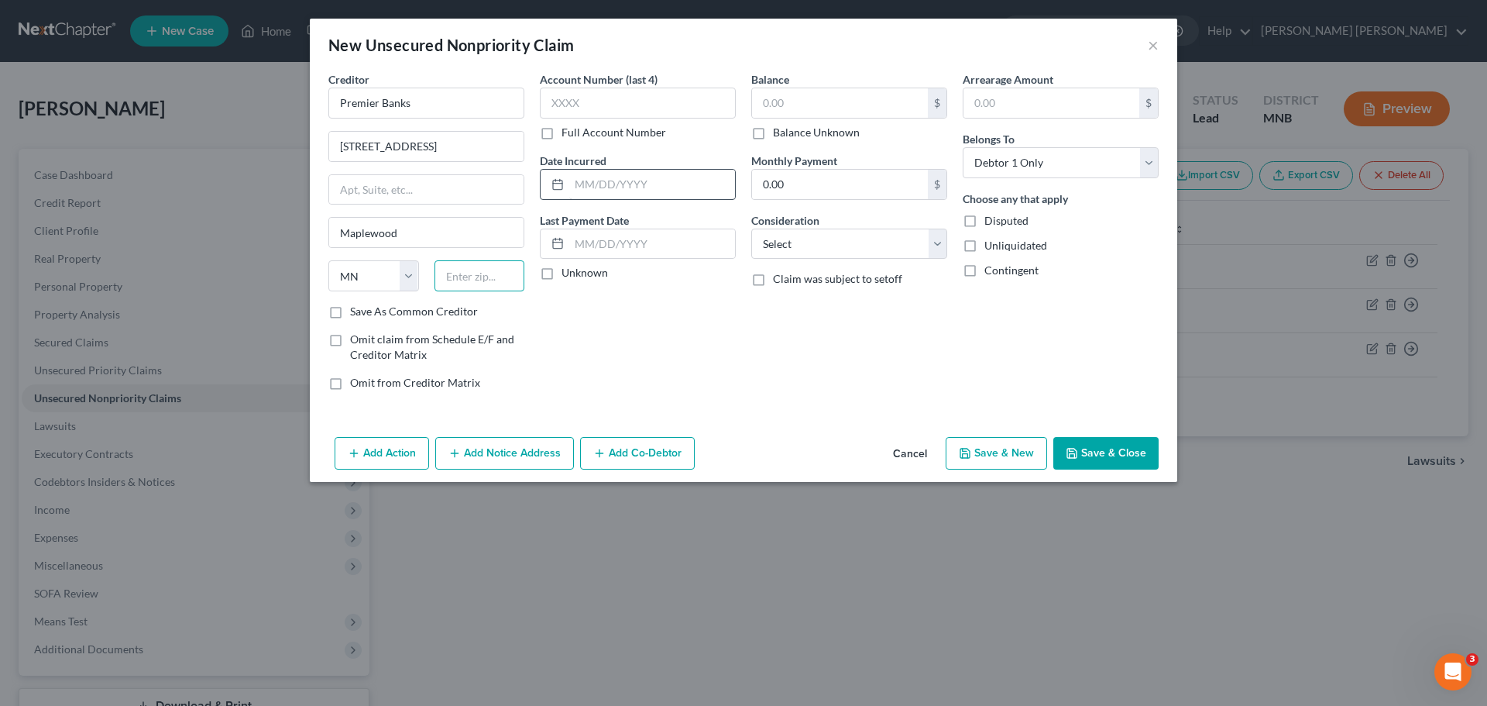
paste input "55109"
type input "55109"
type input "Saint [PERSON_NAME]"
click at [828, 109] on input "text" at bounding box center [840, 102] width 176 height 29
click at [773, 135] on label "Balance Unknown" at bounding box center [816, 132] width 87 height 15
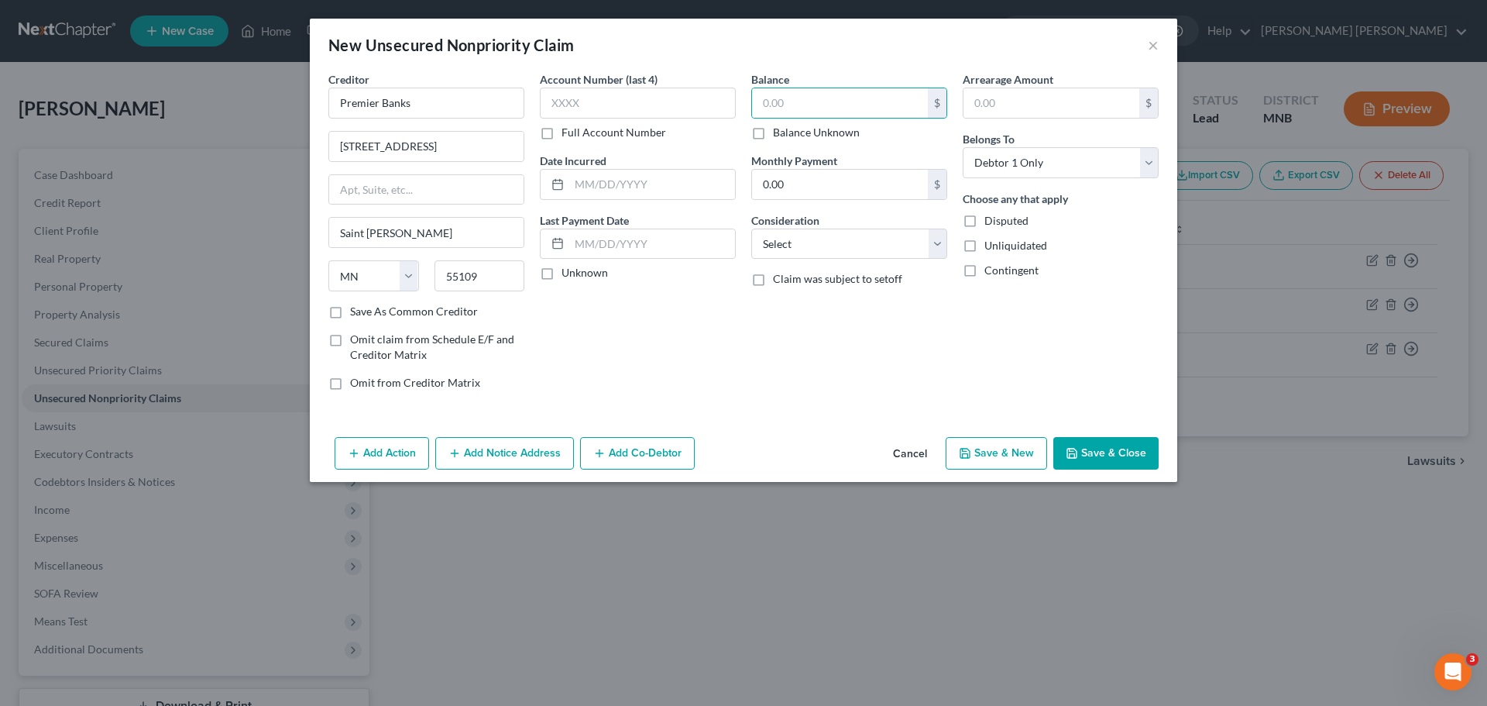
click at [779, 135] on input "Balance Unknown" at bounding box center [784, 130] width 10 height 10
checkbox input "true"
type input "0.00"
click at [985, 243] on label "Unliquidated" at bounding box center [1016, 245] width 63 height 15
click at [991, 243] on input "Unliquidated" at bounding box center [996, 243] width 10 height 10
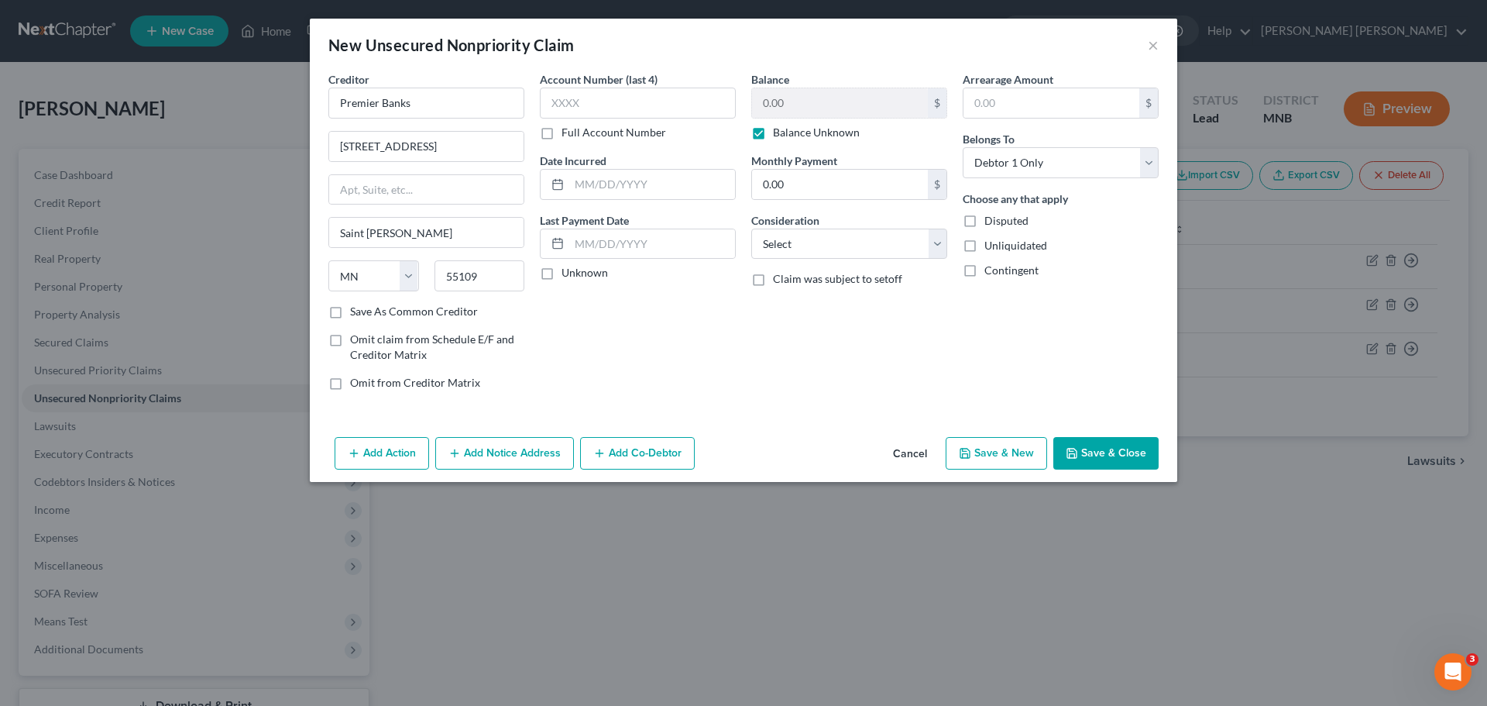
checkbox input "true"
click at [985, 273] on label "Contingent" at bounding box center [1012, 270] width 54 height 15
click at [991, 273] on input "Contingent" at bounding box center [996, 268] width 10 height 10
checkbox input "true"
click at [1093, 461] on button "Save & Close" at bounding box center [1106, 453] width 105 height 33
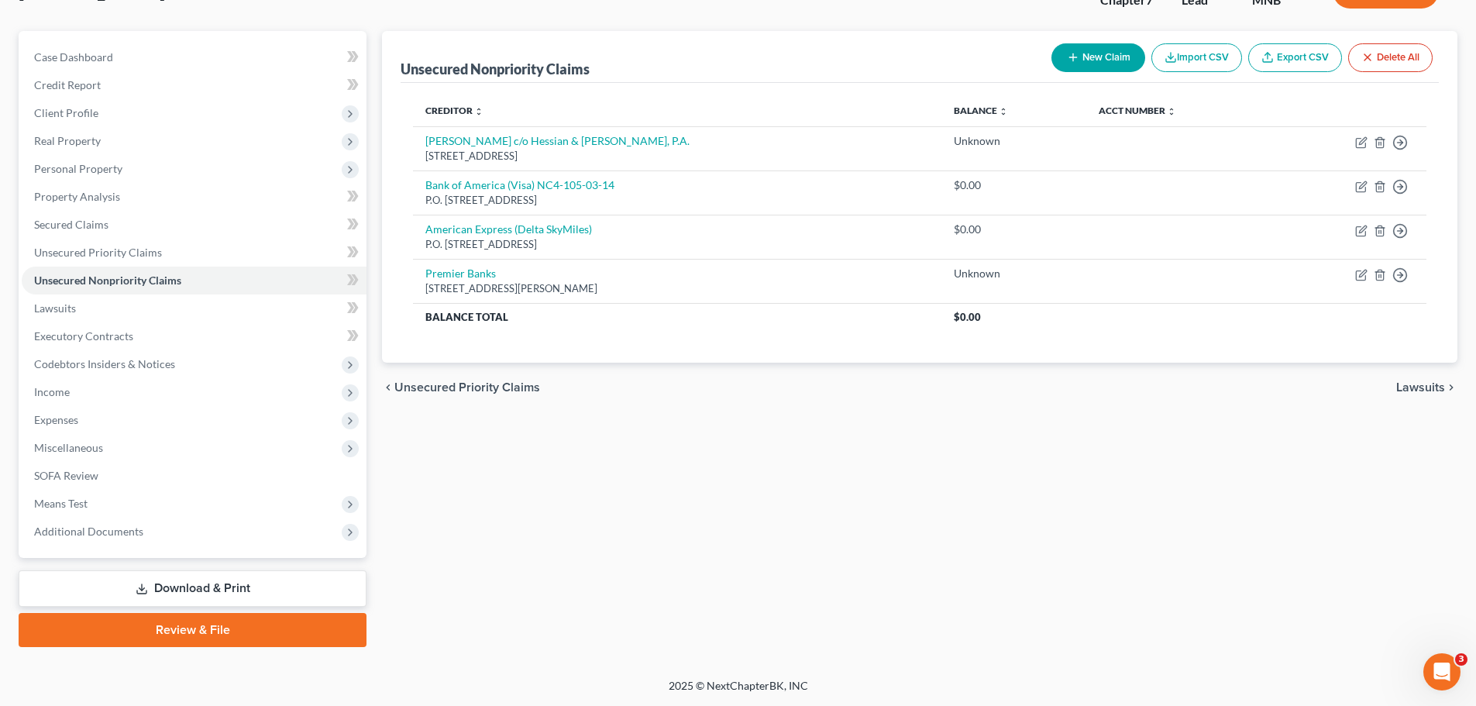
drag, startPoint x: 187, startPoint y: 583, endPoint x: 226, endPoint y: 573, distance: 39.8
click at [187, 583] on link "Download & Print" at bounding box center [193, 588] width 348 height 36
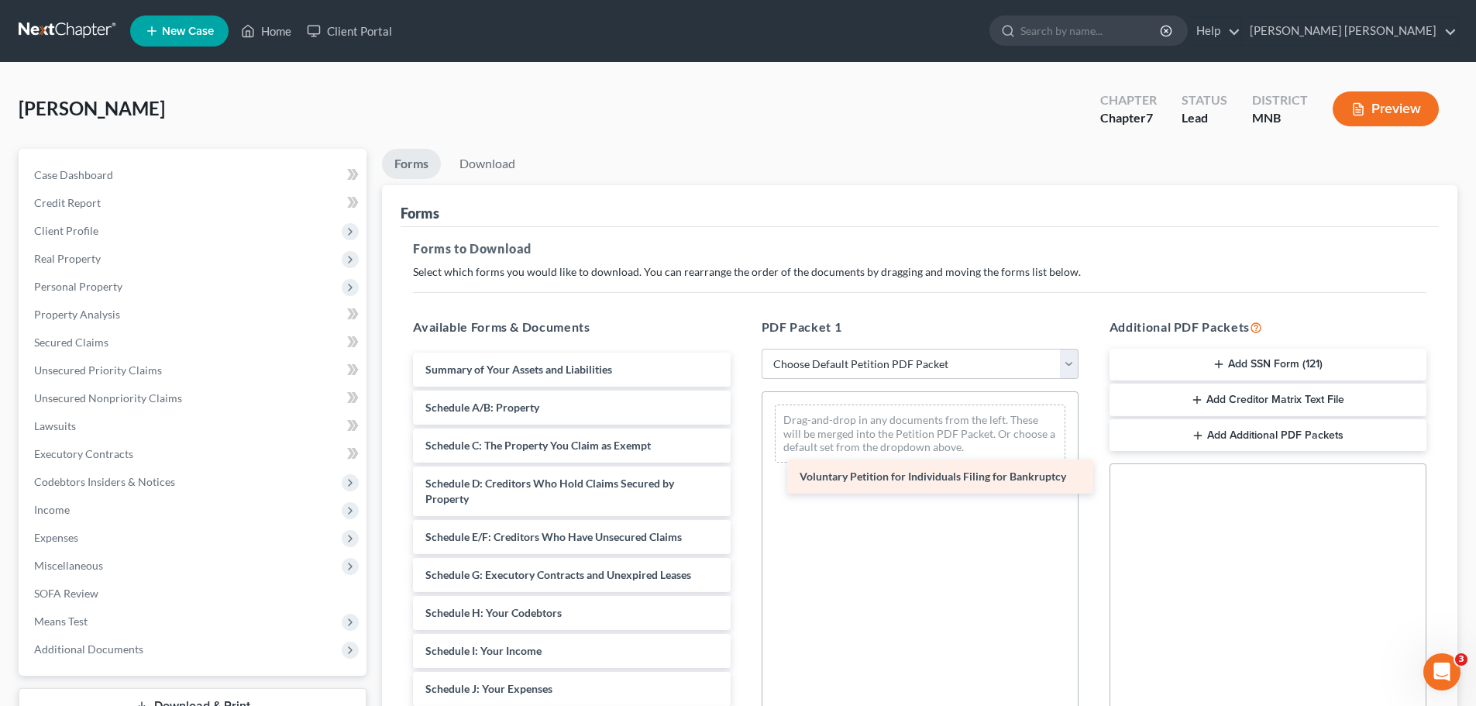
drag, startPoint x: 581, startPoint y: 362, endPoint x: 955, endPoint y: 469, distance: 389.2
click at [742, 469] on div "Voluntary Petition for Individuals Filing for Bankruptcy Voluntary Petition for…" at bounding box center [572, 703] width 342 height 703
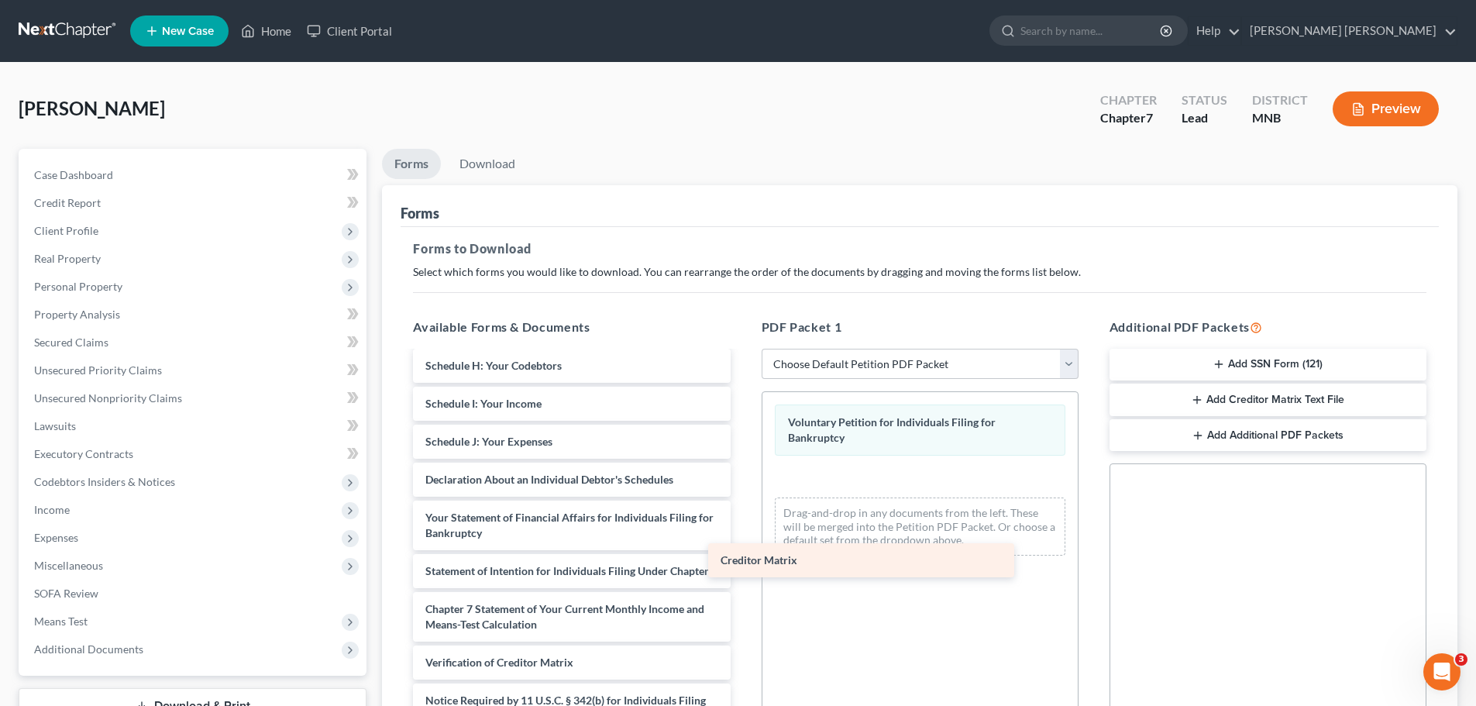
scroll to position [263, 0]
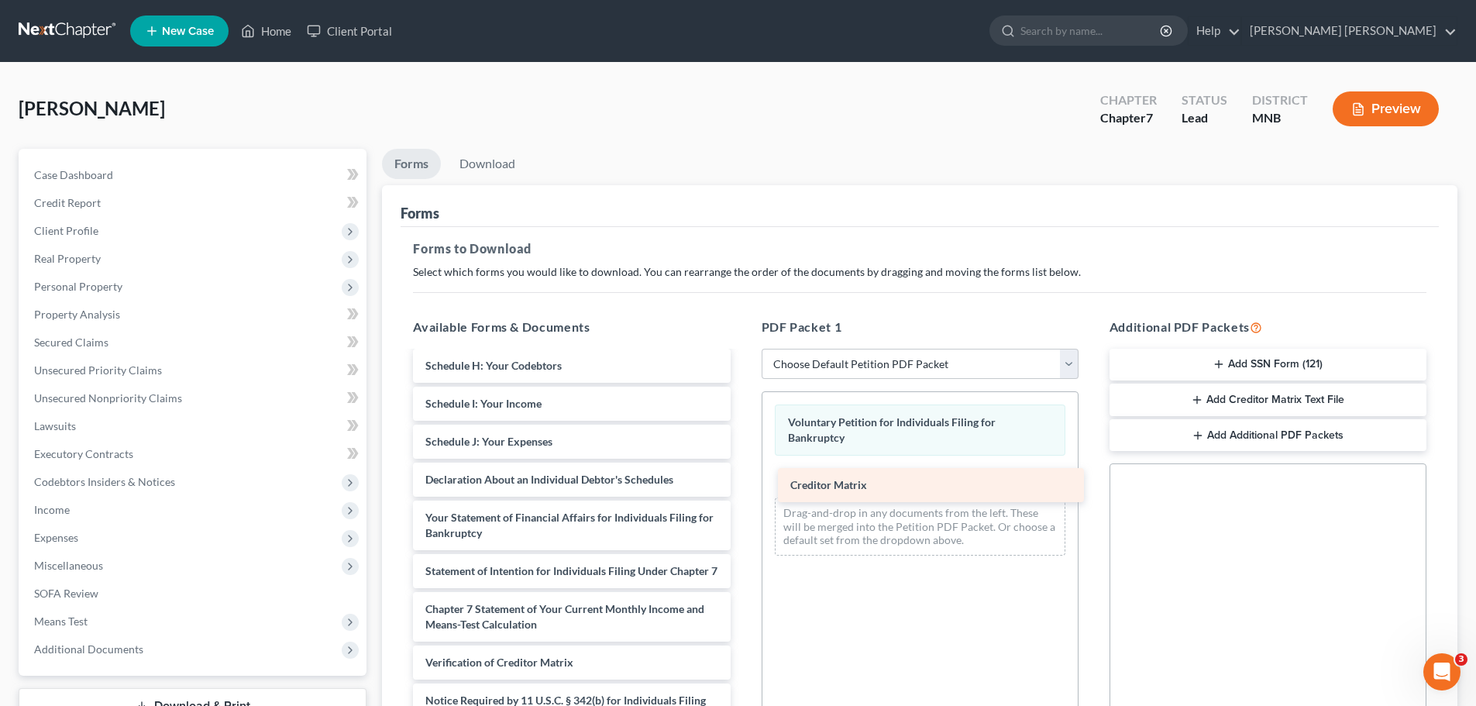
drag, startPoint x: 509, startPoint y: 624, endPoint x: 874, endPoint y: 482, distance: 391.5
click at [742, 482] on div "Creditor Matrix Summary of Your Assets and Liabilities Schedule A/B: Property S…" at bounding box center [572, 437] width 342 height 665
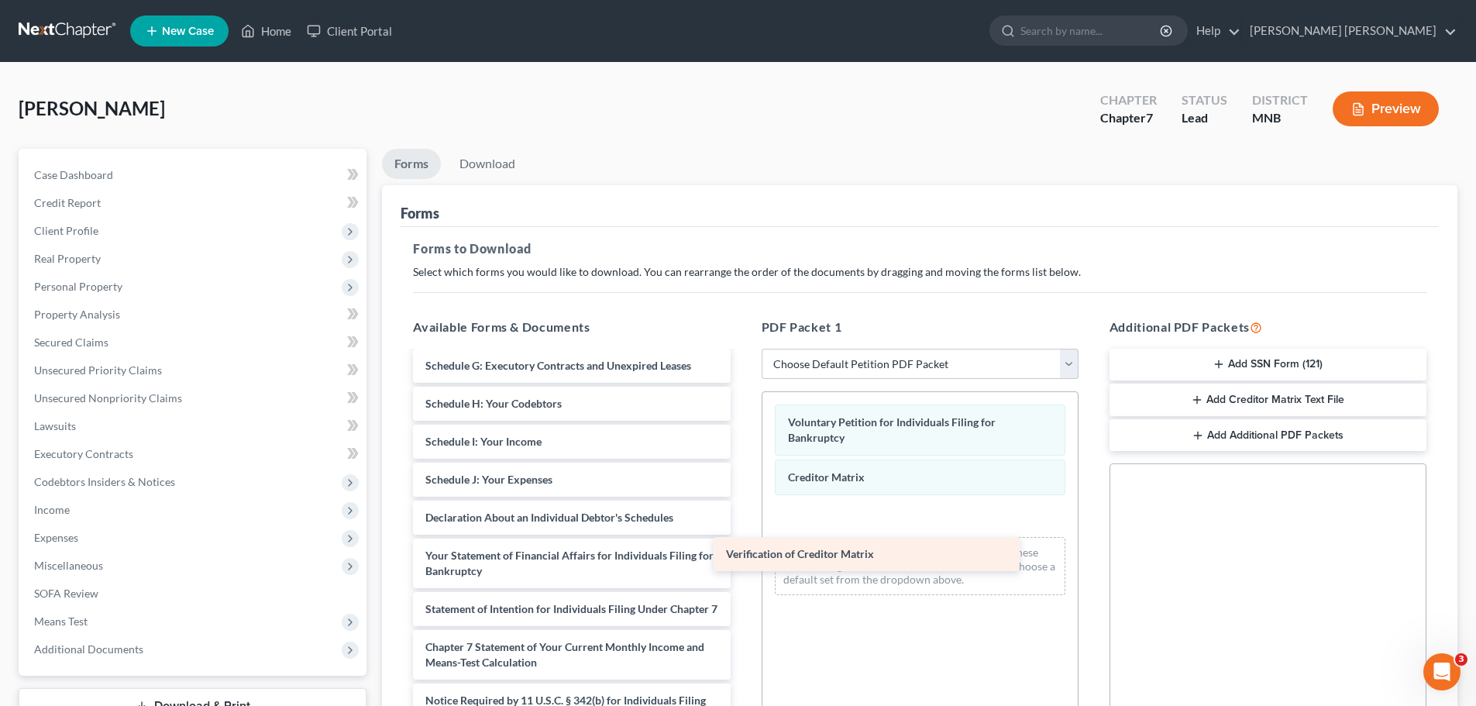
scroll to position [225, 0]
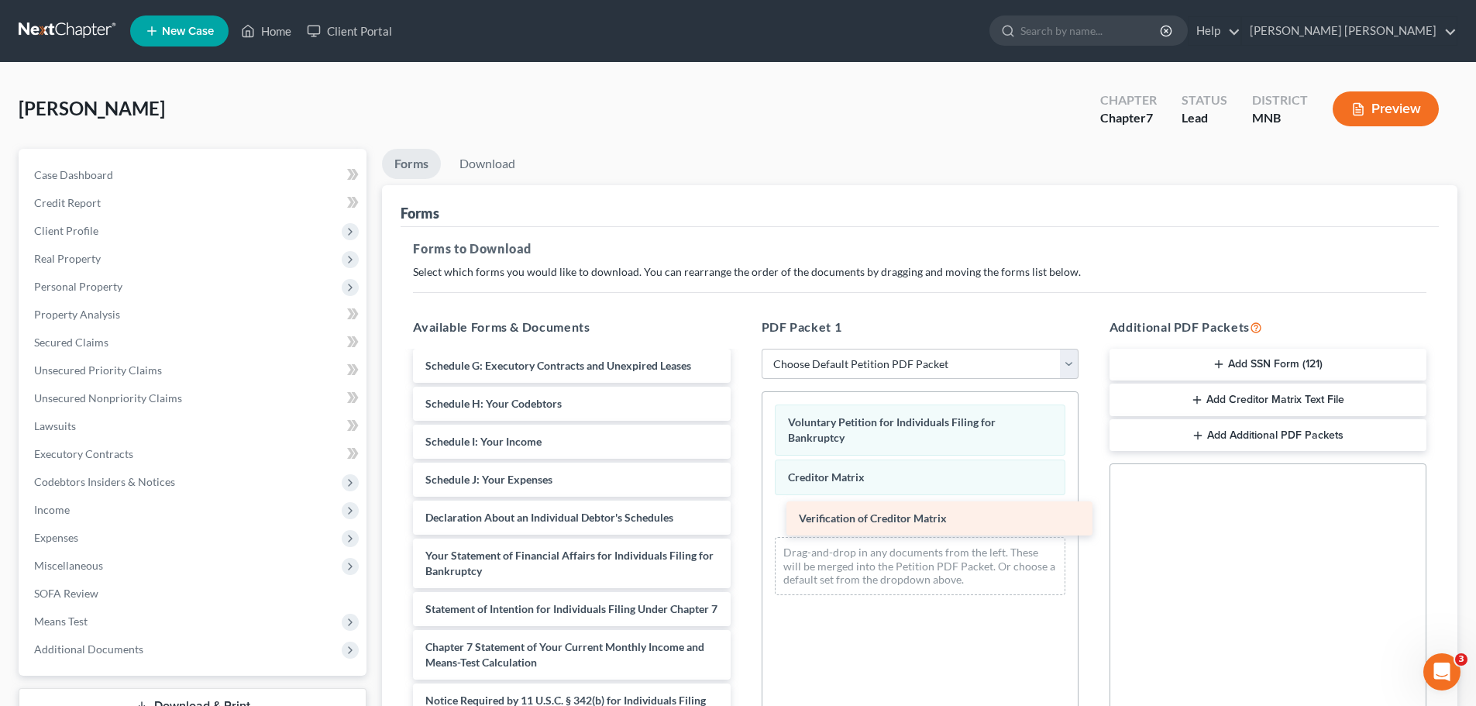
drag, startPoint x: 502, startPoint y: 659, endPoint x: 875, endPoint y: 514, distance: 400.3
click at [742, 514] on div "Verification of Creditor Matrix Summary of Your Assets and Liabilities Schedule…" at bounding box center [572, 457] width 342 height 628
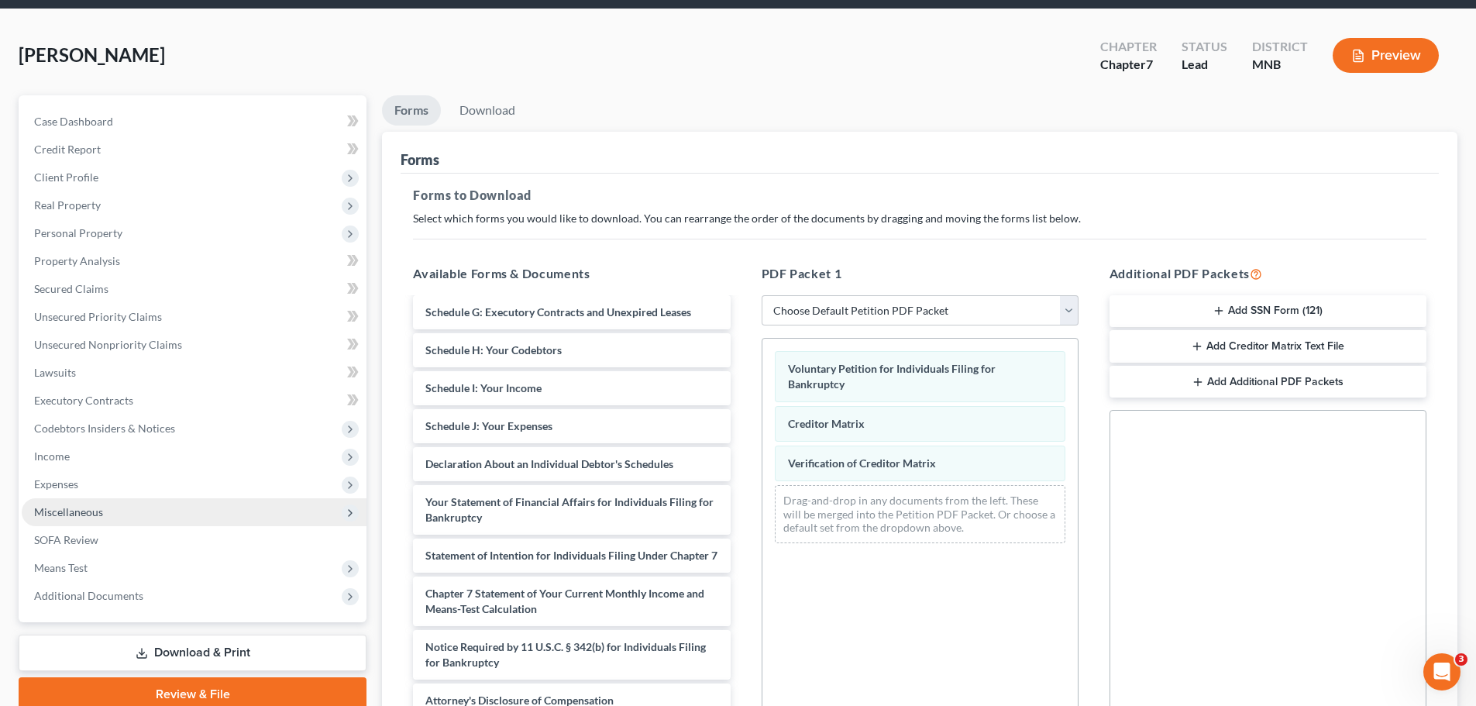
scroll to position [0, 0]
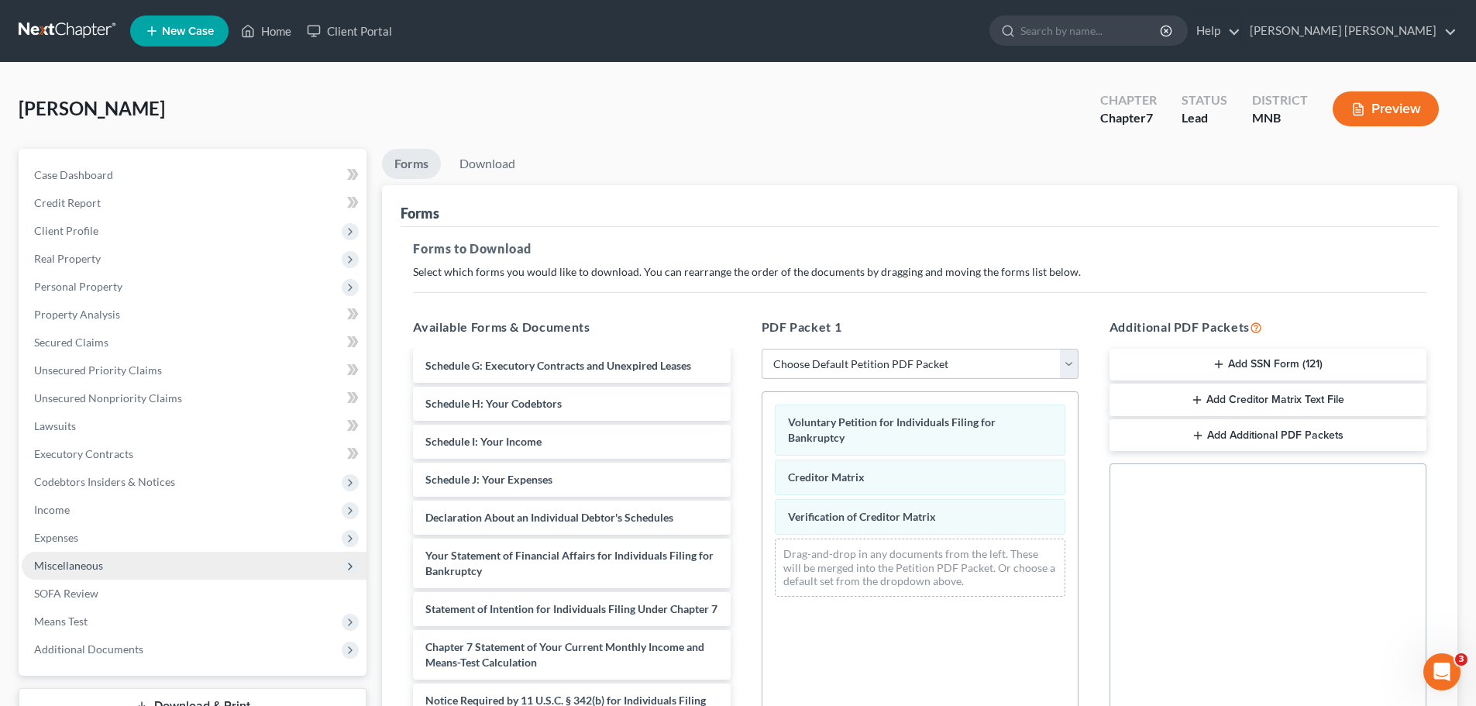
click at [98, 554] on span "Miscellaneous" at bounding box center [194, 566] width 345 height 28
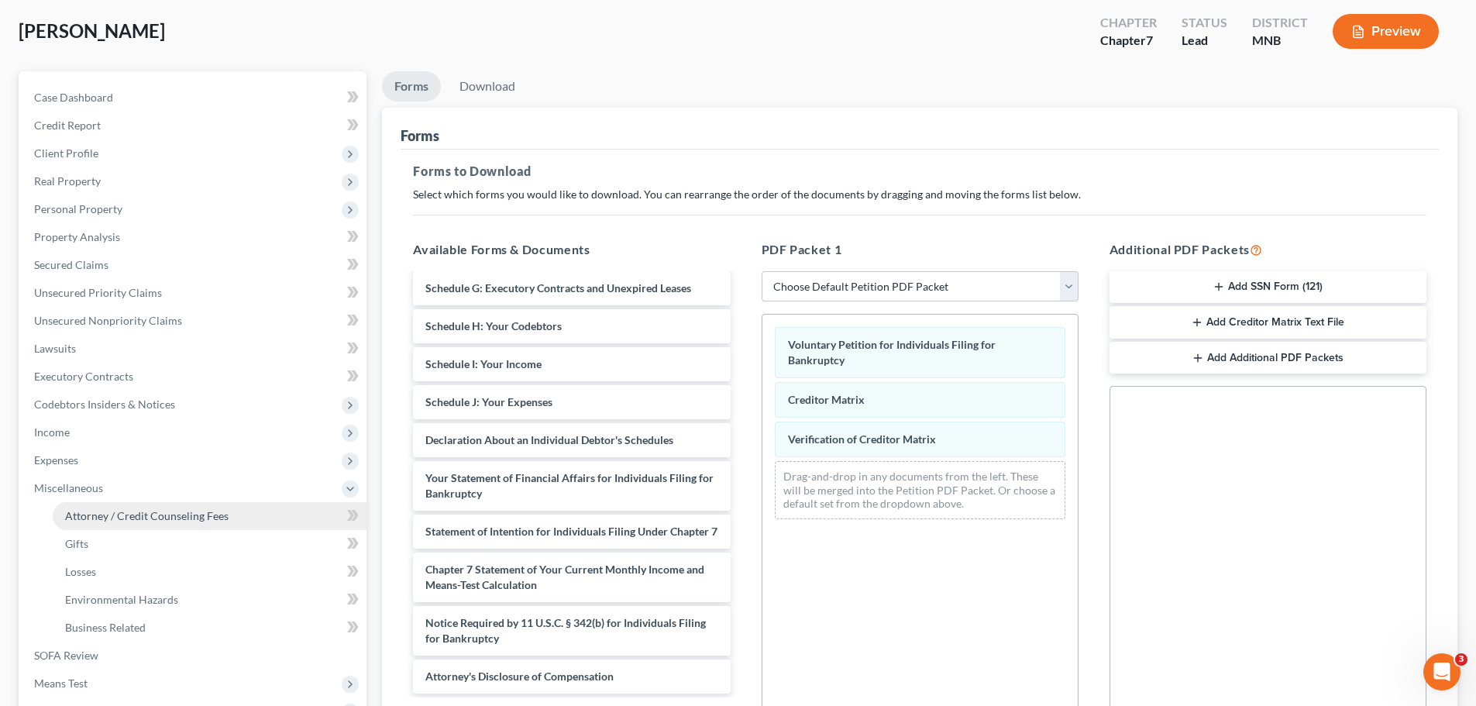
click at [173, 522] on link "Attorney / Credit Counseling Fees" at bounding box center [210, 516] width 314 height 28
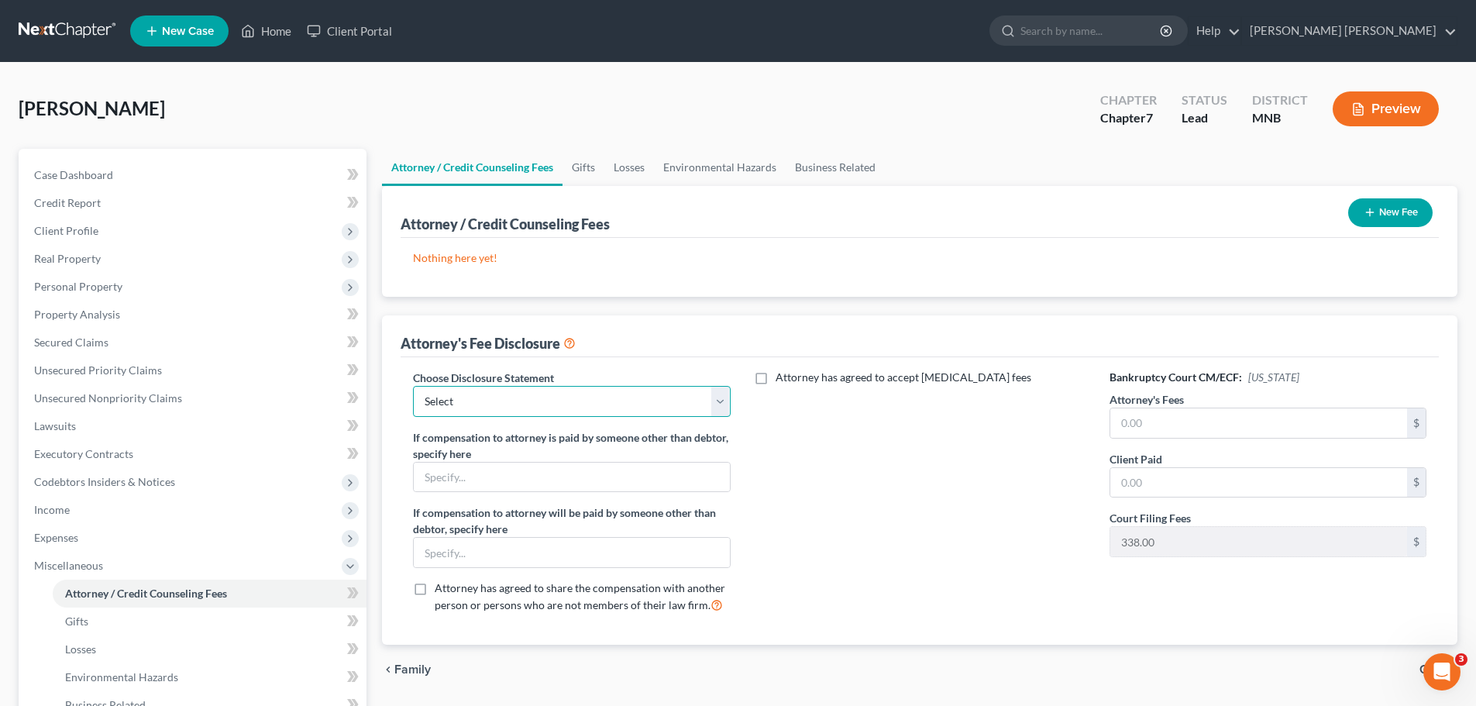
click at [555, 402] on select "Select Attorney Fee Disclosure – [PERSON_NAME] [PERSON_NAME], PLLC" at bounding box center [571, 401] width 317 height 31
select select "0"
click at [413, 386] on select "Select Attorney Fee Disclosure – [PERSON_NAME] [PERSON_NAME], PLLC" at bounding box center [571, 401] width 317 height 31
click at [559, 481] on input "text" at bounding box center [571, 477] width 315 height 29
click at [1267, 404] on div "Attorney's Fees $" at bounding box center [1267, 414] width 317 height 47
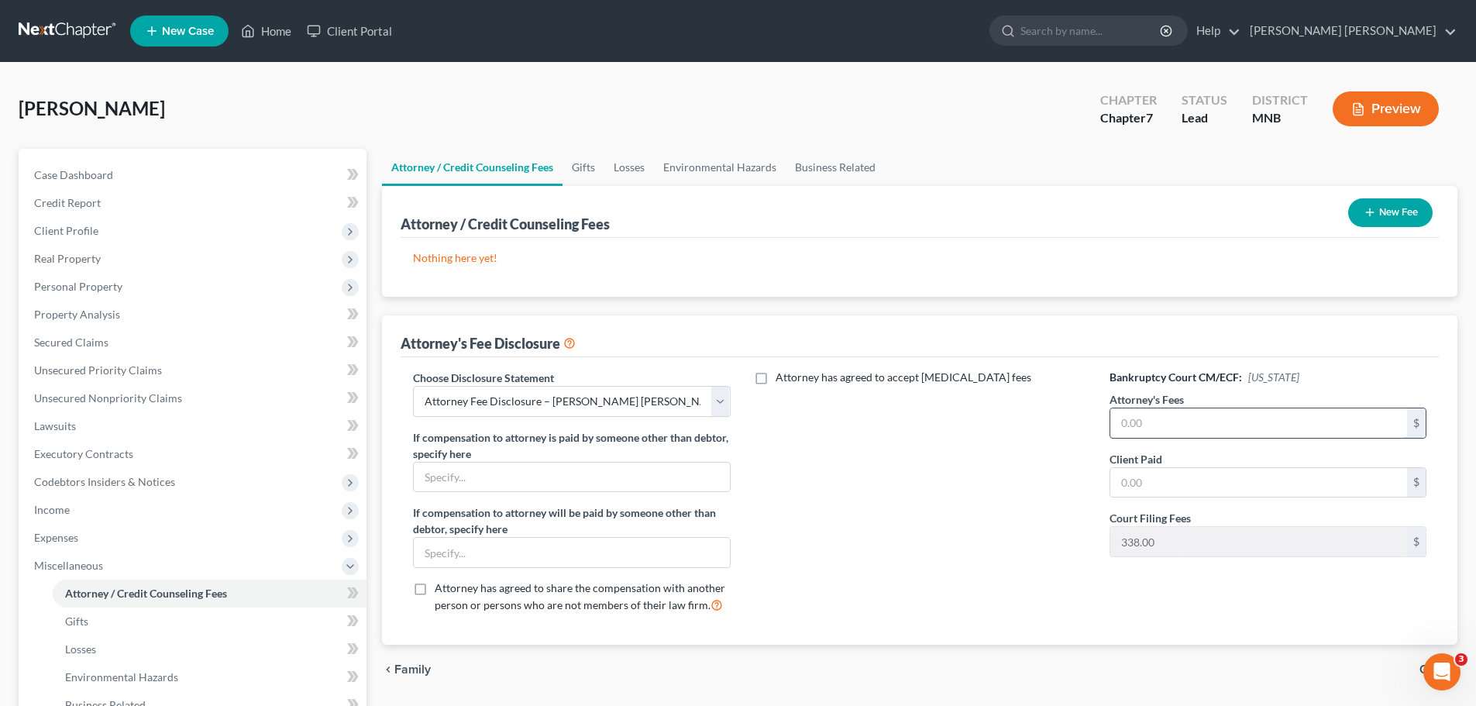
click at [1257, 414] on input "text" at bounding box center [1258, 422] width 297 height 29
type input "7,500"
click at [927, 505] on div "Attorney has agreed to accept [MEDICAL_DATA] fees" at bounding box center [920, 498] width 348 height 256
click at [879, 518] on div "Attorney has agreed to accept [MEDICAL_DATA] fees" at bounding box center [920, 498] width 348 height 256
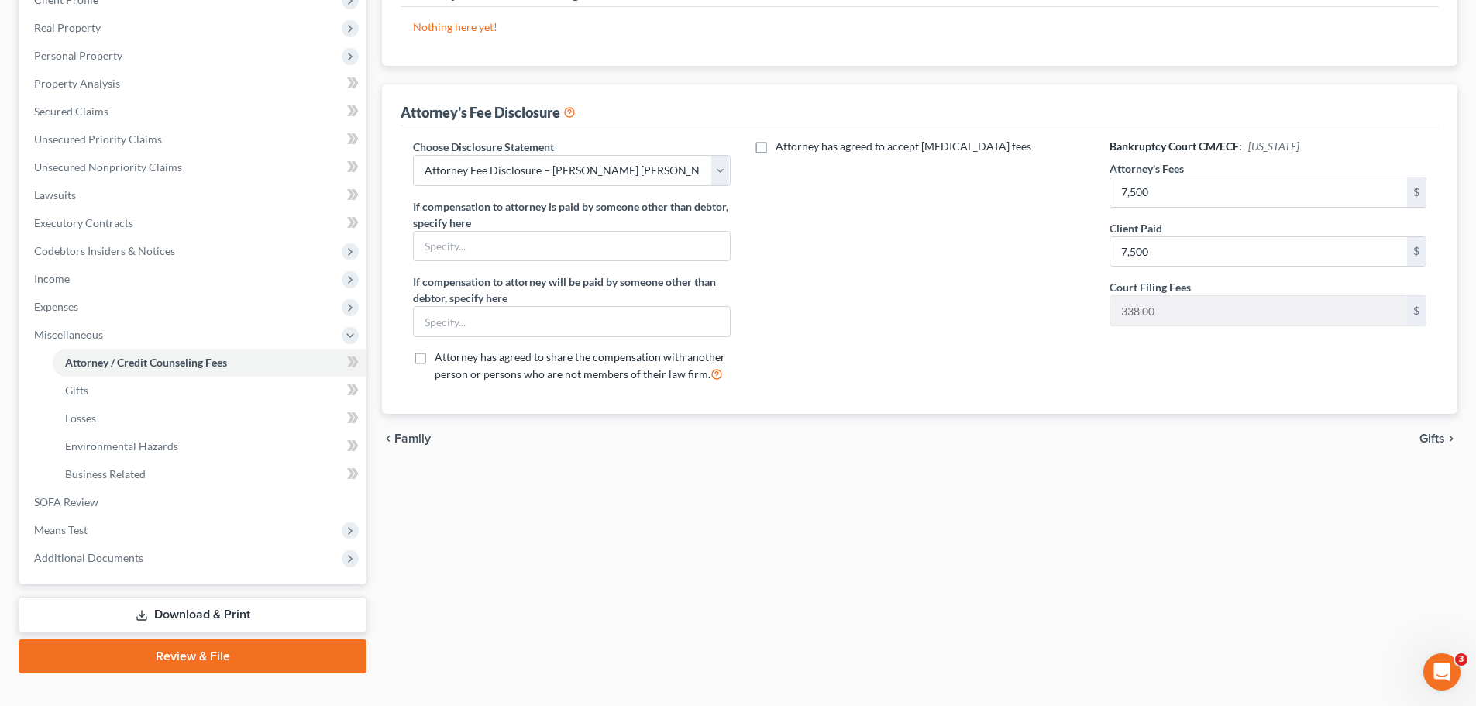
scroll to position [232, 0]
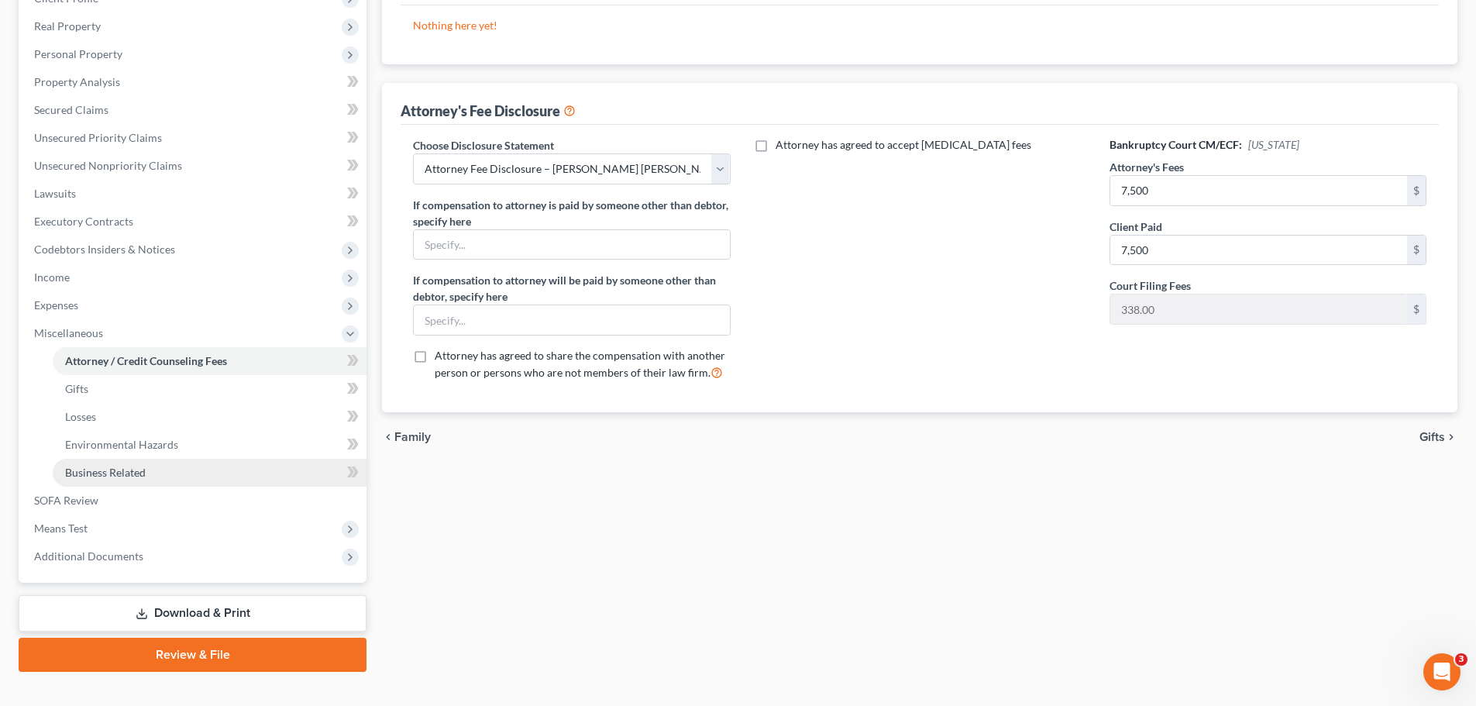
click at [167, 468] on link "Business Related" at bounding box center [210, 473] width 314 height 28
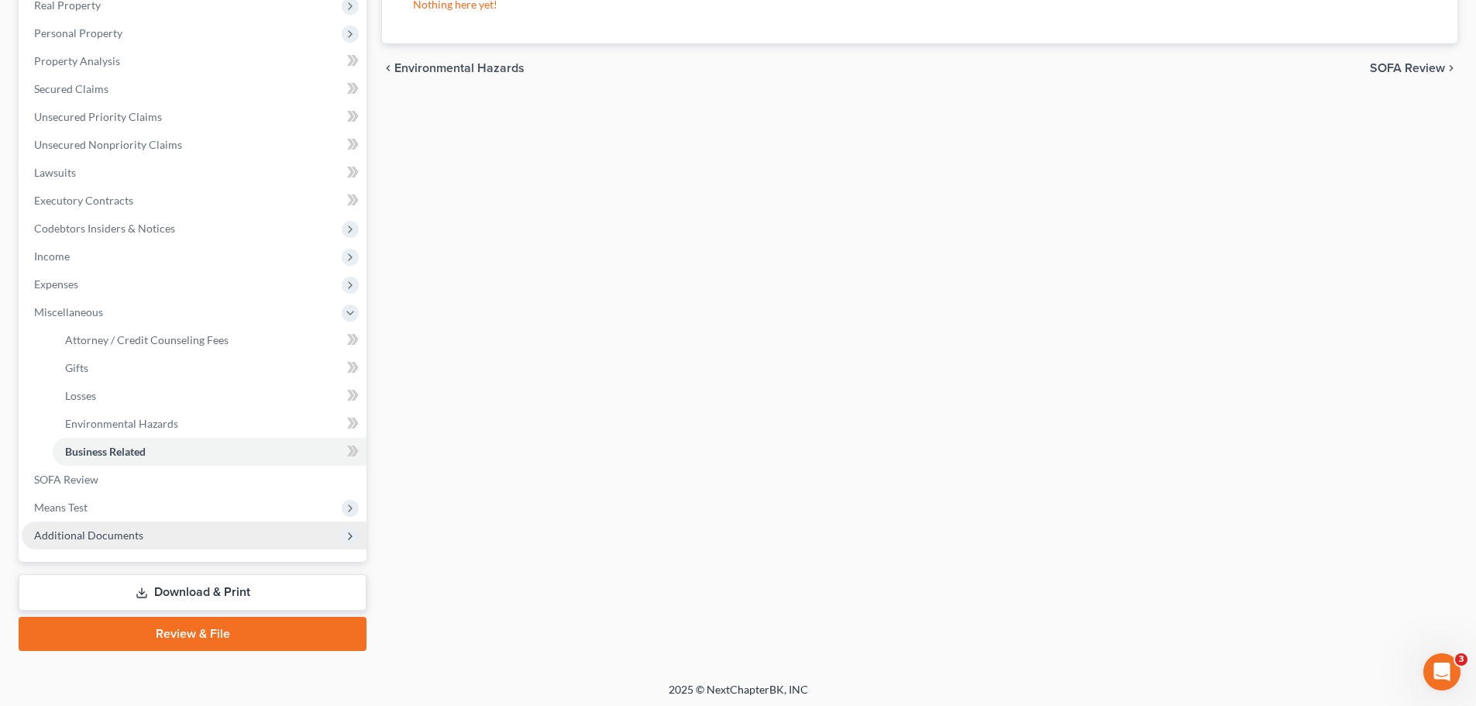
scroll to position [257, 0]
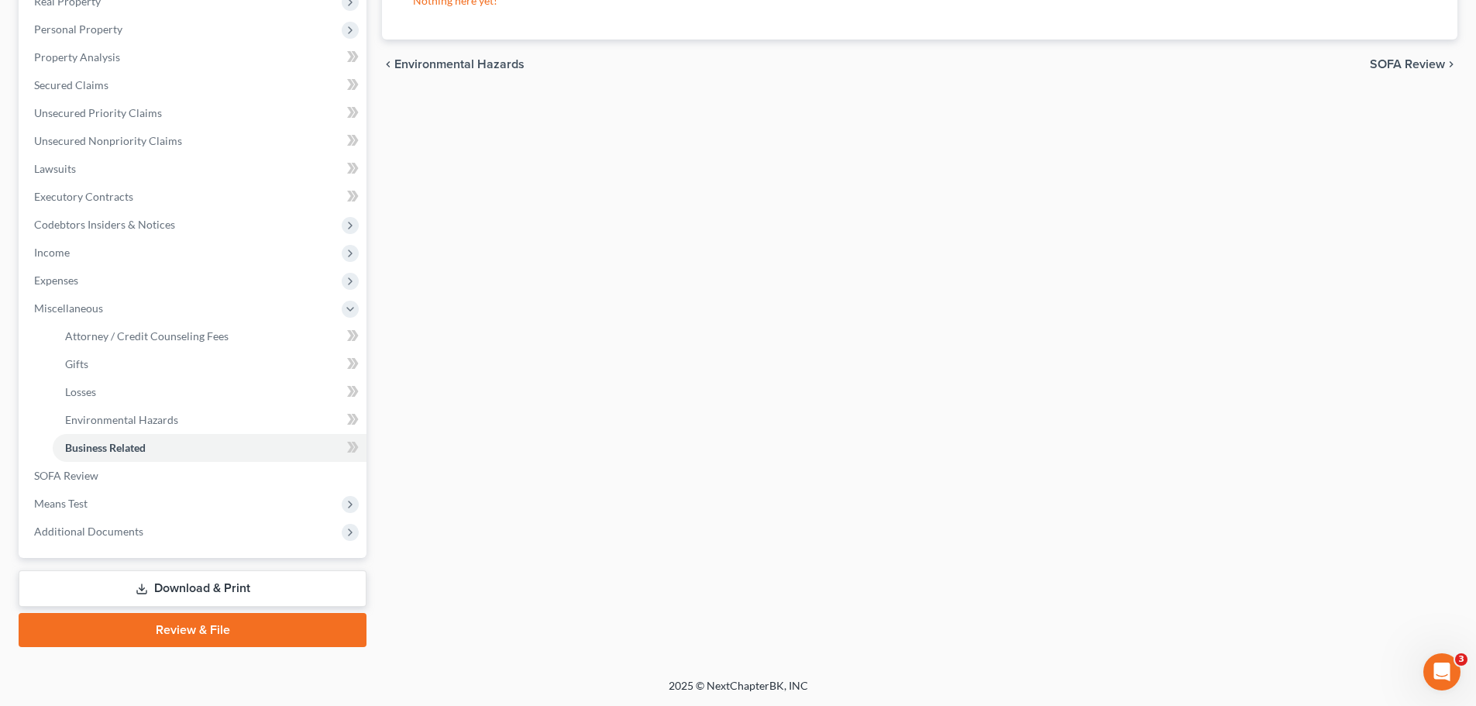
click at [161, 582] on link "Download & Print" at bounding box center [193, 588] width 348 height 36
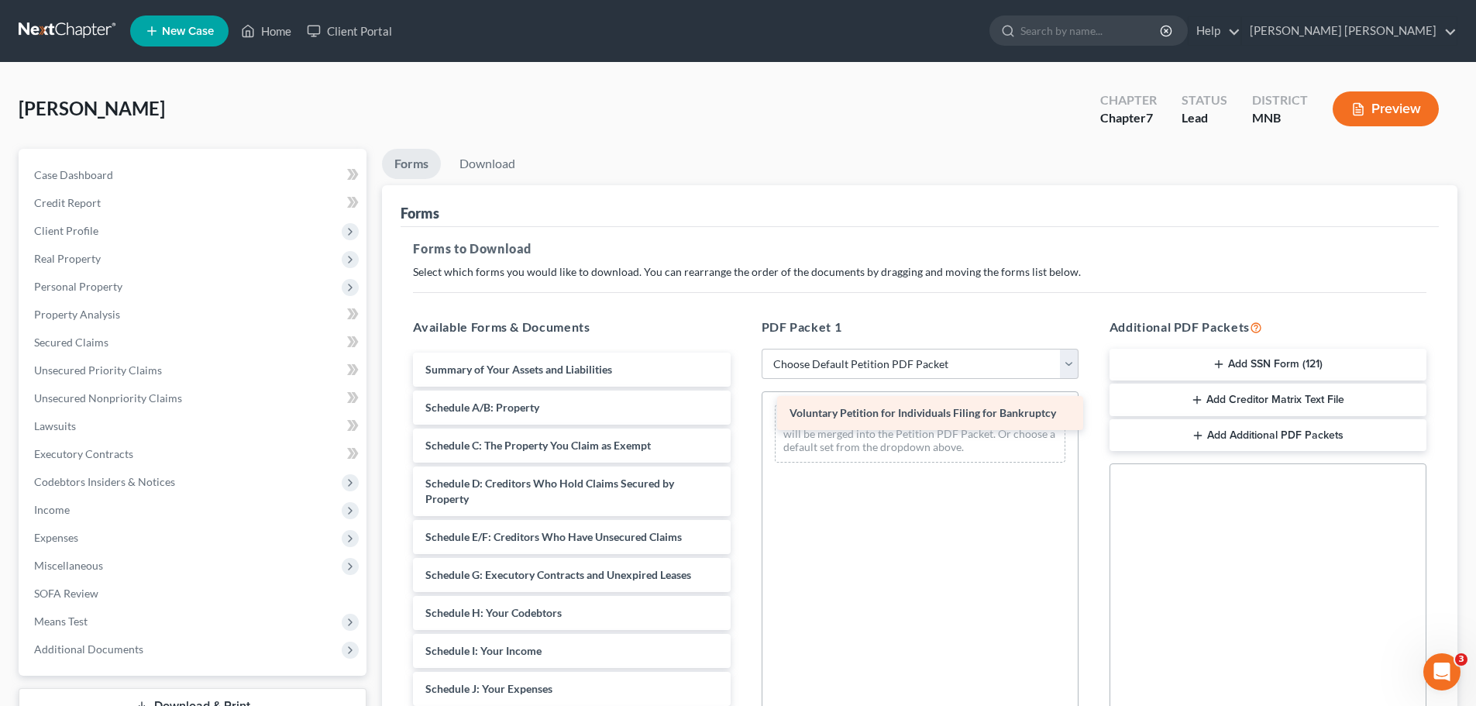
drag, startPoint x: 574, startPoint y: 365, endPoint x: 938, endPoint y: 408, distance: 366.7
click at [742, 408] on div "Voluntary Petition for Individuals Filing for Bankruptcy Voluntary Petition for…" at bounding box center [572, 703] width 342 height 703
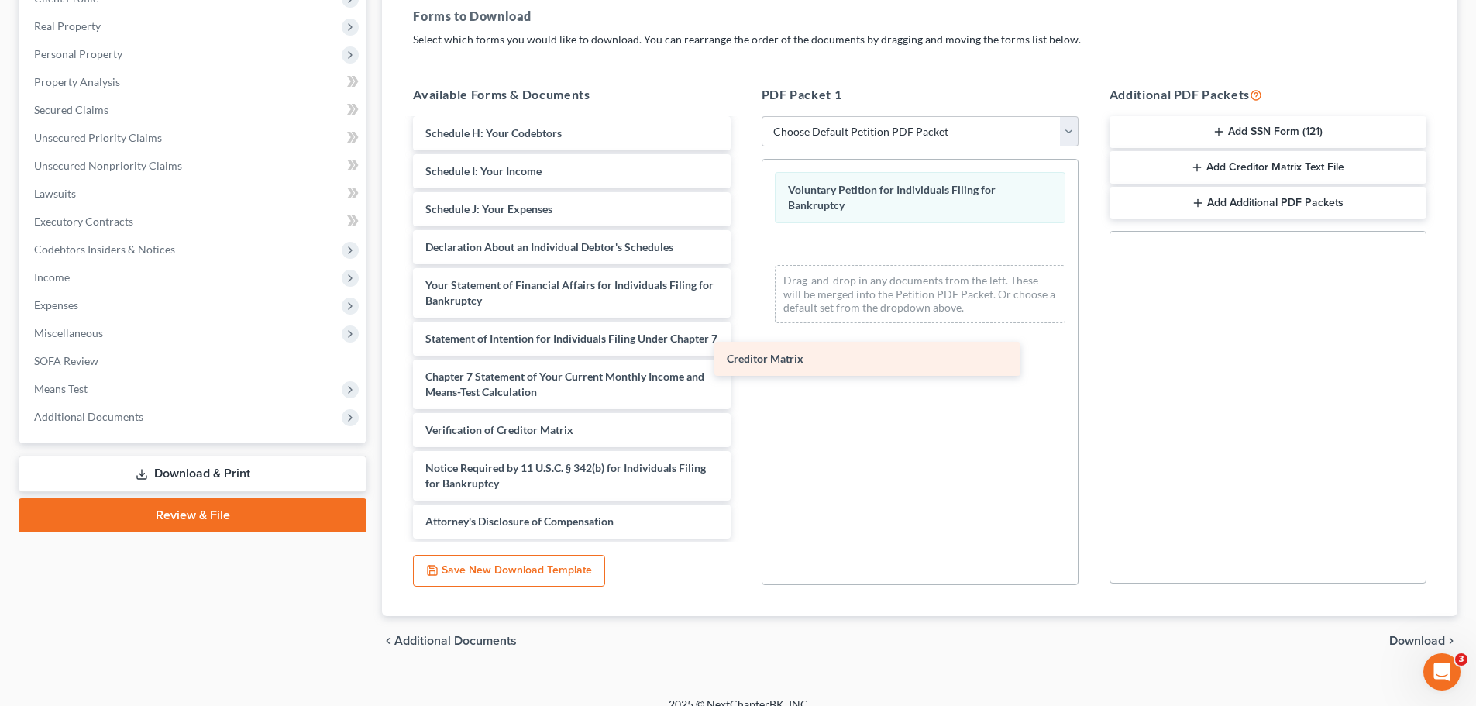
scroll to position [263, 0]
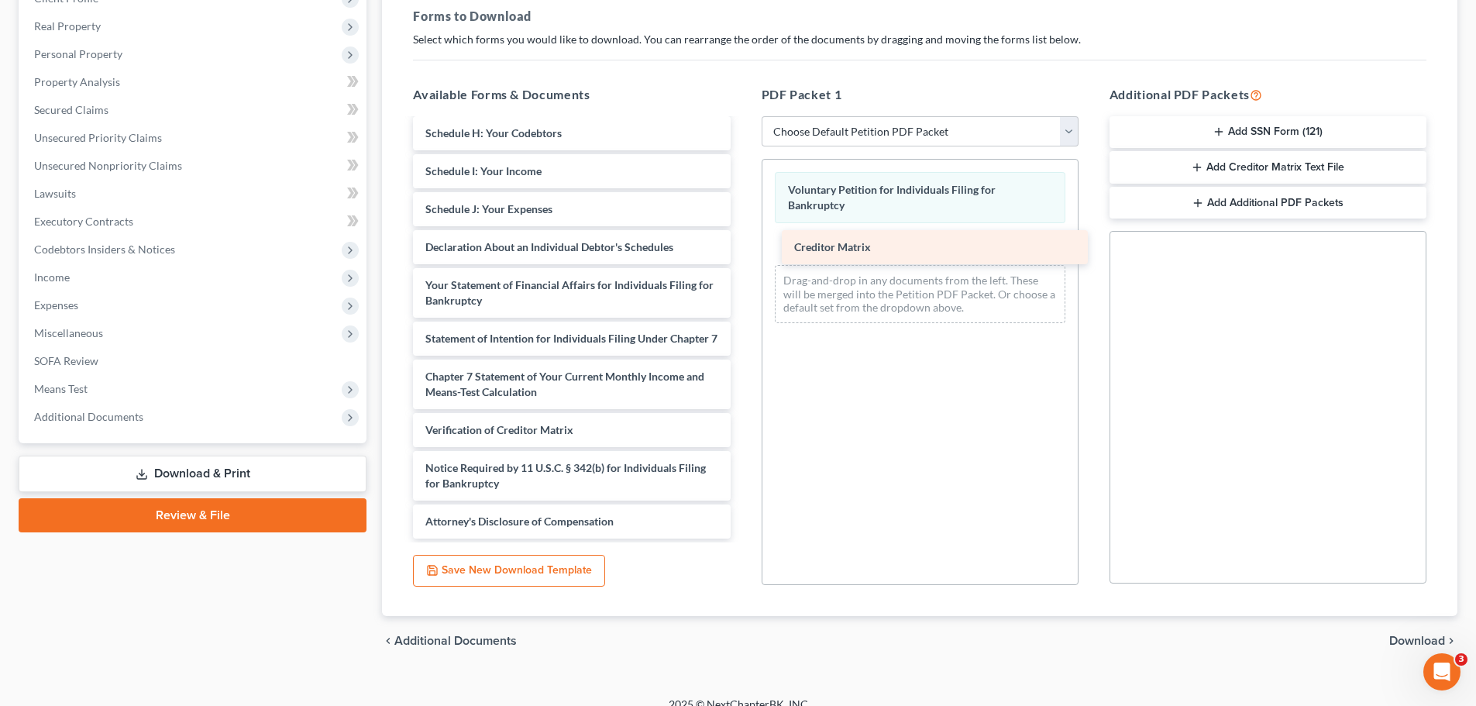
drag, startPoint x: 547, startPoint y: 394, endPoint x: 916, endPoint y: 249, distance: 396.2
click at [742, 249] on div "Creditor Matrix Summary of Your Assets and Liabilities Schedule A/B: Property S…" at bounding box center [572, 205] width 342 height 665
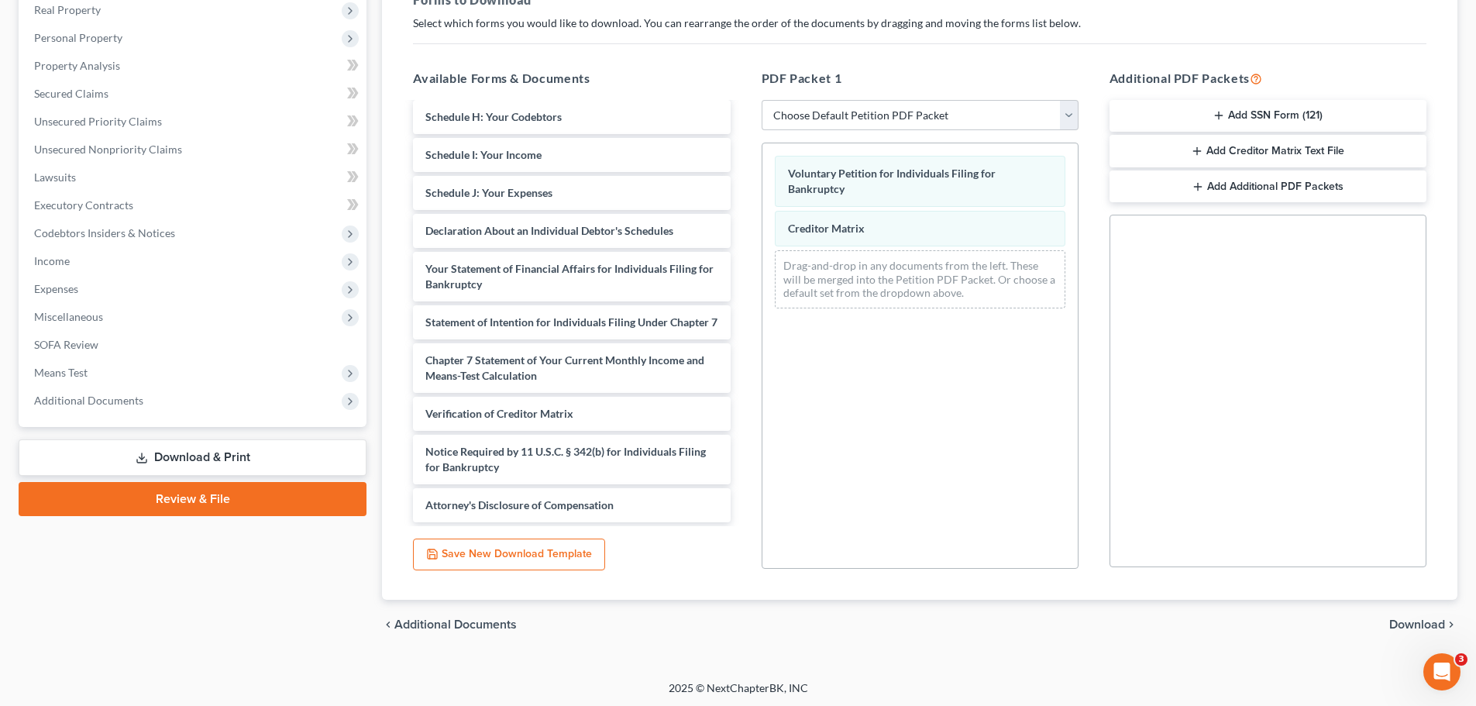
scroll to position [251, 0]
click at [1419, 623] on span "Download" at bounding box center [1417, 622] width 56 height 12
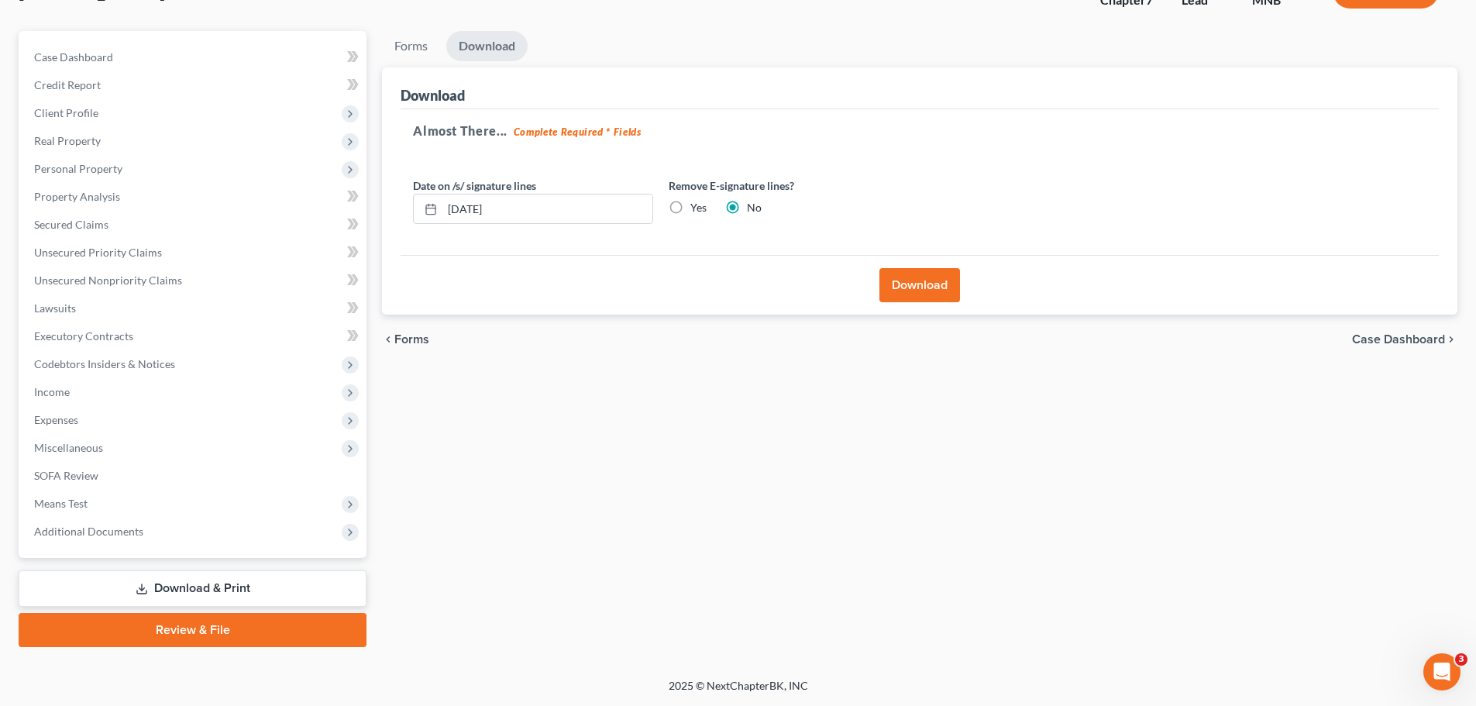
scroll to position [118, 0]
click at [926, 275] on button "Download" at bounding box center [919, 285] width 81 height 34
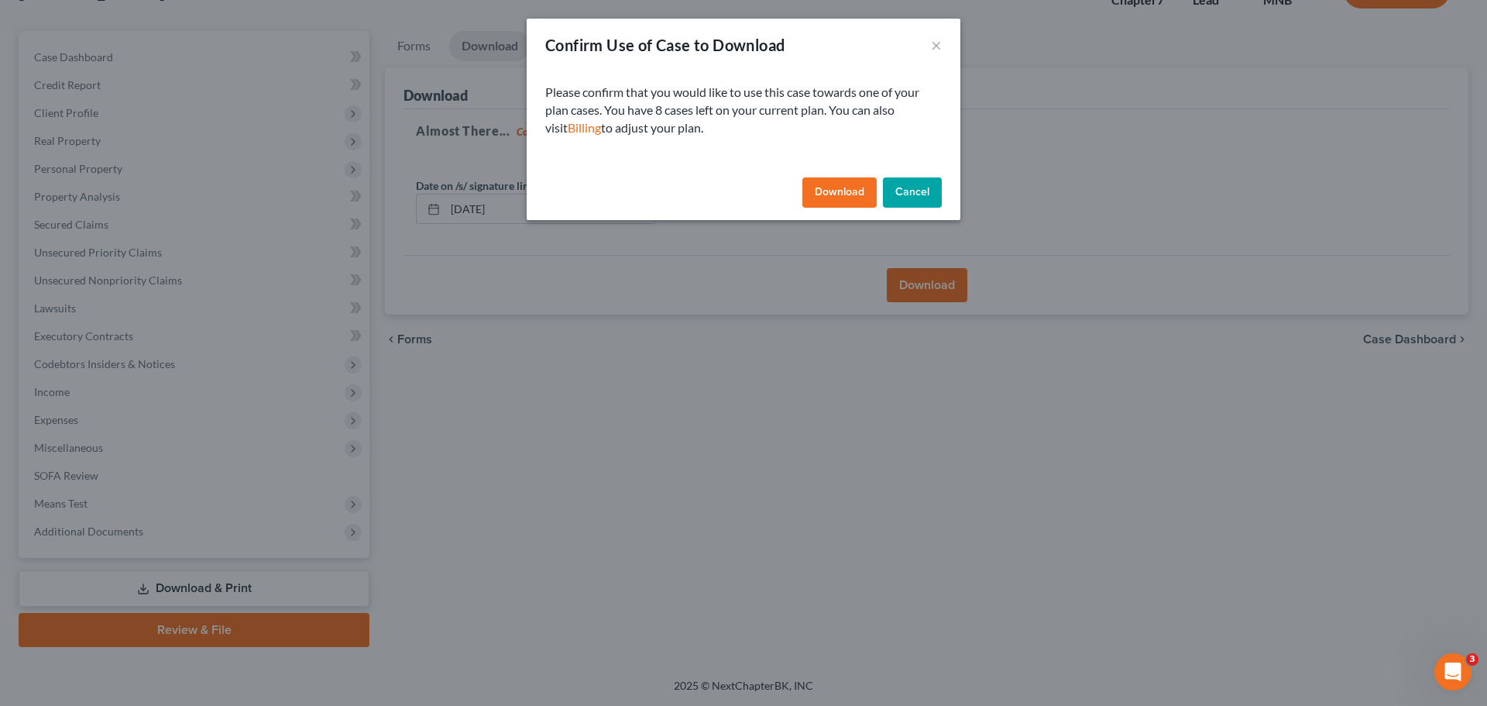
click at [831, 190] on button "Download" at bounding box center [840, 192] width 74 height 31
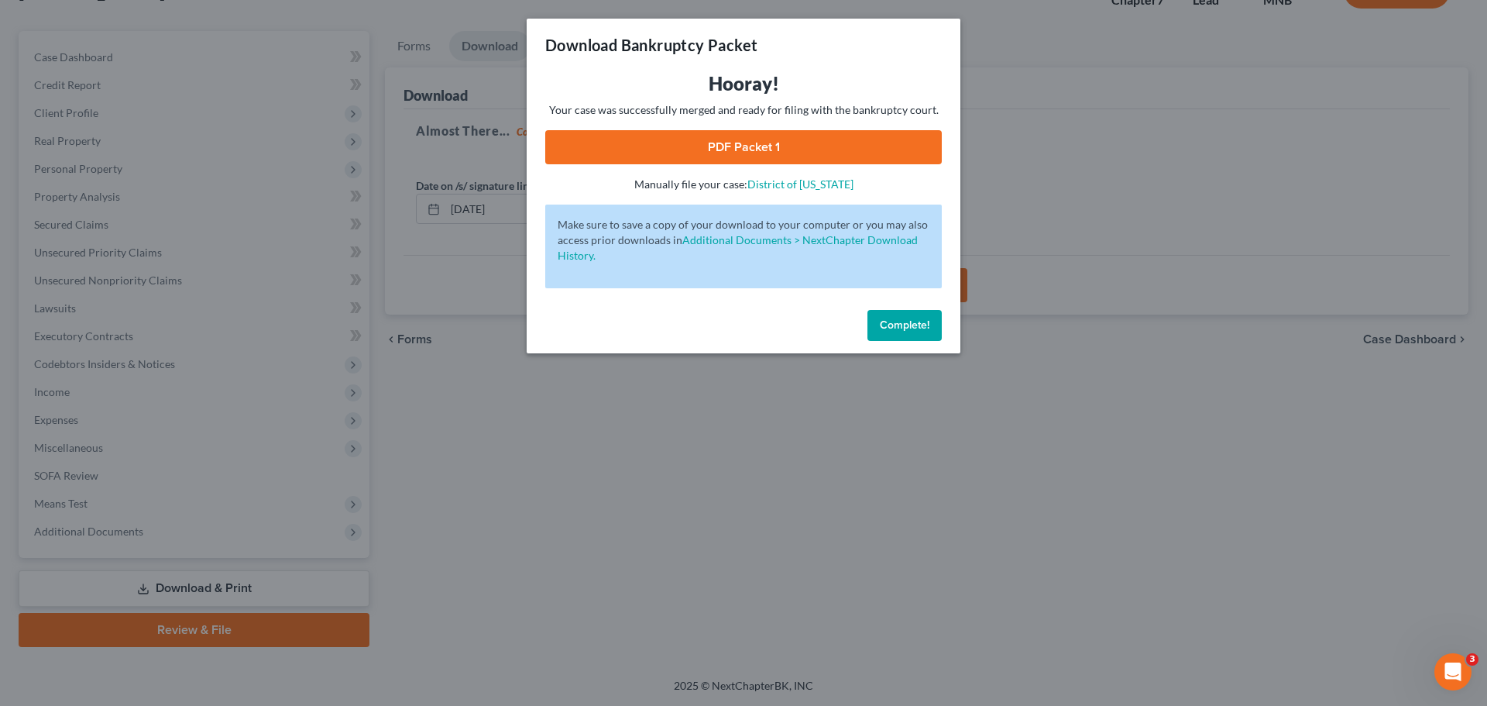
click at [748, 147] on link "PDF Packet 1" at bounding box center [743, 147] width 397 height 34
drag, startPoint x: 904, startPoint y: 328, endPoint x: 891, endPoint y: 331, distance: 13.5
click at [904, 328] on span "Complete!" at bounding box center [905, 324] width 50 height 13
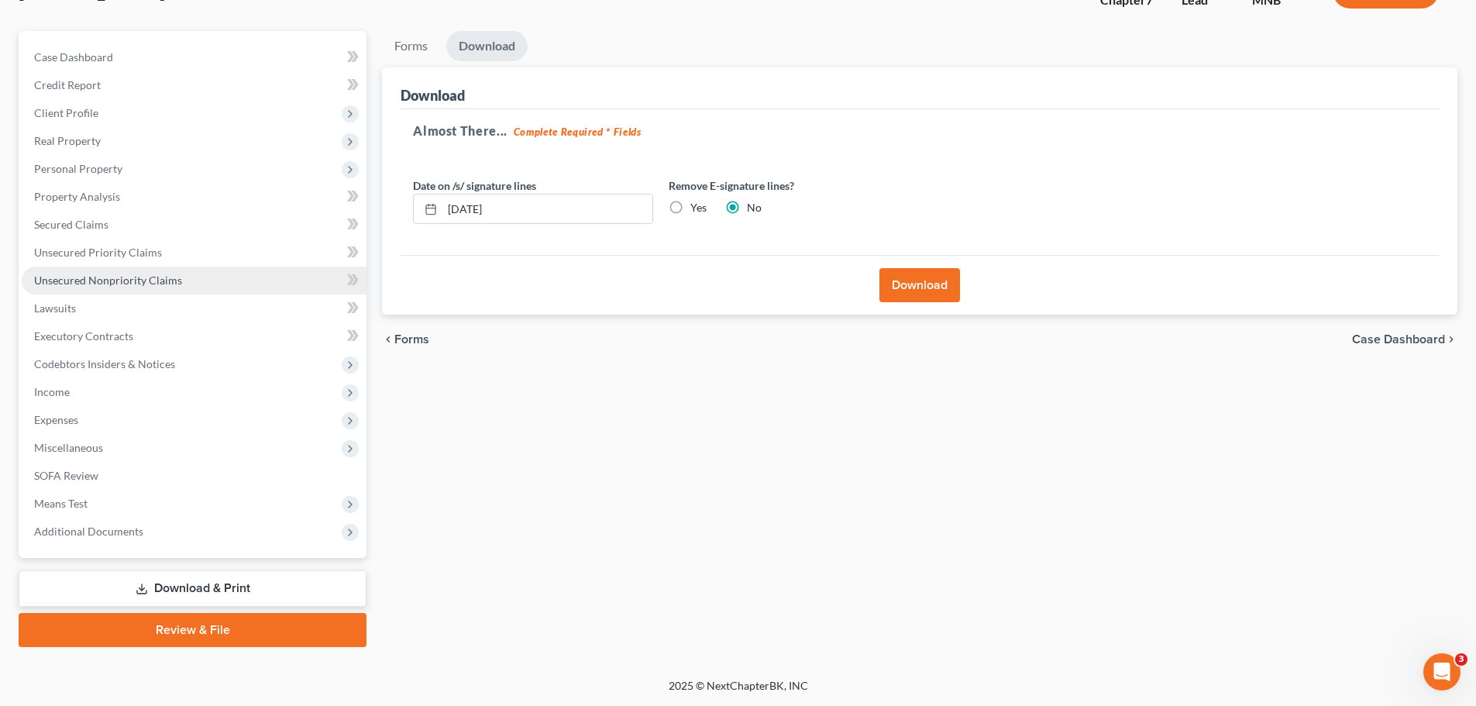
click at [129, 282] on span "Unsecured Nonpriority Claims" at bounding box center [108, 279] width 148 height 13
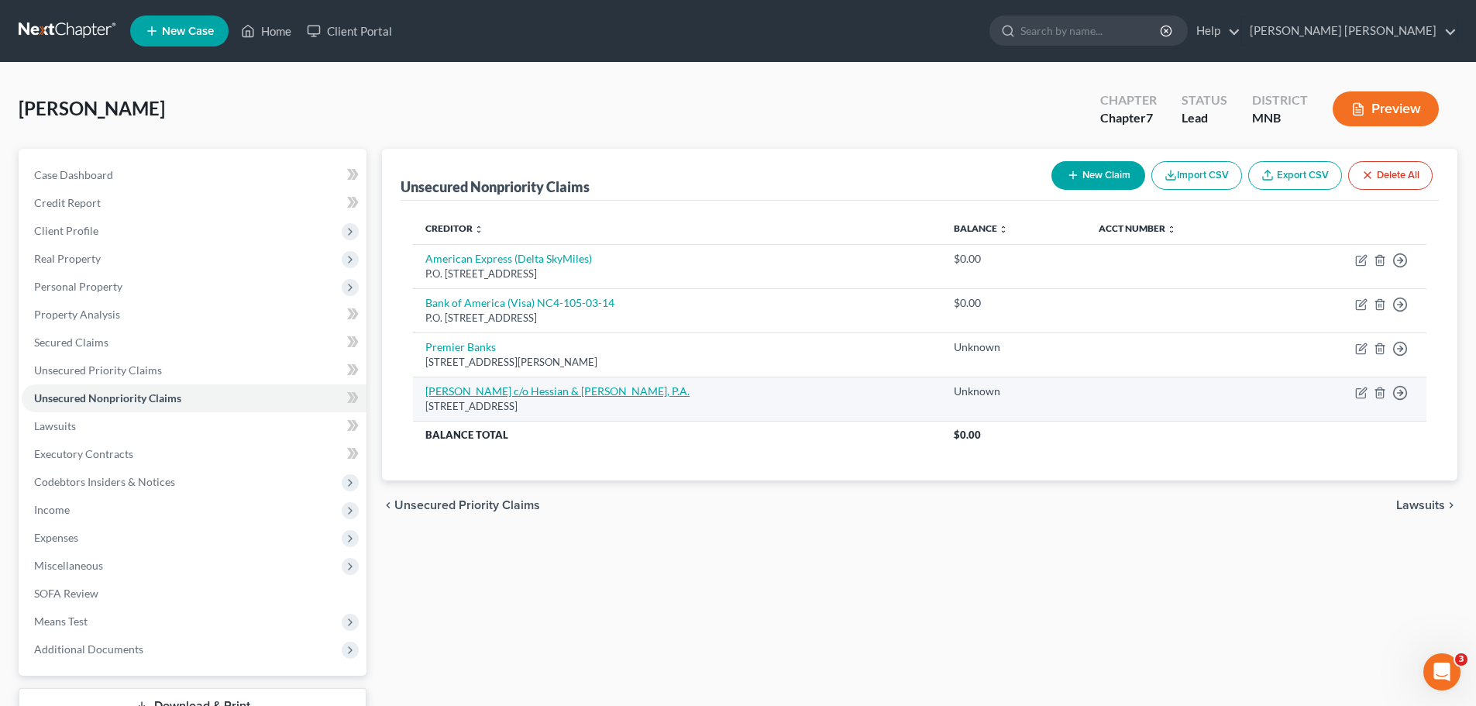
click at [552, 389] on link "[PERSON_NAME] c/o Hessian & [PERSON_NAME], P.A." at bounding box center [557, 390] width 264 height 13
select select "24"
select select "8"
select select "0"
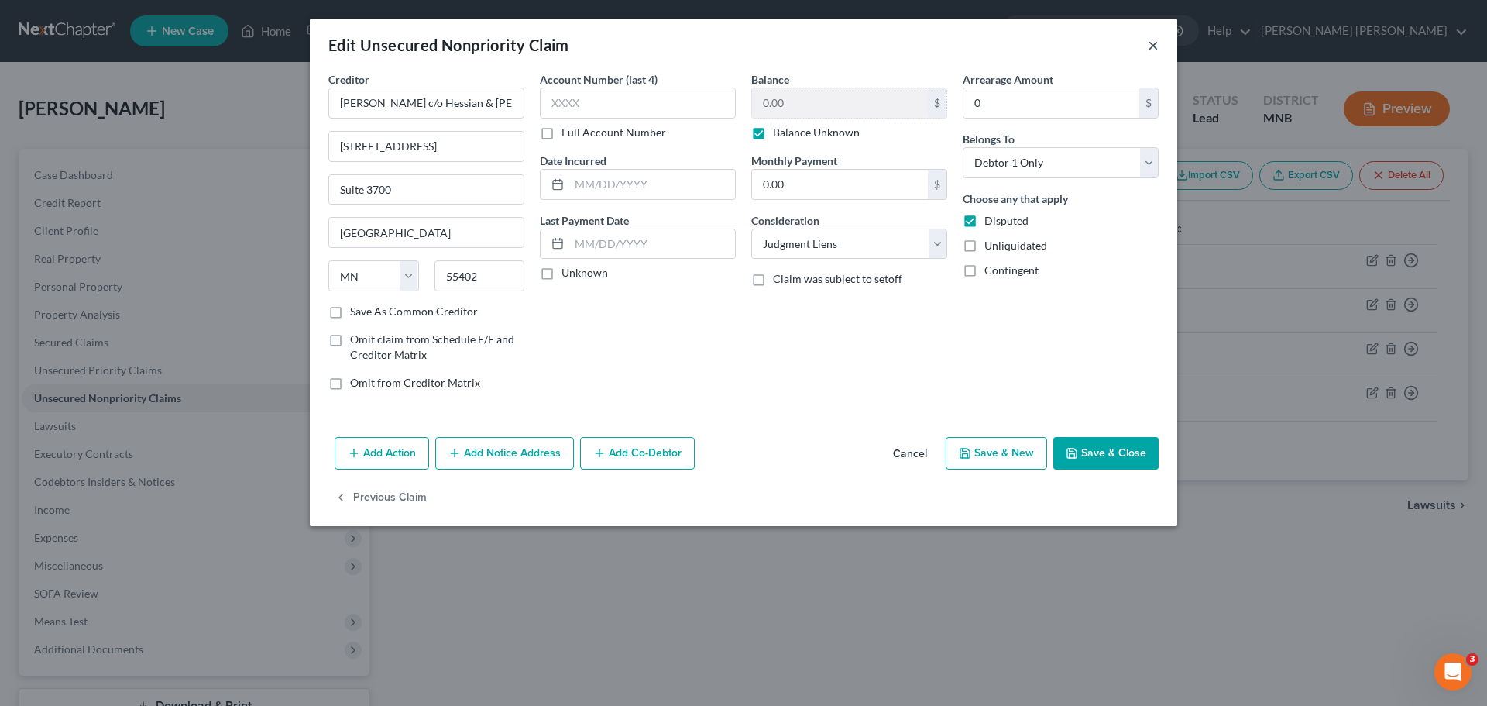
click at [1152, 49] on button "×" at bounding box center [1153, 45] width 11 height 19
